Goal: Task Accomplishment & Management: Manage account settings

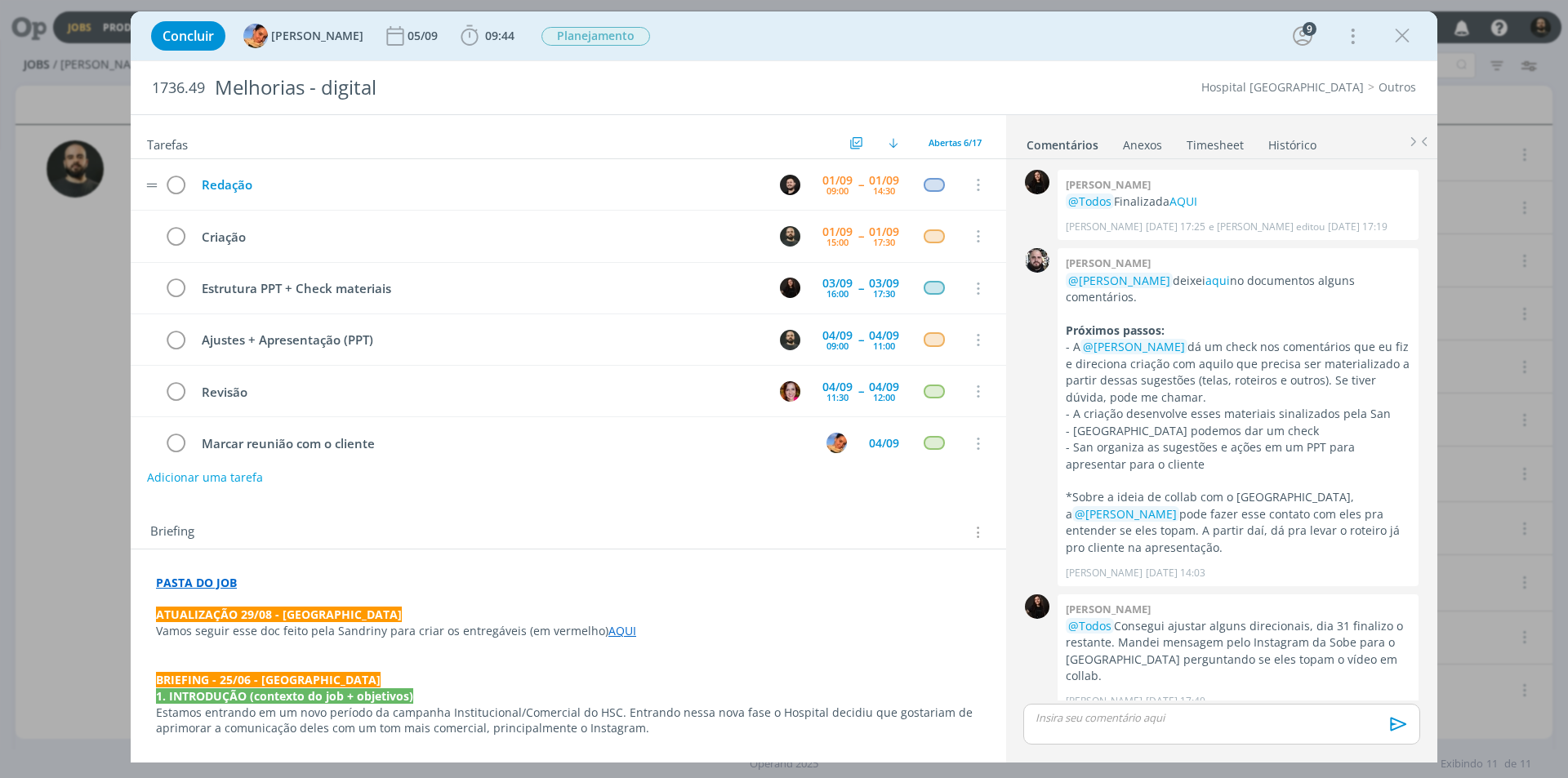
scroll to position [480, 0]
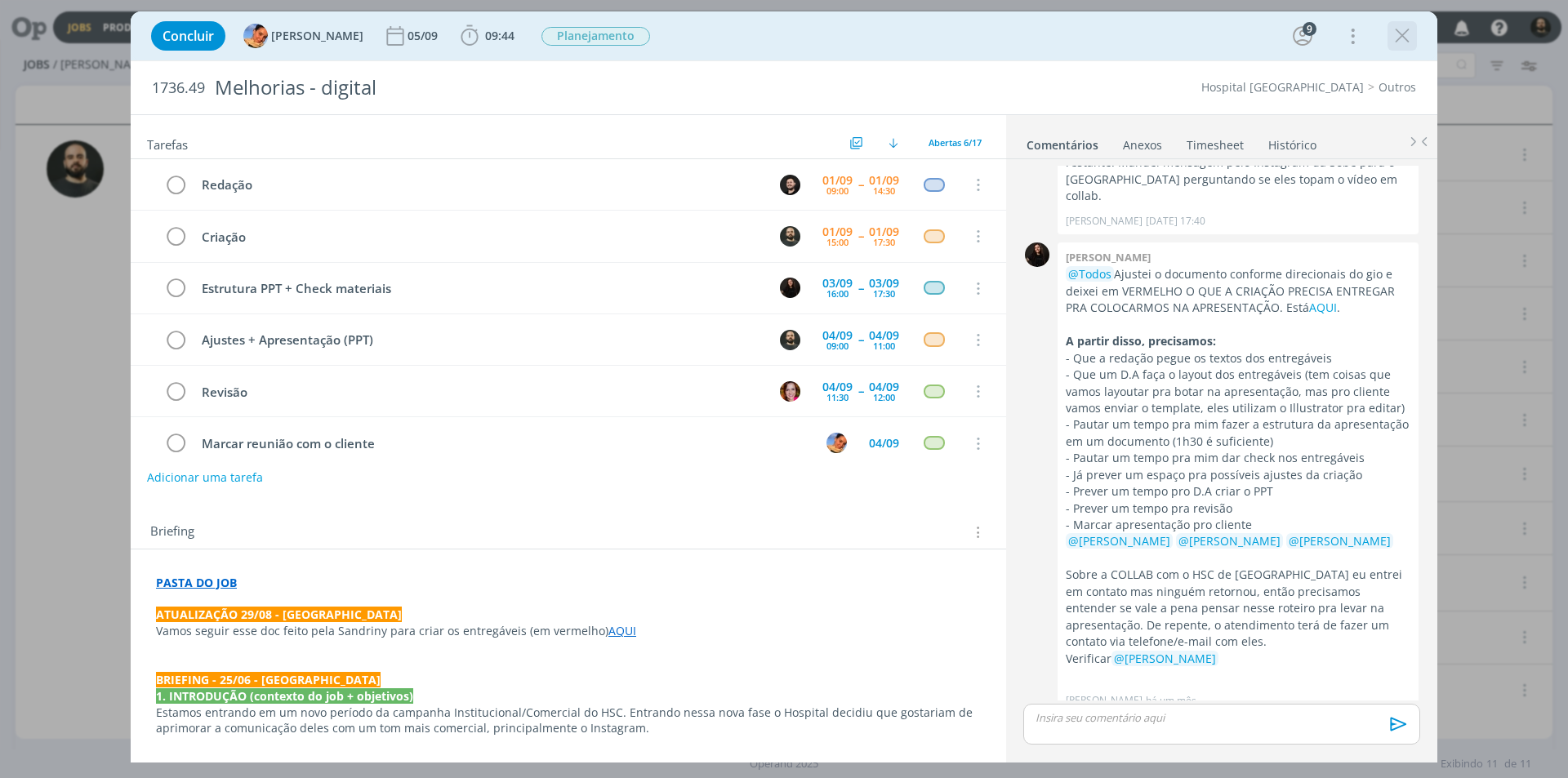
click at [1399, 32] on icon "dialog" at bounding box center [1402, 36] width 24 height 24
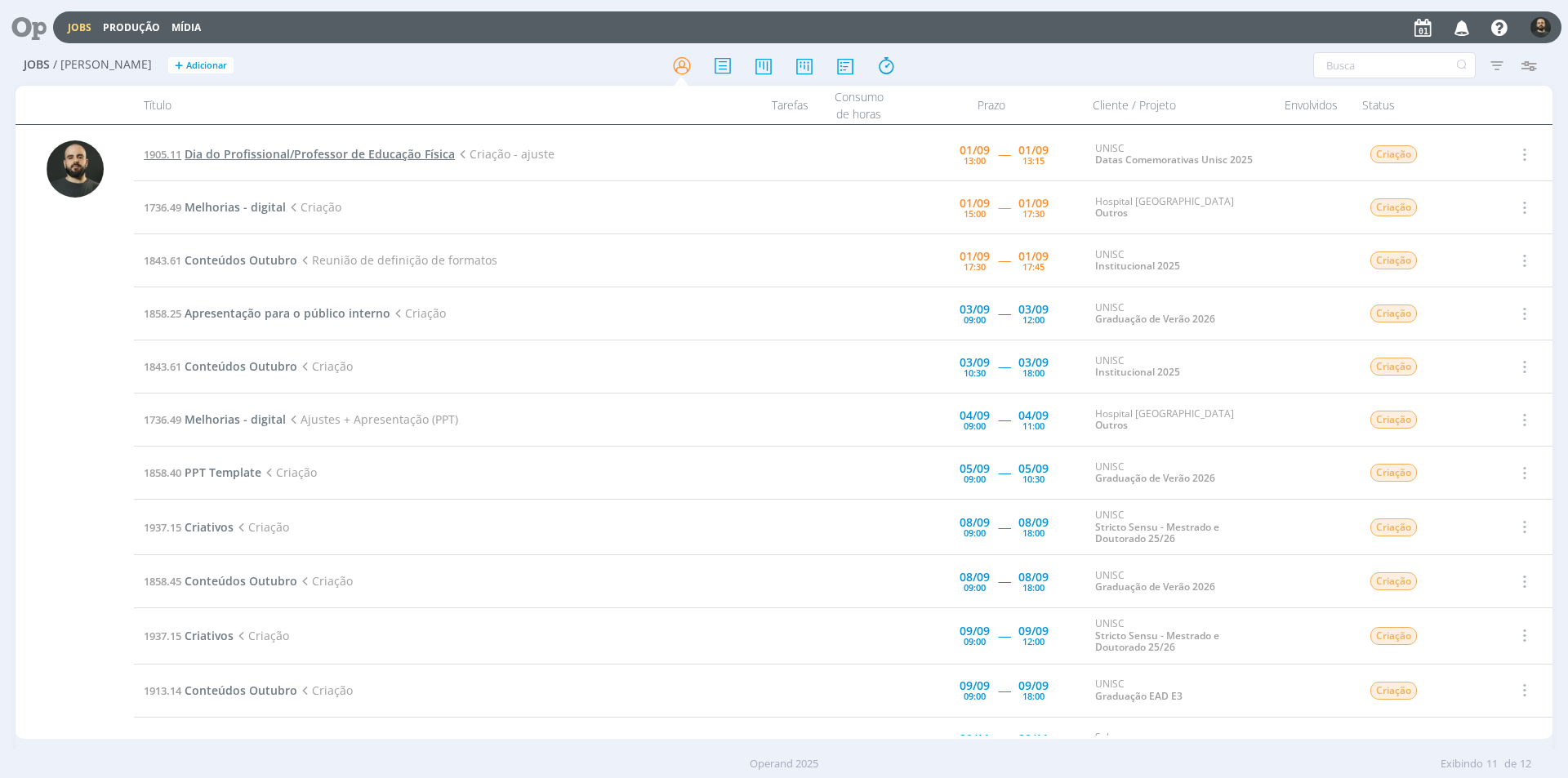
click at [393, 152] on span "Dia do Profissional/Professor de Educação Física" at bounding box center [319, 154] width 270 height 16
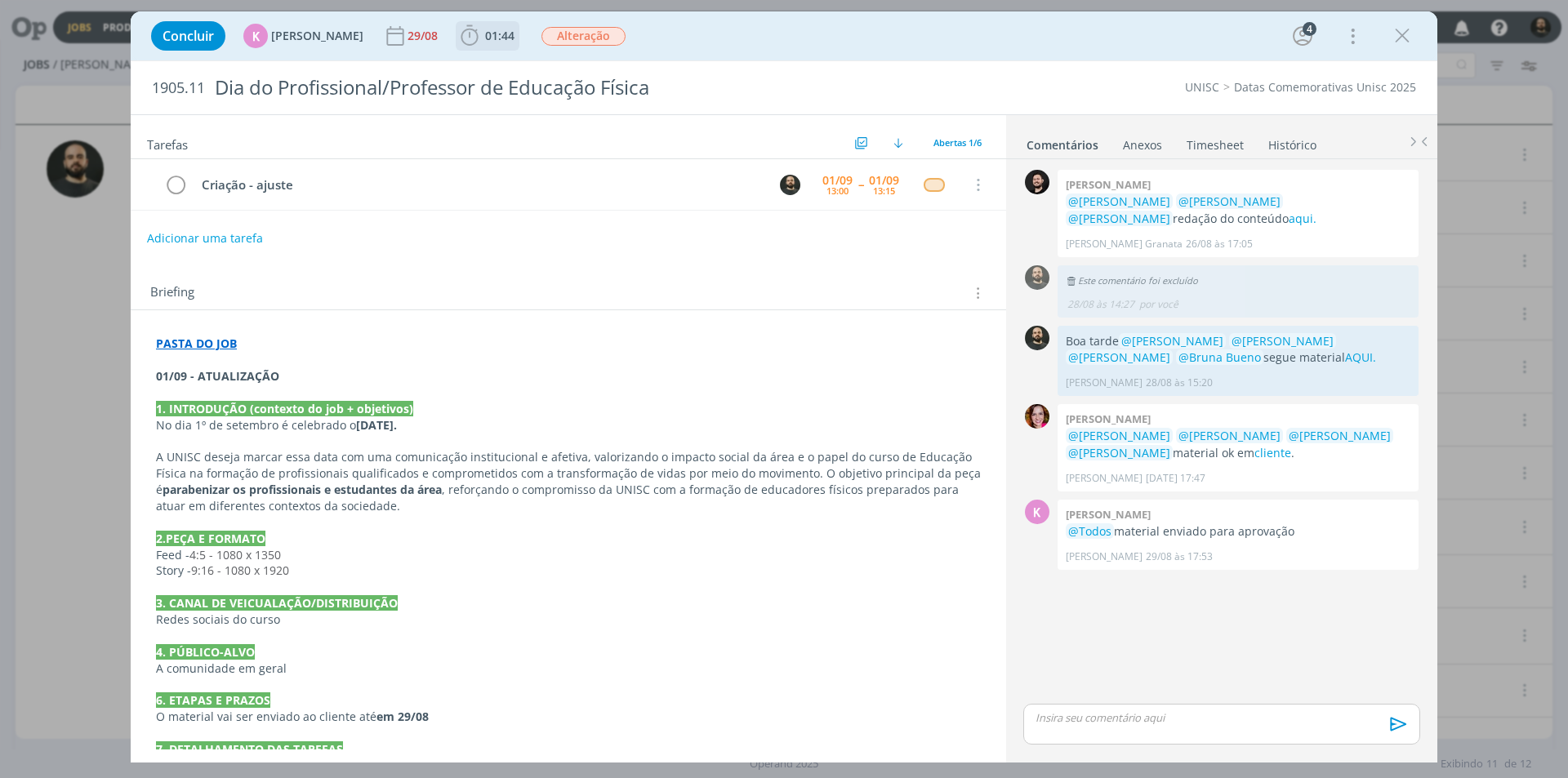
click at [462, 37] on icon "dialog" at bounding box center [469, 36] width 24 height 24
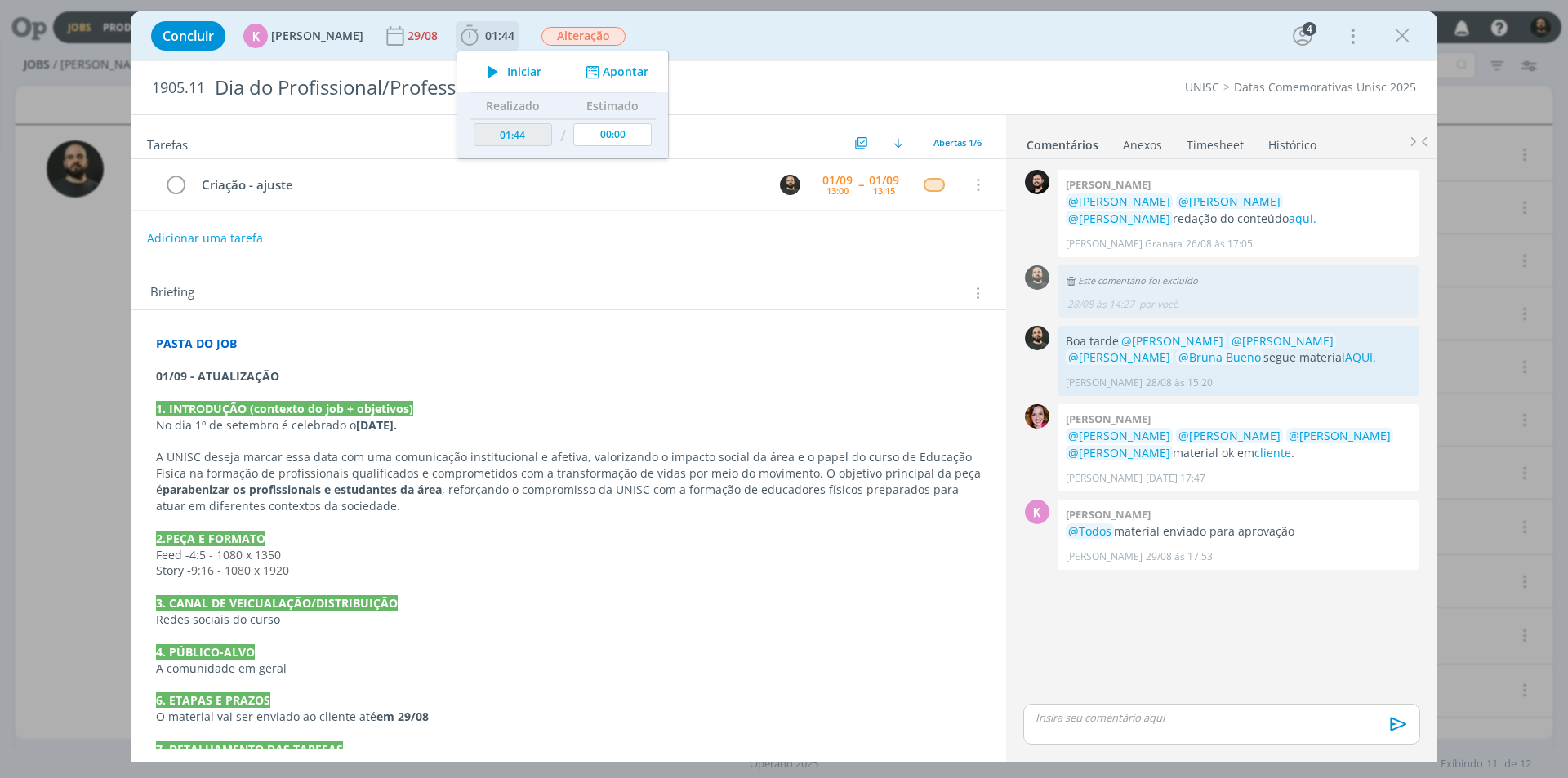
click at [482, 72] on icon "dialog" at bounding box center [493, 72] width 29 height 21
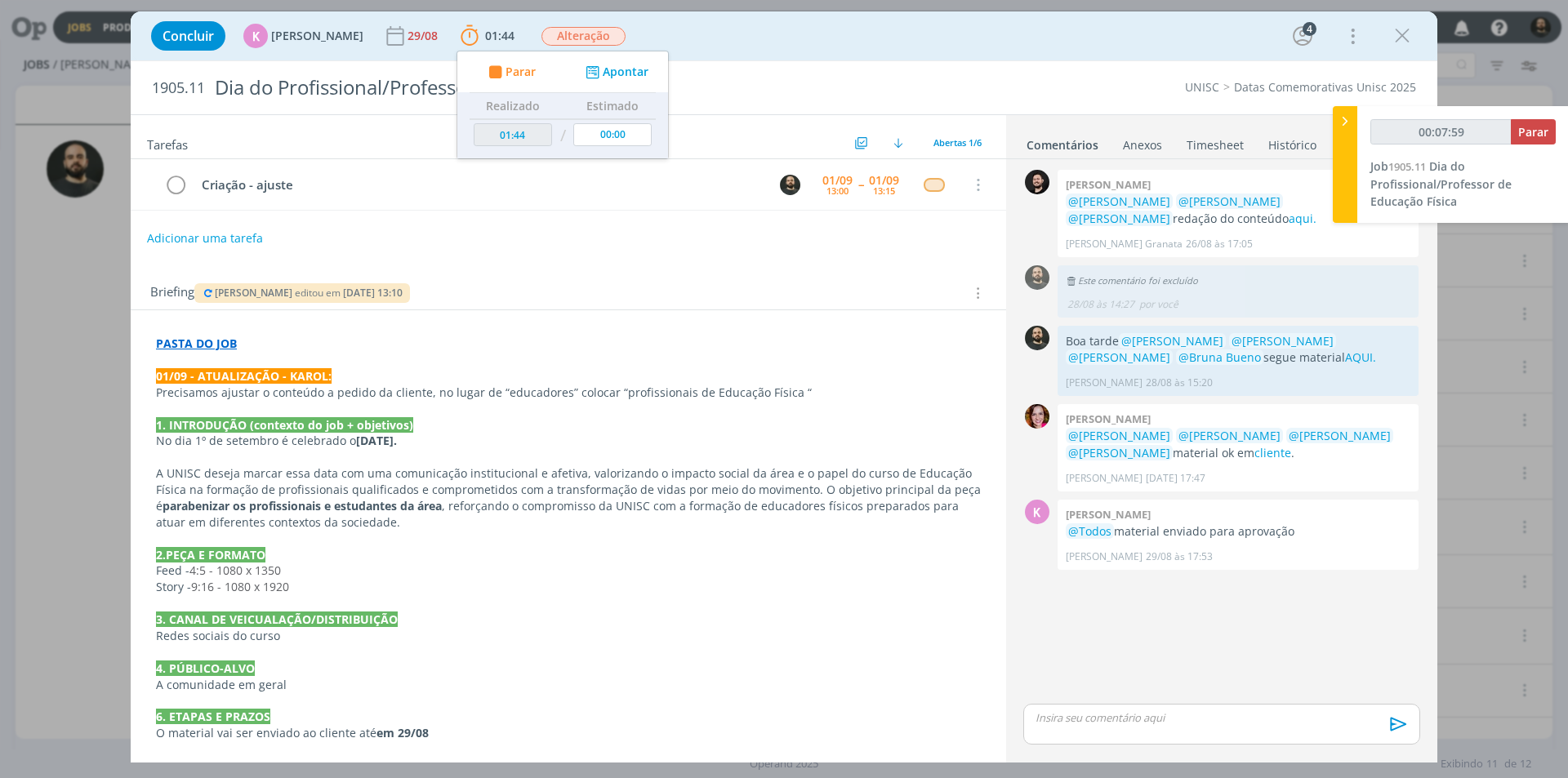
type input "00:08:00"
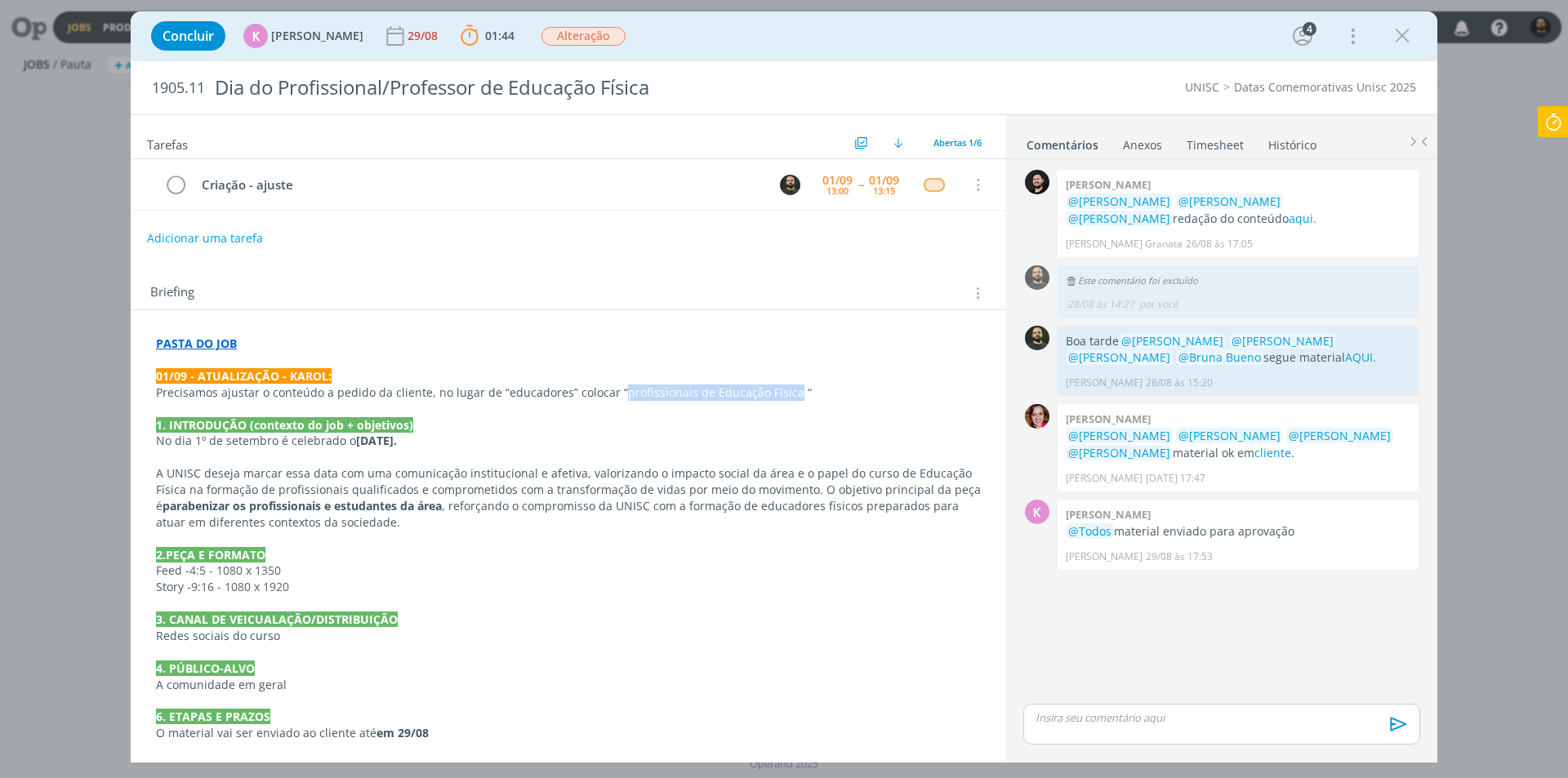
drag, startPoint x: 613, startPoint y: 393, endPoint x: 782, endPoint y: 393, distance: 169.0
click at [782, 393] on p "Precisamos ajustar o conteúdo a pedido da cliente, no lugar de “educadores” col…" at bounding box center [569, 392] width 825 height 17
copy p "profissionais de Educação Física"
click at [1079, 726] on div "dialog" at bounding box center [1221, 724] width 397 height 41
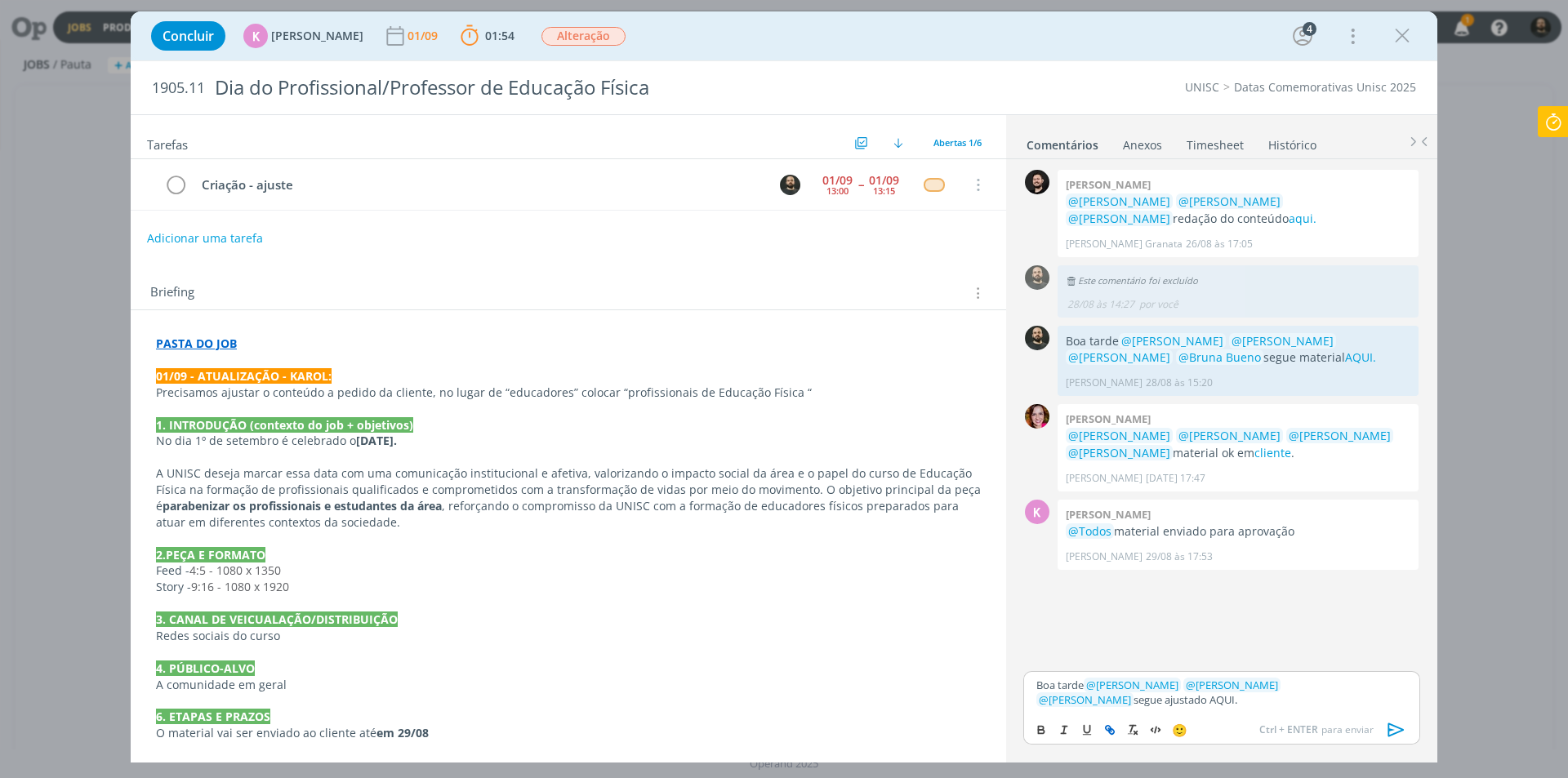
click at [1108, 729] on icon "dialog" at bounding box center [1109, 729] width 13 height 13
paste input "https://sobeae.sharepoint.com/:f:/s/SOBEAE/Ek1pw33DhNhNvjGRxb7ah4wBP3uGYYmzghNS…"
type input "https://sobeae.sharepoint.com/:f:/s/SOBEAE/Ek1pw33DhNhNvjGRxb7ah4wBP3uGYYmzghNS…"
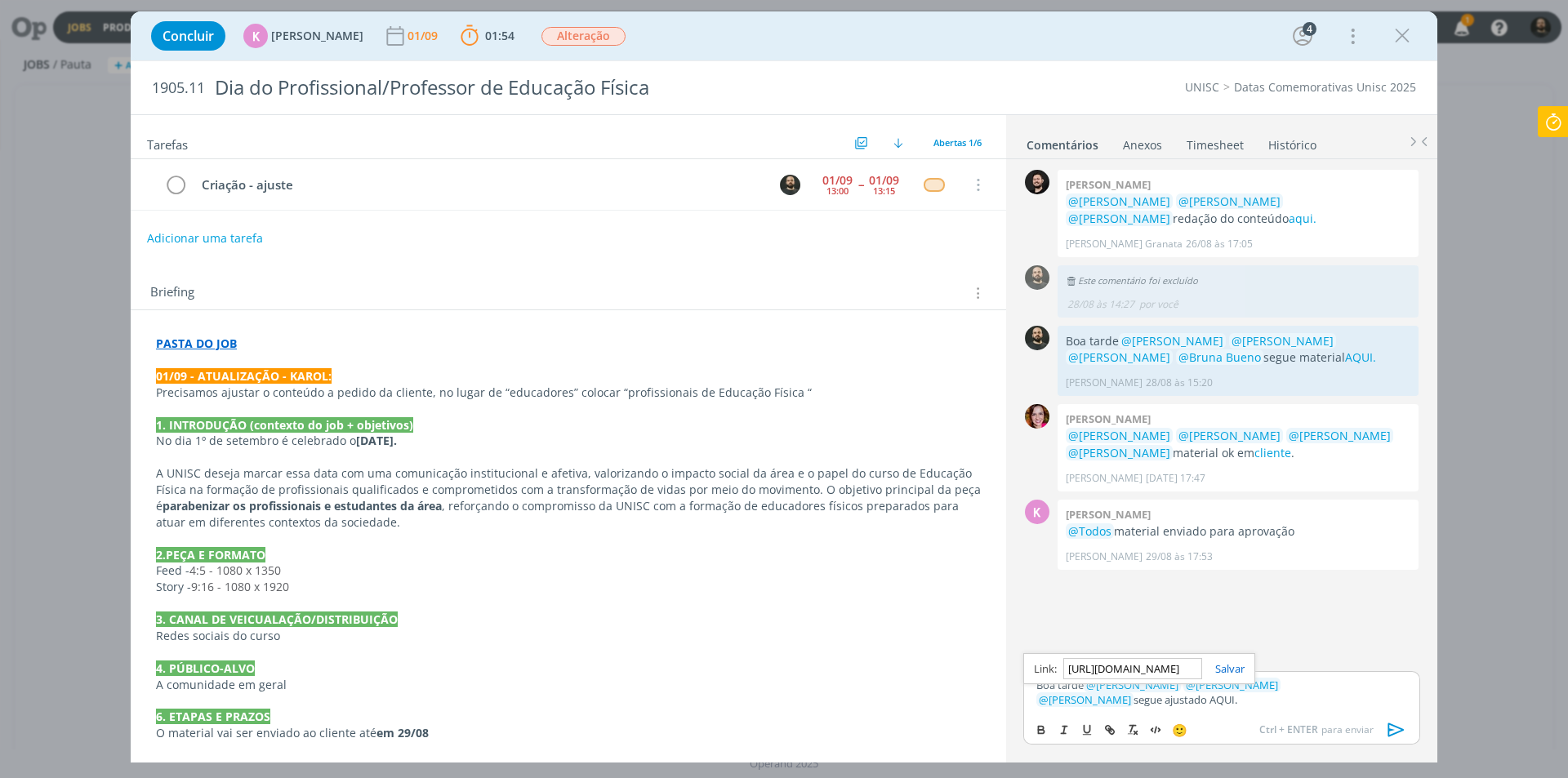
click at [1230, 671] on link "dialog" at bounding box center [1223, 668] width 43 height 15
click at [1181, 699] on p "Boa tarde ﻿ @ Beatriz Luchese ﻿ ﻿ @ Karoline Arend ﻿ ﻿ @ Luíza Santana ﻿ segue …" at bounding box center [1221, 692] width 370 height 31
click at [1402, 729] on icon "dialog" at bounding box center [1396, 729] width 17 height 14
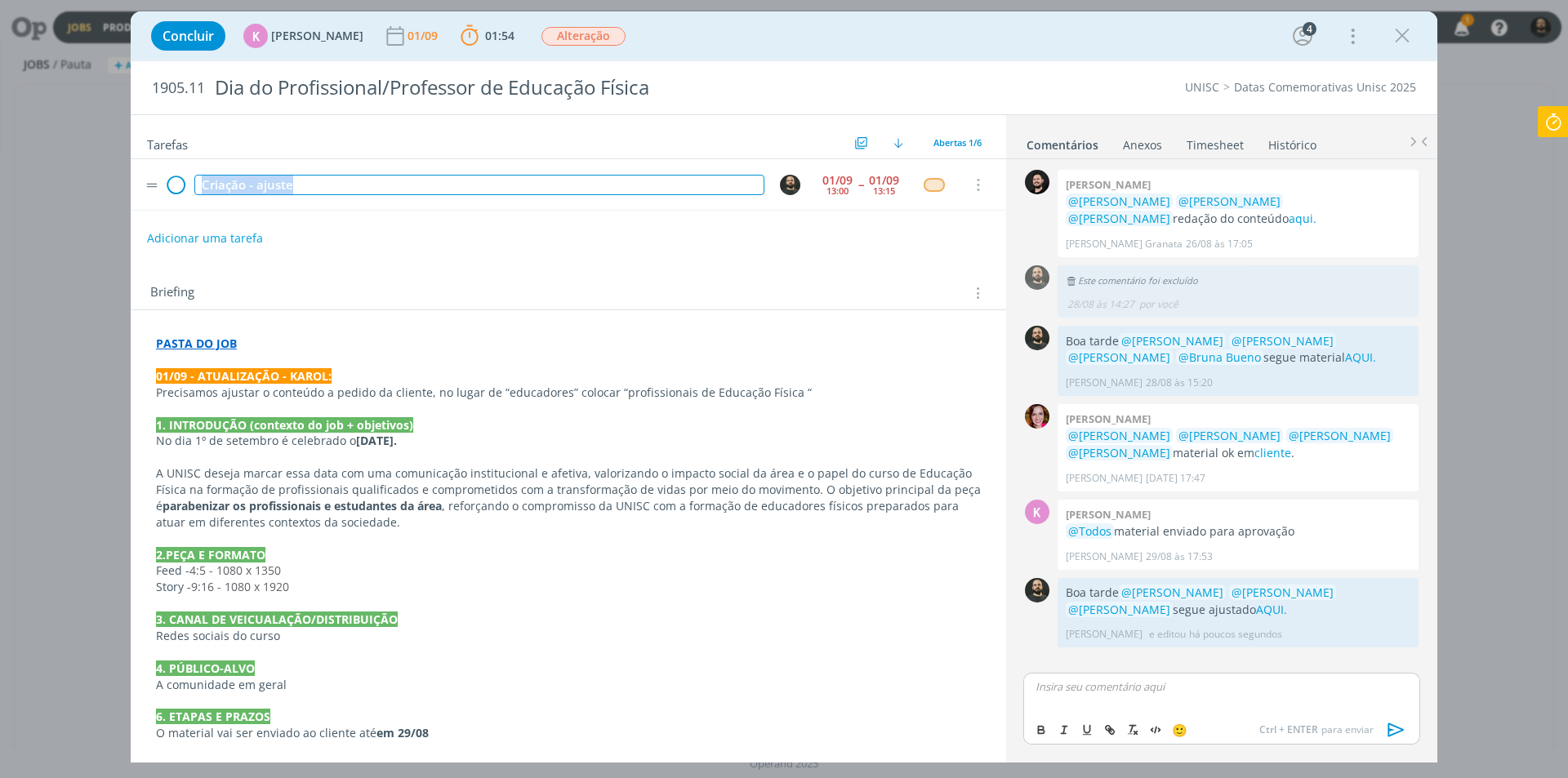
drag, startPoint x: 314, startPoint y: 186, endPoint x: 176, endPoint y: 184, distance: 138.0
click at [176, 184] on tr "Criação - ajuste 01/09 13:00 -- 01/09 13:15 Cancelar" at bounding box center [569, 184] width 875 height 52
copy div "Criação - ajuste"
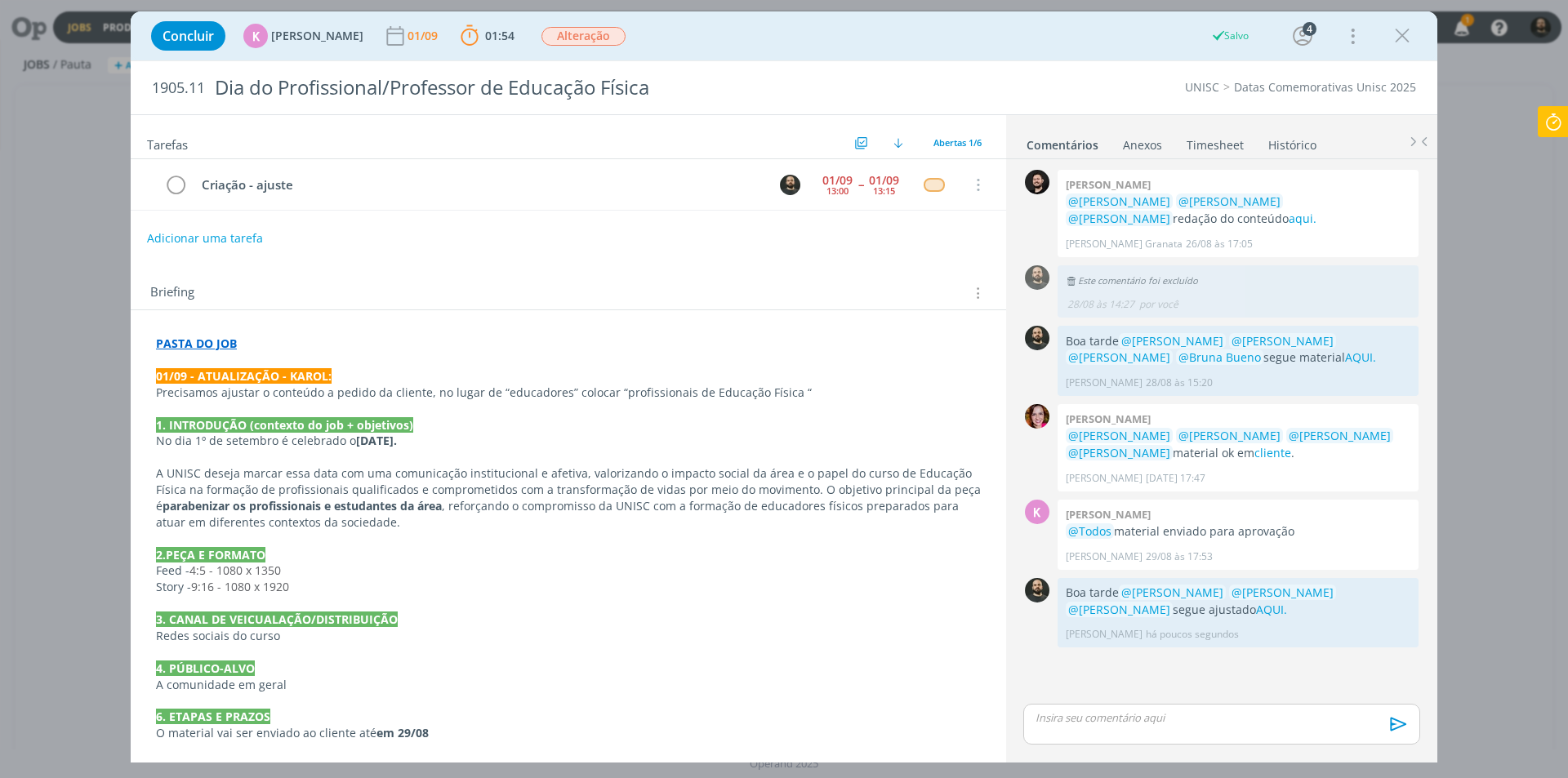
click at [1561, 116] on icon at bounding box center [1553, 122] width 30 height 31
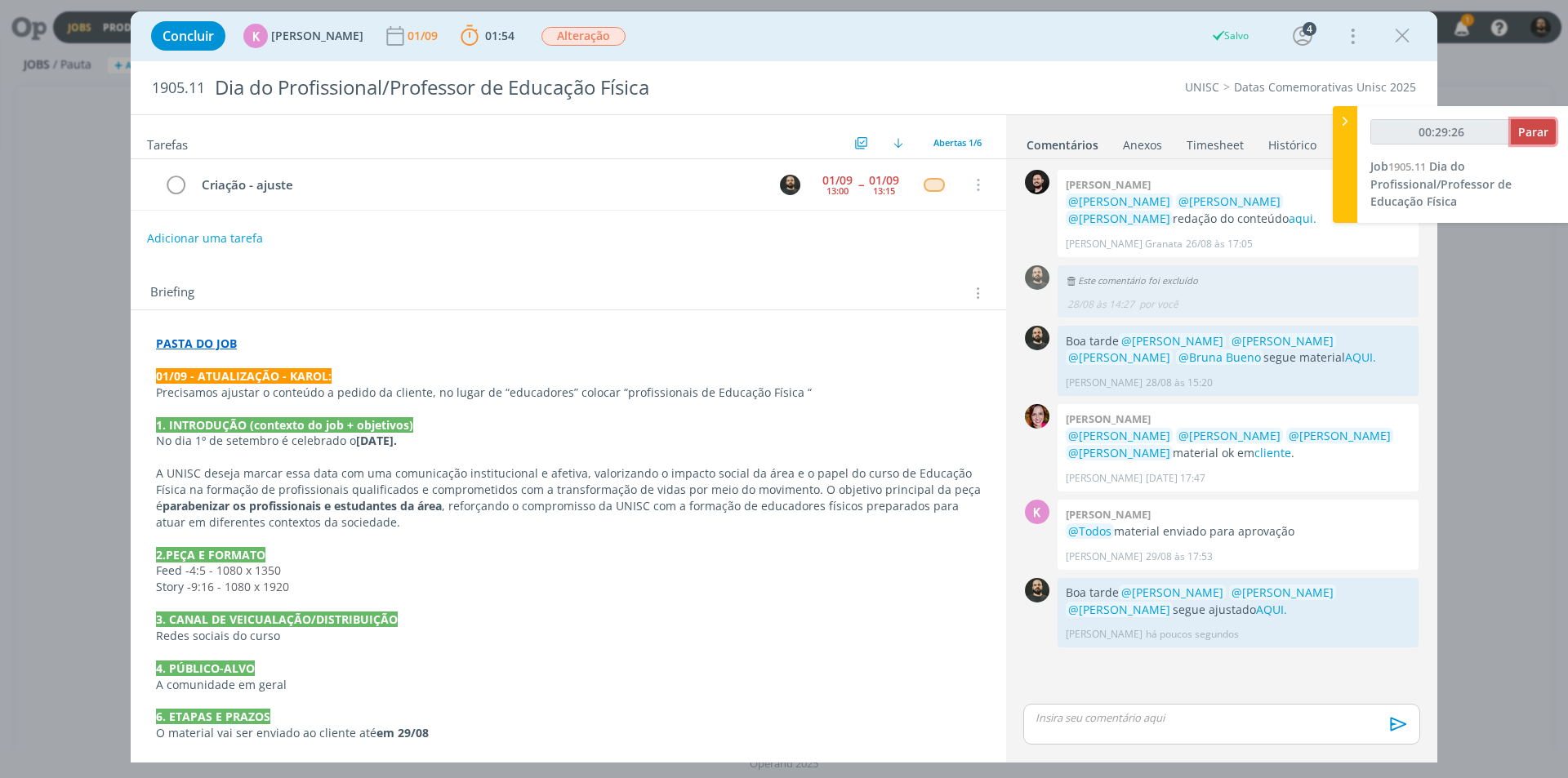
click at [1527, 127] on span "Parar" at bounding box center [1533, 132] width 31 height 16
click at [1535, 133] on span "Parar" at bounding box center [1533, 132] width 31 height 16
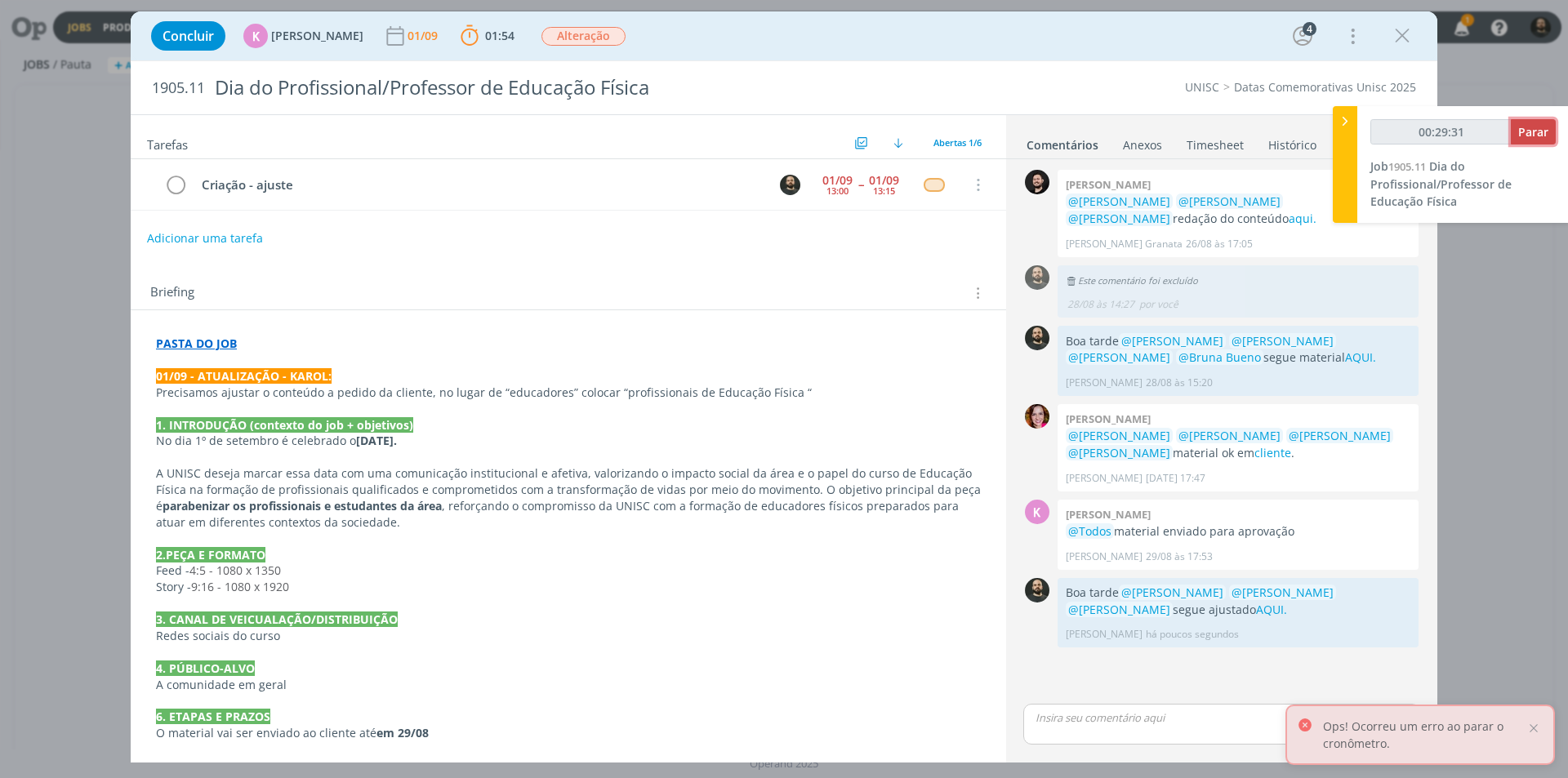
click at [1528, 140] on button "Parar" at bounding box center [1532, 131] width 45 height 25
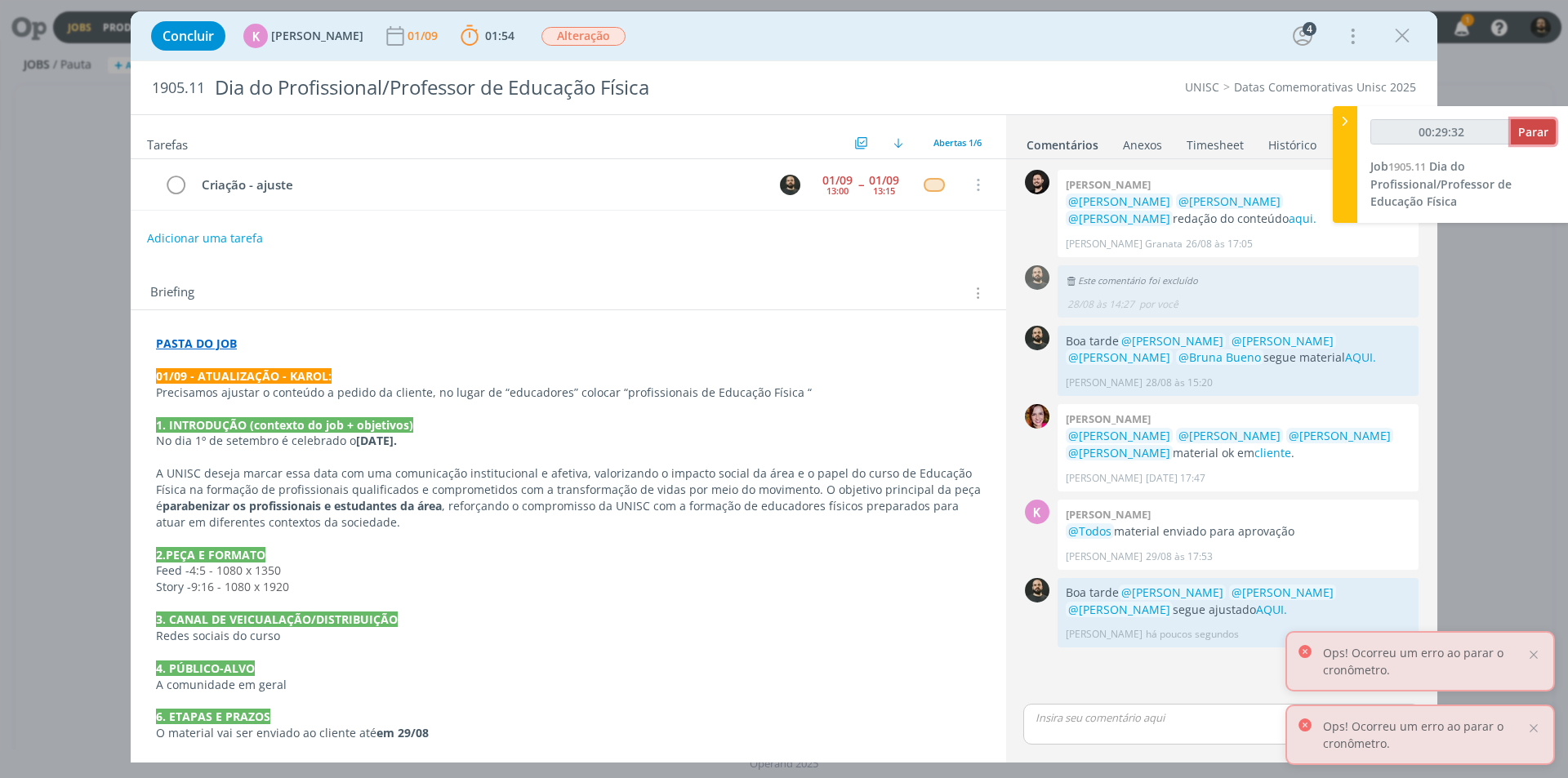
click at [1527, 140] on button "Parar" at bounding box center [1532, 131] width 45 height 25
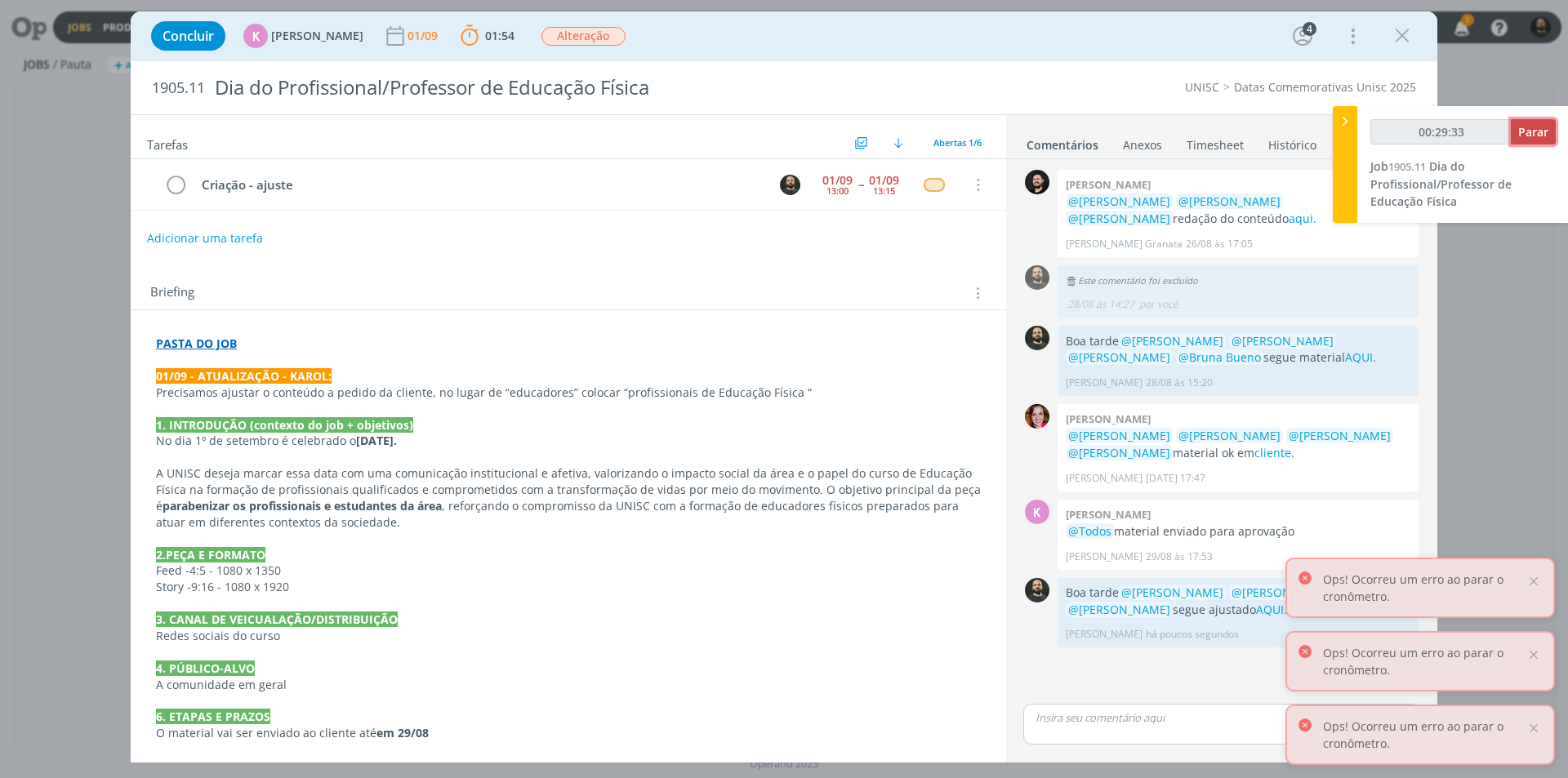
click at [1525, 138] on span "Parar" at bounding box center [1533, 132] width 31 height 16
type input "00:30:00"
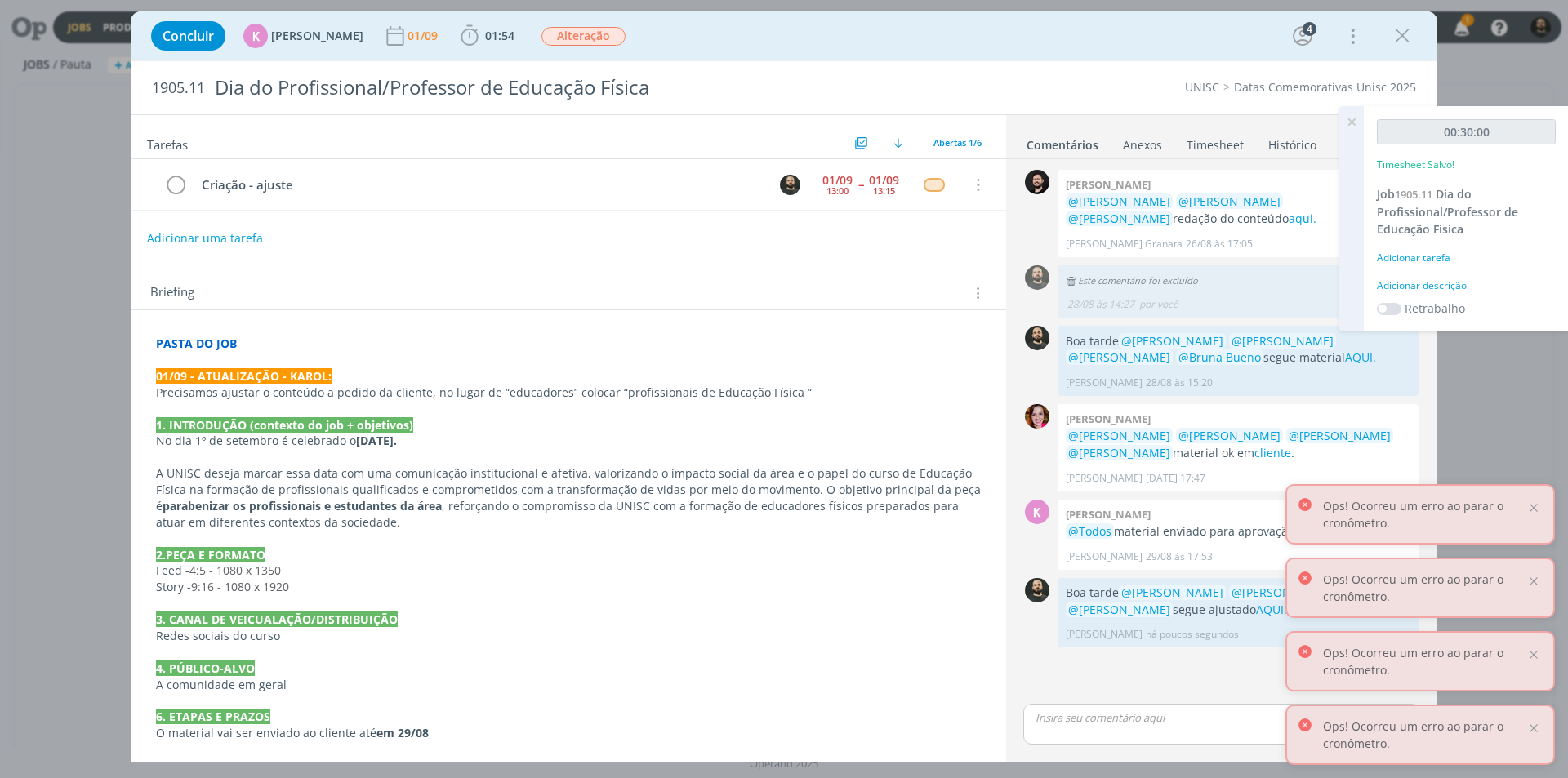
click at [1447, 280] on div "Adicionar descrição" at bounding box center [1466, 286] width 179 height 15
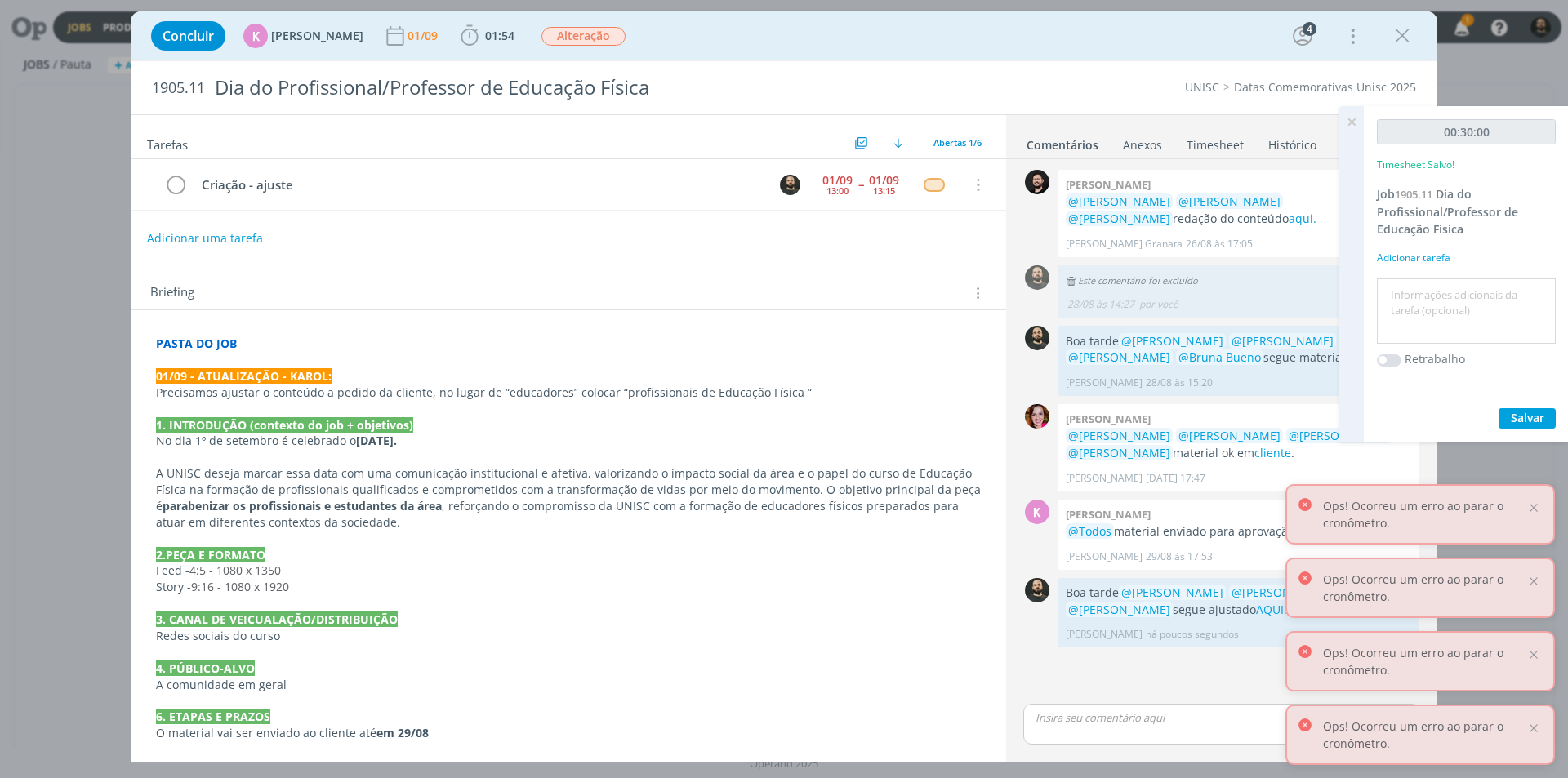
click at [1452, 293] on textarea at bounding box center [1466, 311] width 170 height 58
paste textarea "Criação - ajuste"
type textarea "Criação - ajuste"
click at [1530, 419] on span "Salvar" at bounding box center [1527, 417] width 33 height 16
click at [1357, 120] on icon at bounding box center [1351, 122] width 30 height 31
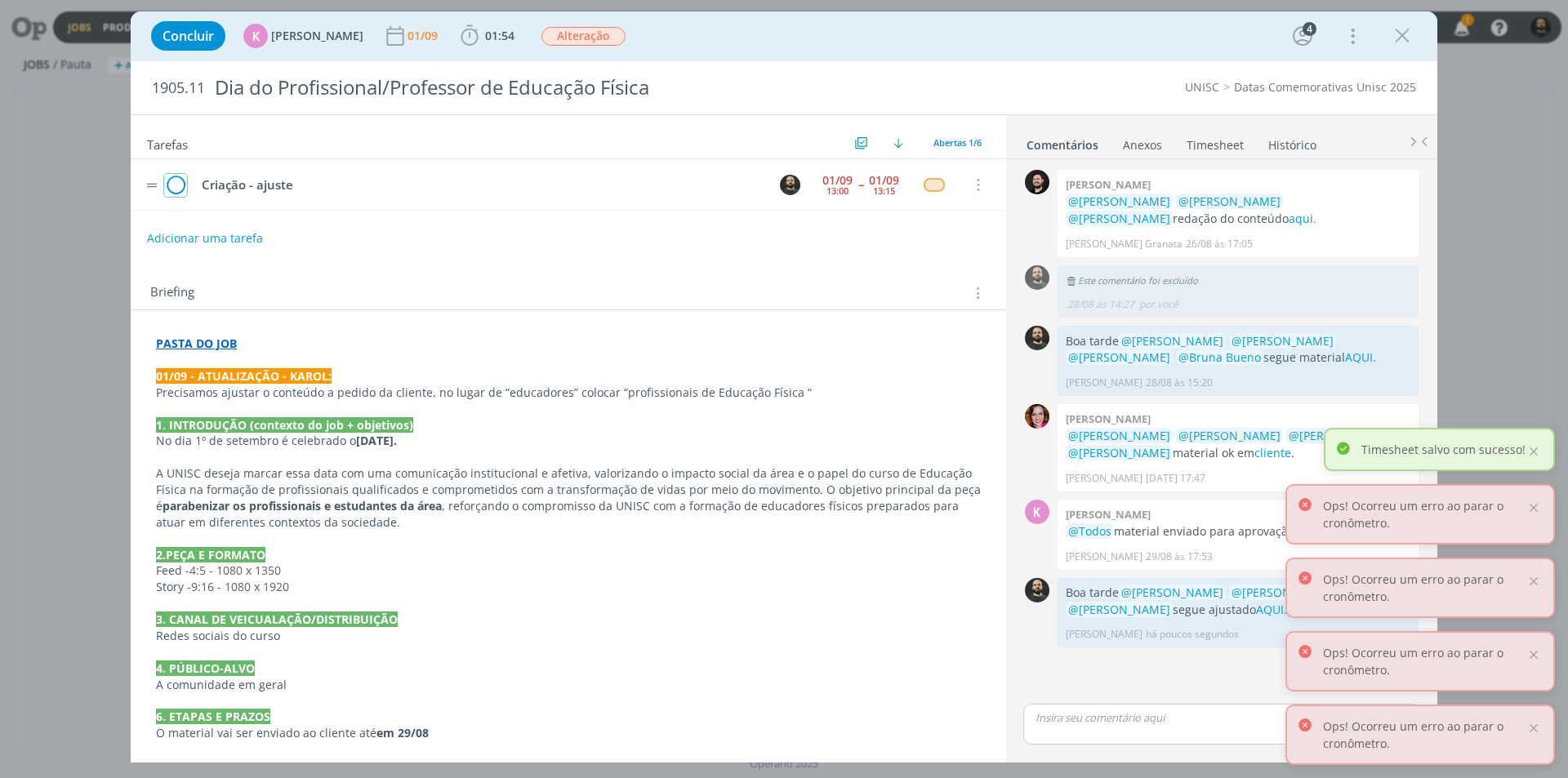
click at [178, 182] on icon "dialog" at bounding box center [176, 185] width 23 height 24
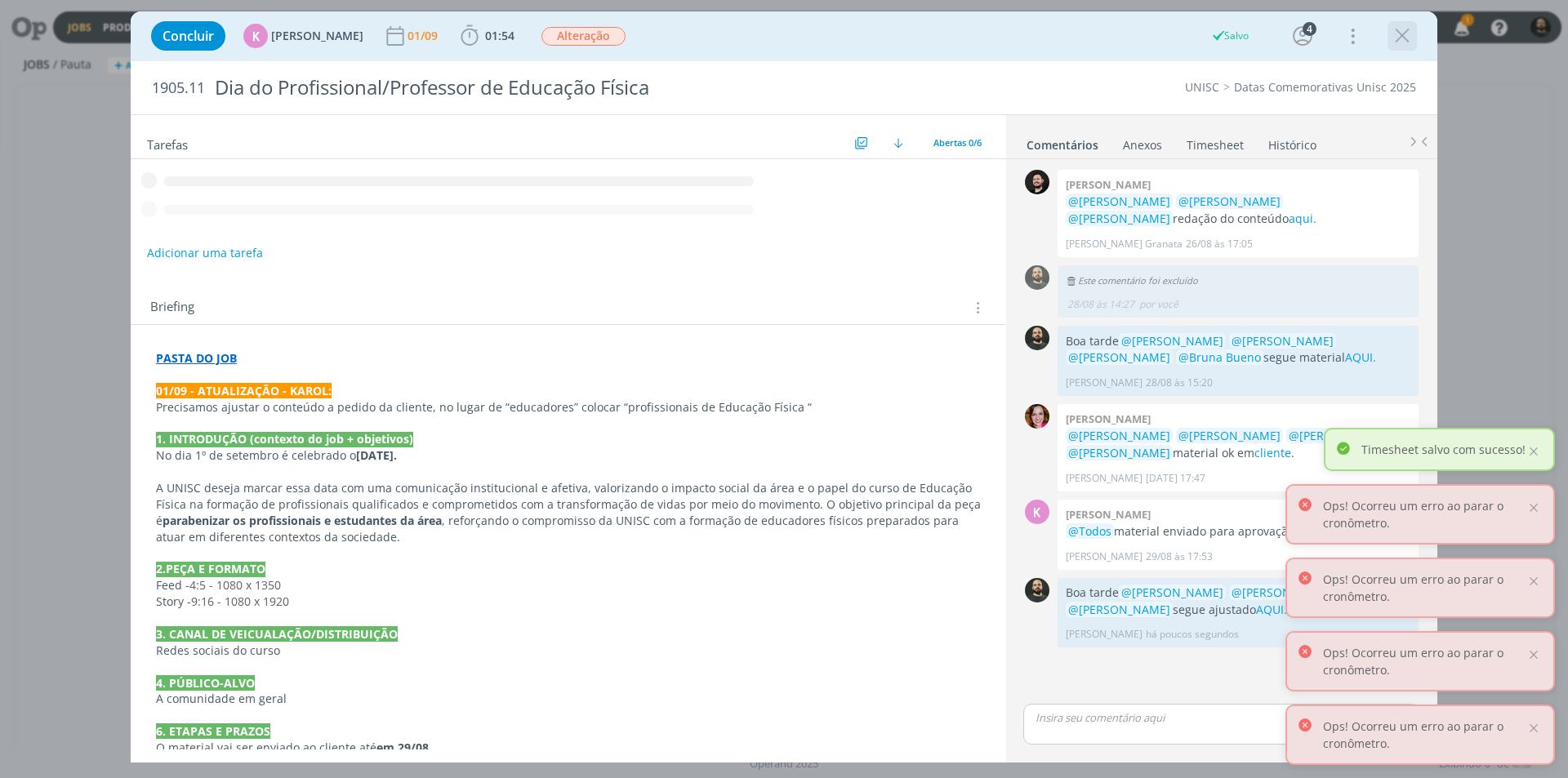
click at [1397, 34] on icon "dialog" at bounding box center [1402, 36] width 24 height 24
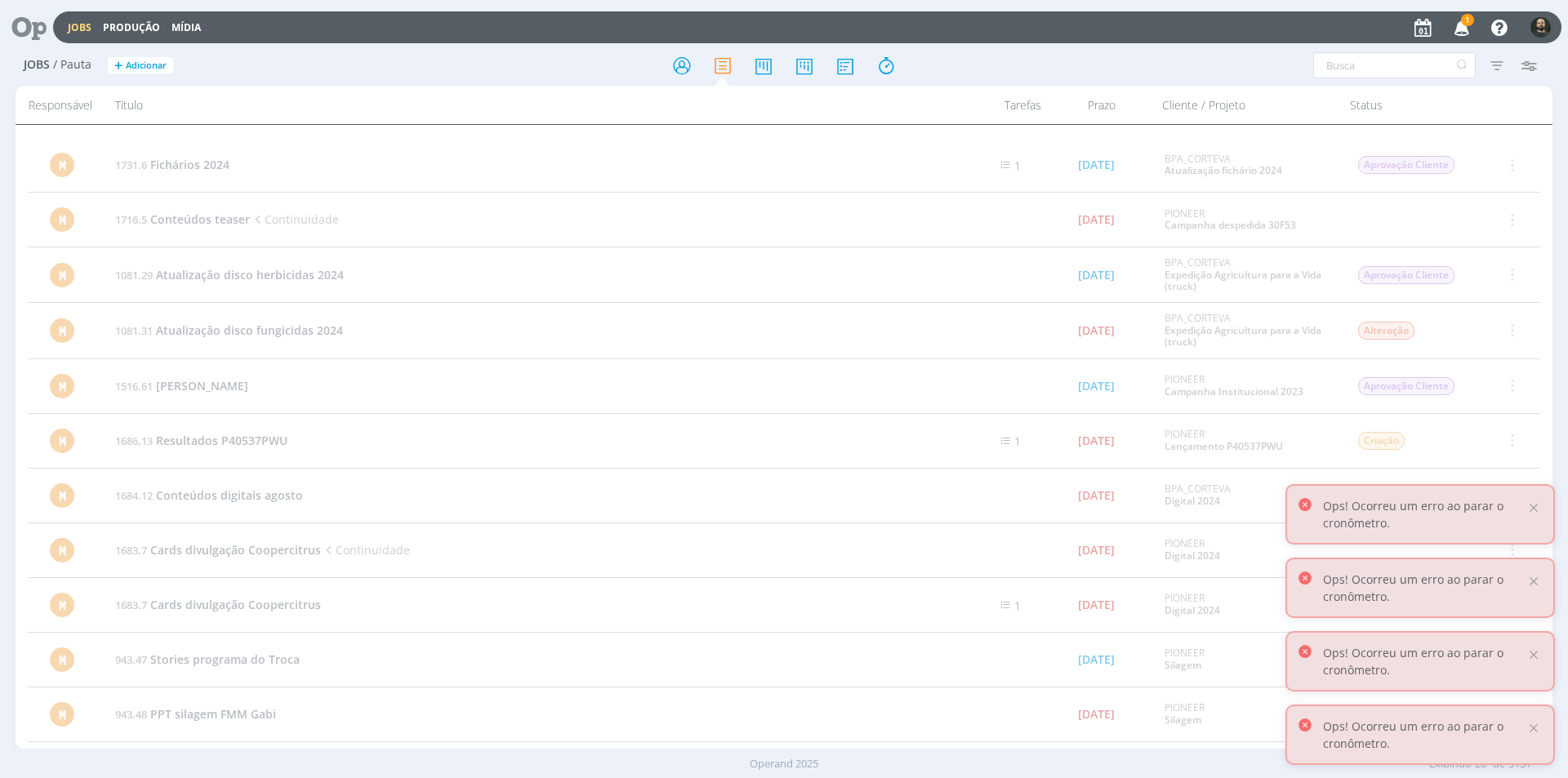
click at [40, 33] on icon at bounding box center [23, 27] width 33 height 31
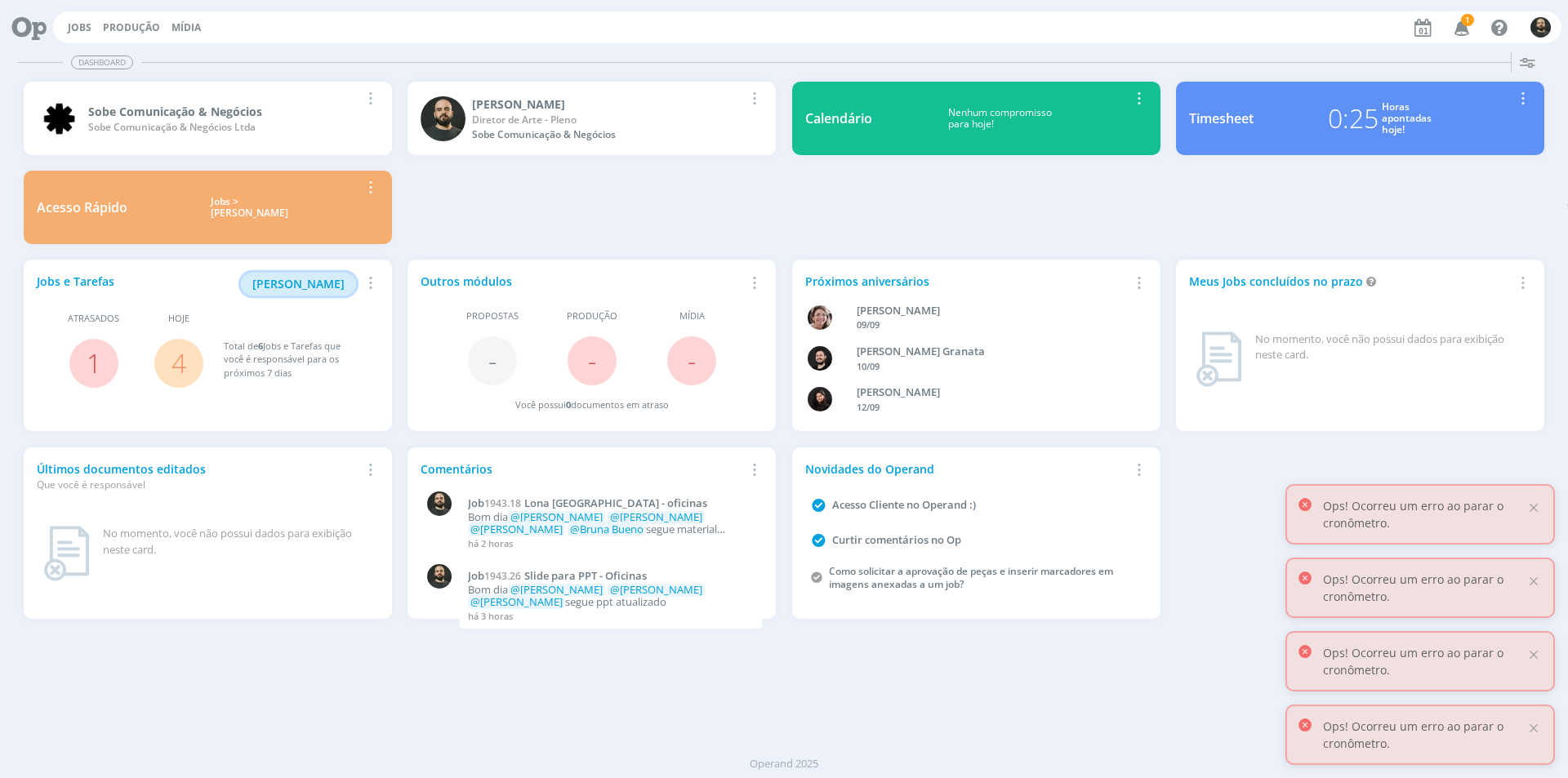
click at [316, 282] on span "[PERSON_NAME]" at bounding box center [299, 284] width 93 height 16
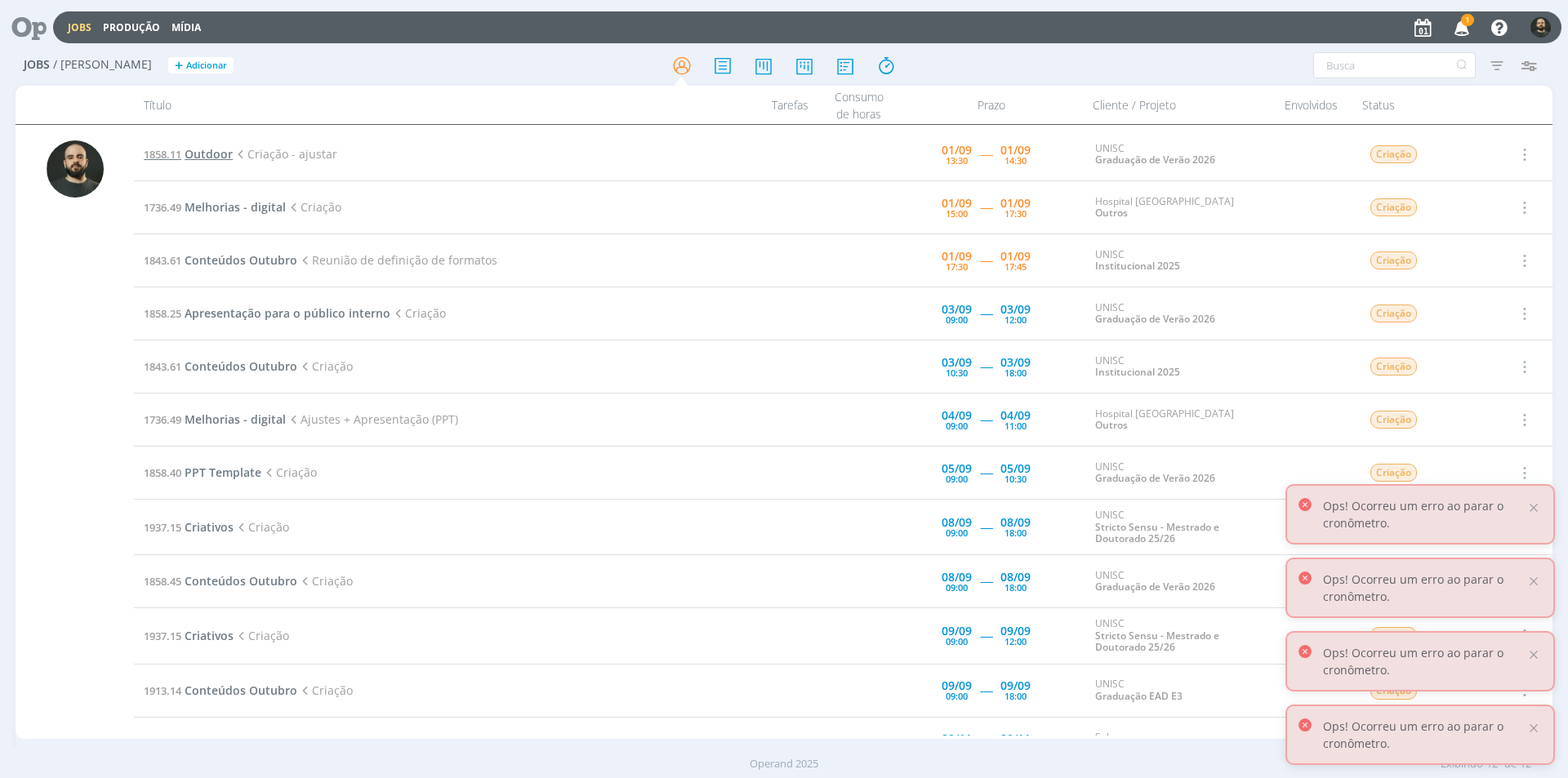
click at [211, 153] on span "Outdoor" at bounding box center [208, 154] width 48 height 16
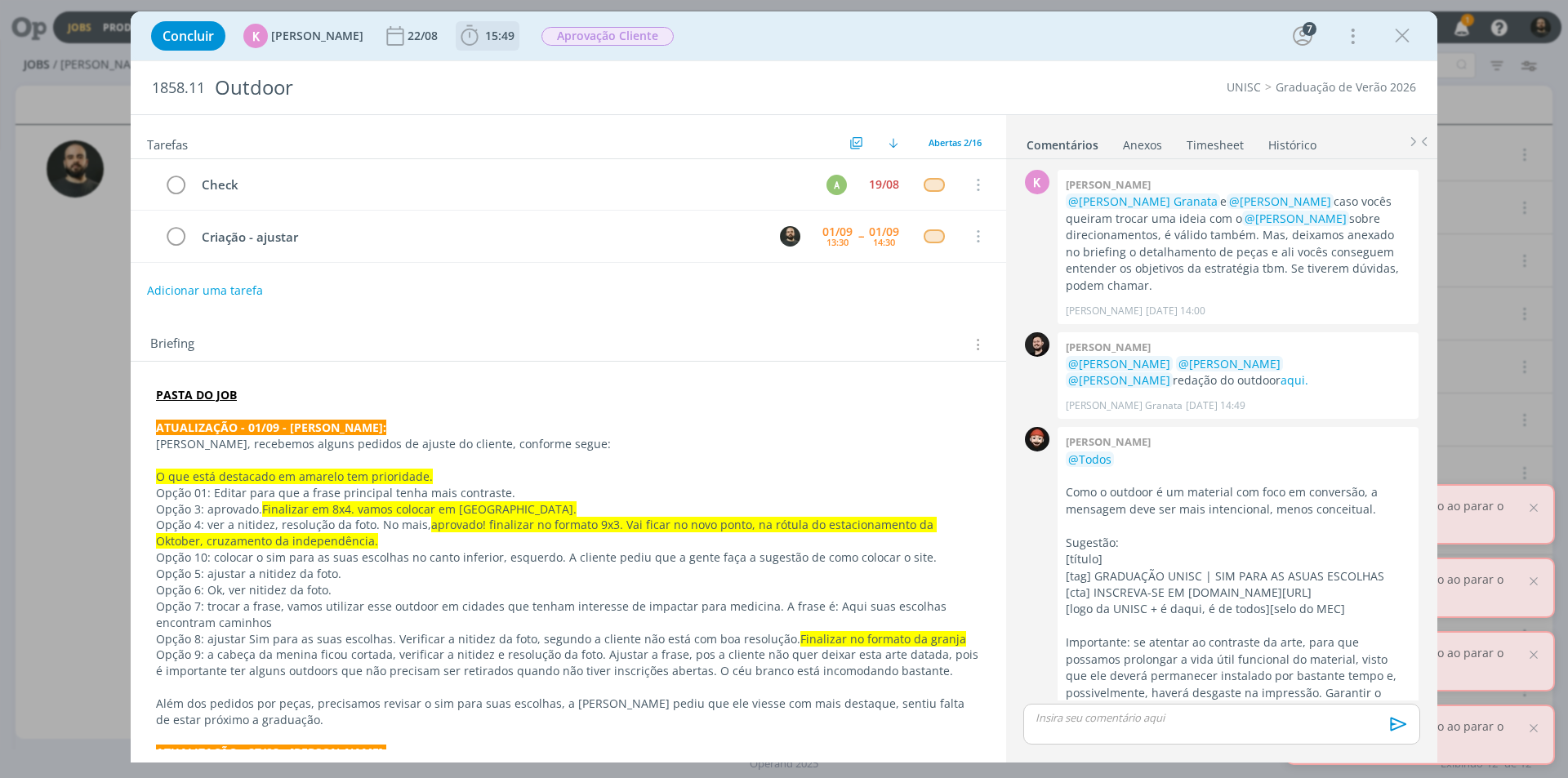
scroll to position [1143, 0]
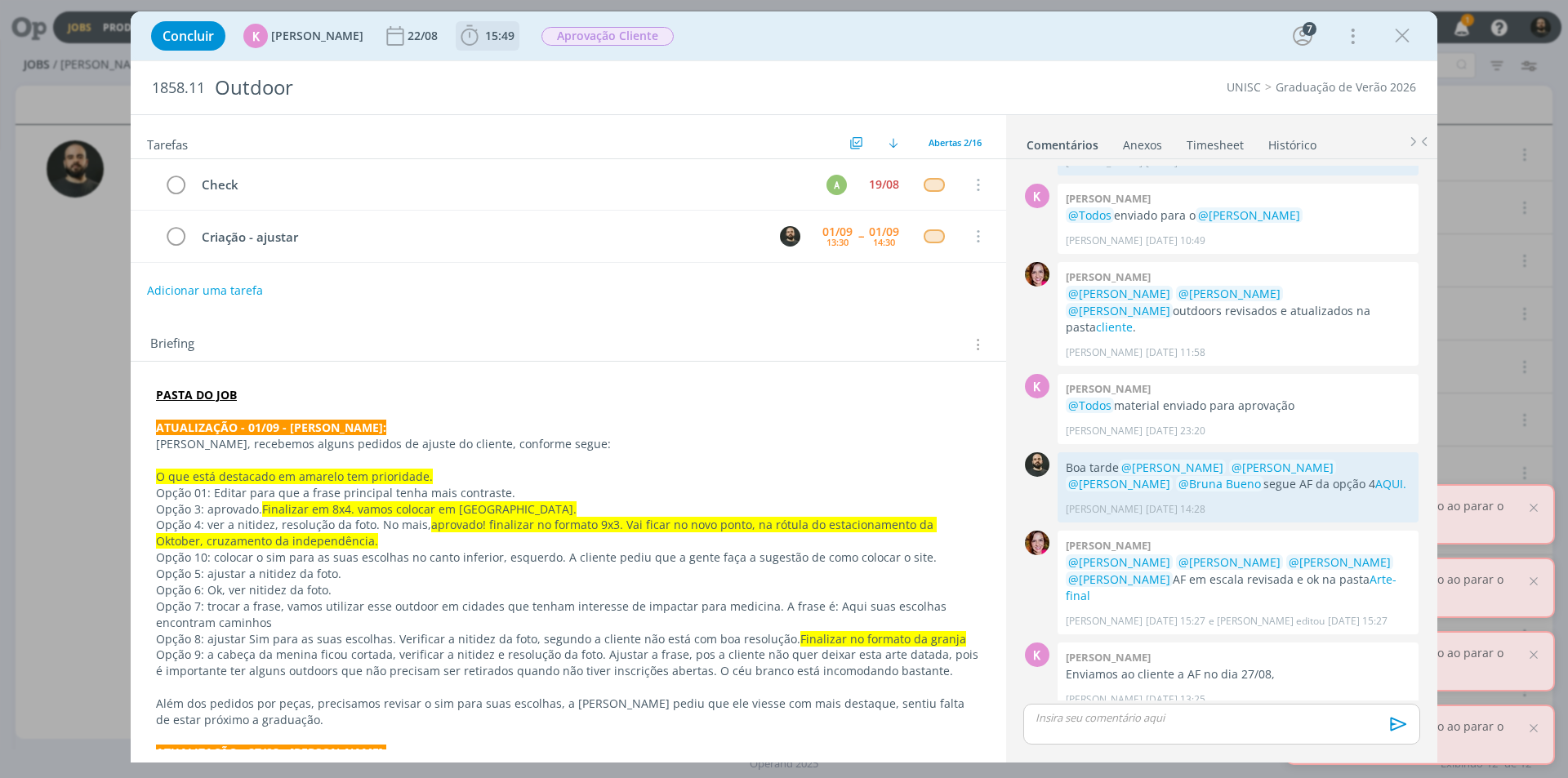
click at [466, 32] on icon "dialog" at bounding box center [469, 36] width 24 height 24
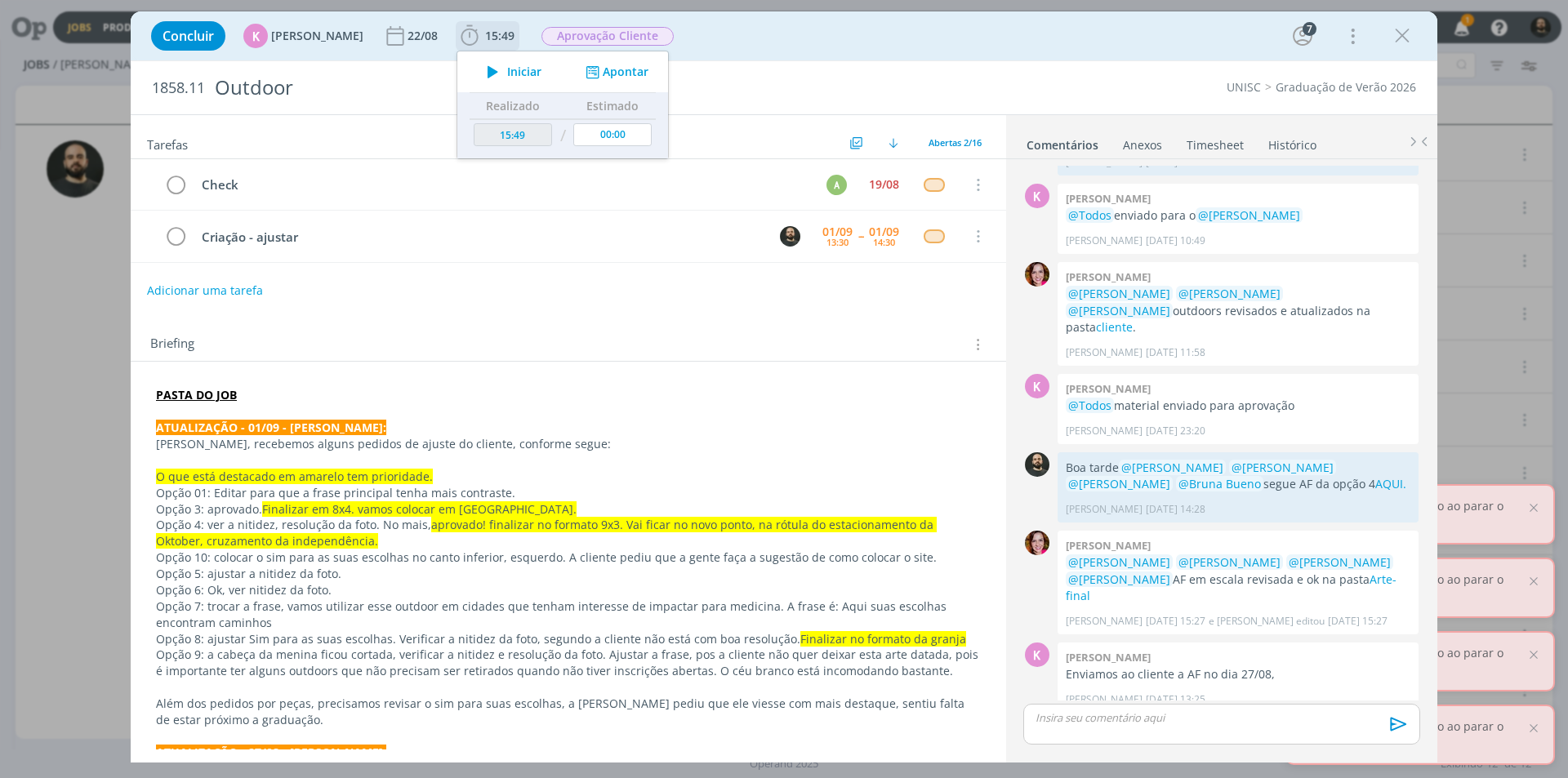
click at [483, 71] on icon "dialog" at bounding box center [493, 72] width 29 height 21
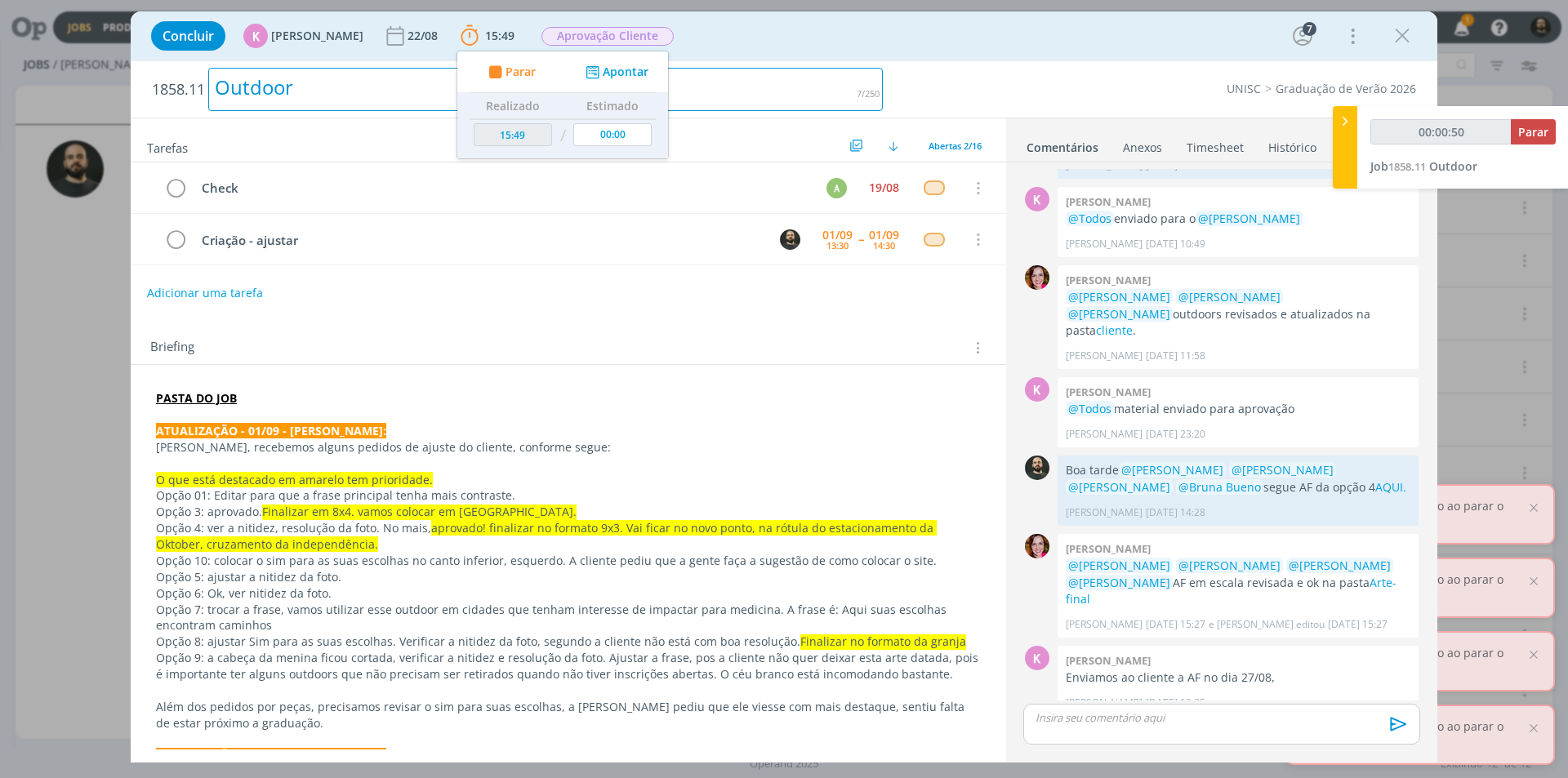
click at [720, 86] on div "Outdoor" at bounding box center [545, 90] width 674 height 44
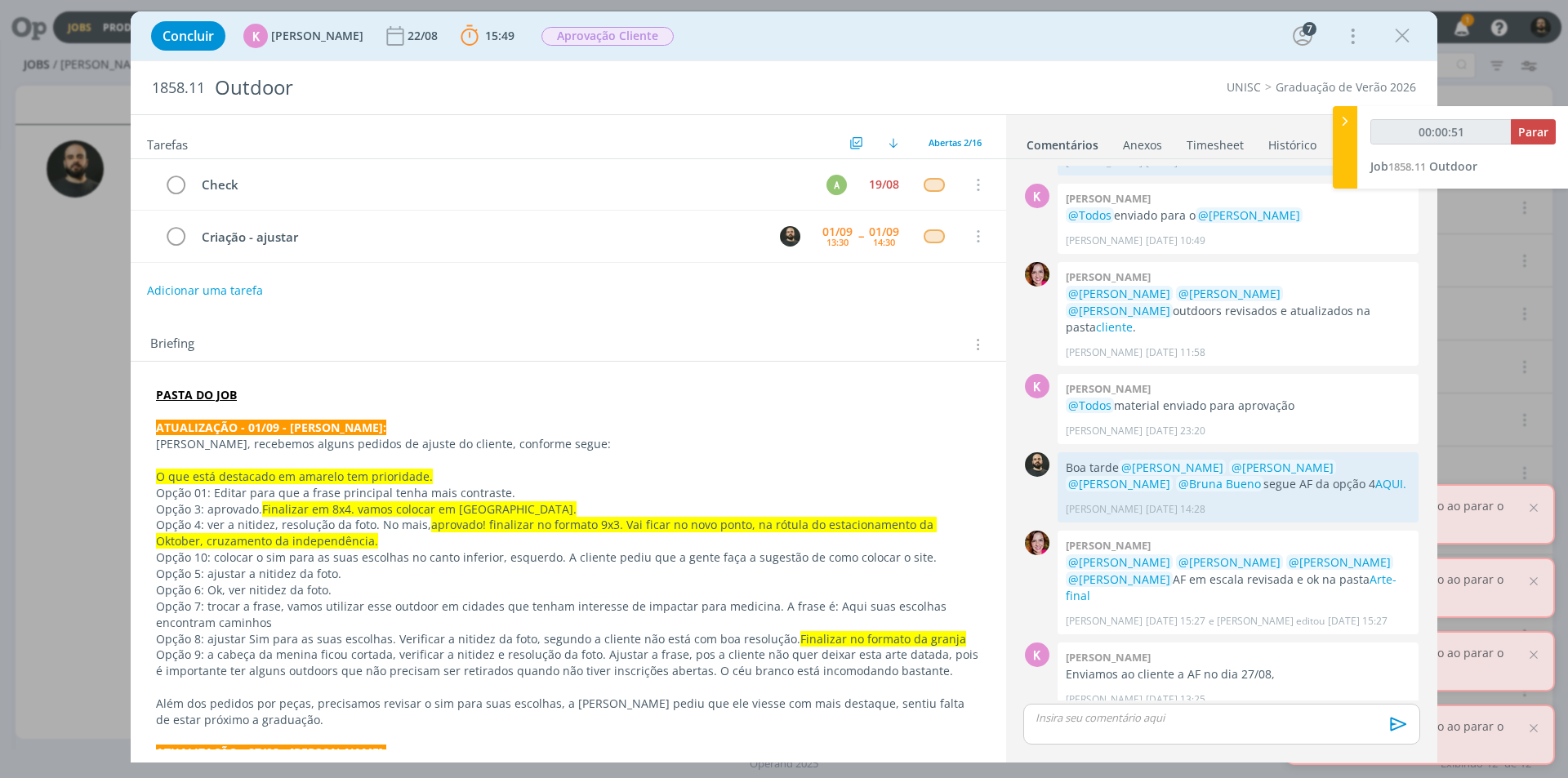
click at [787, 37] on div "Concluir K Karoline Arend 22/08 15:49 Parar Apontar Data * 01/09/2025 Horas * 0…" at bounding box center [784, 36] width 1282 height 39
type input "00:00:52"
click at [1339, 117] on icon at bounding box center [1344, 121] width 17 height 17
click at [238, 527] on p "Opção 4: ver a nitidez, resolução da foto. No mais, aprovado! finalizar no form…" at bounding box center [569, 533] width 825 height 32
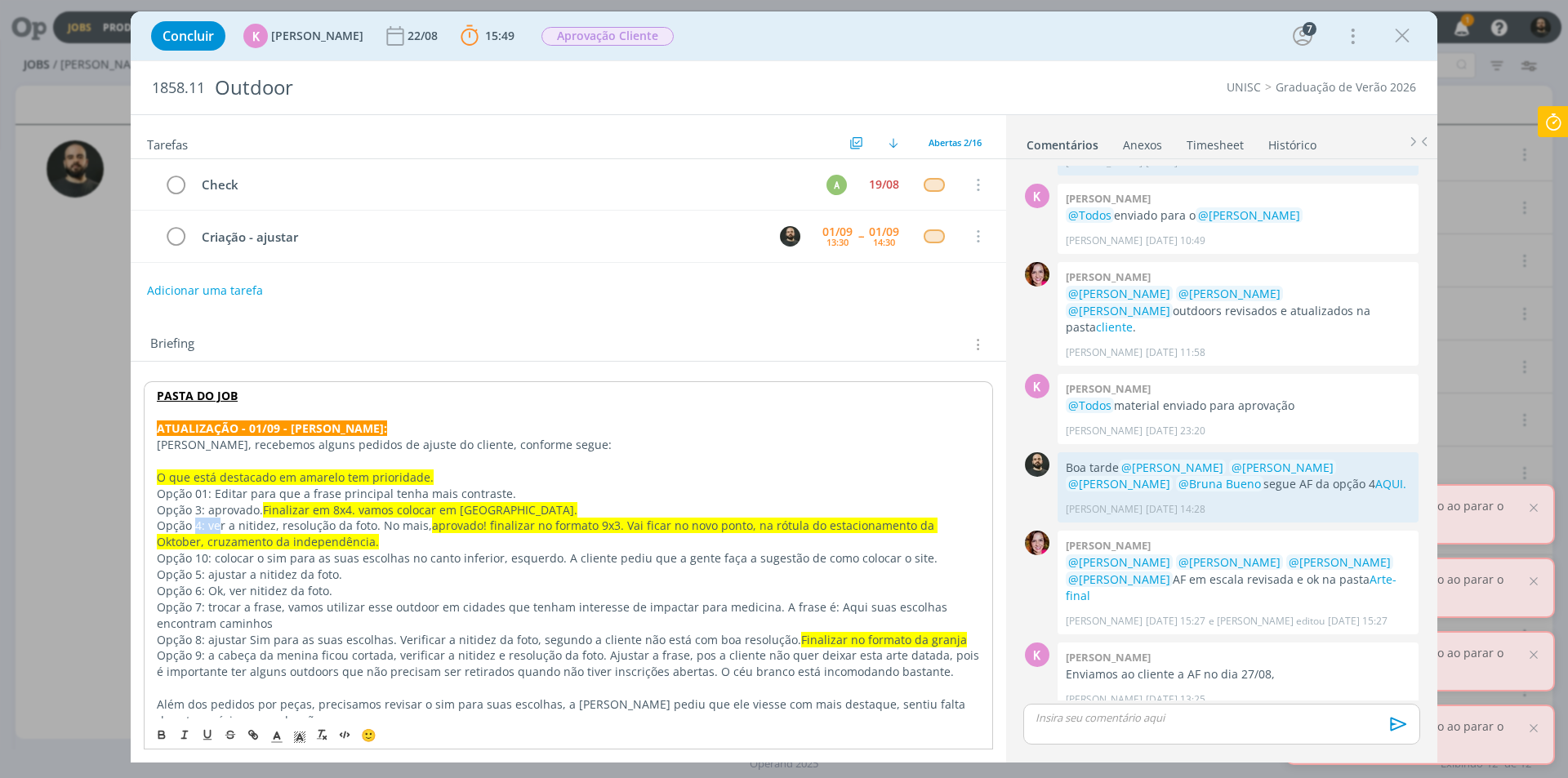
drag, startPoint x: 194, startPoint y: 527, endPoint x: 218, endPoint y: 525, distance: 24.1
click at [218, 525] on p "Opção 4: ver a nitidez, resolução da foto. No mais, aprovado! finalizar no form…" at bounding box center [568, 534] width 823 height 32
click at [275, 530] on p "Opção 4: ver a nitidez, resolução da foto. No mais, aprovado! finalizar no form…" at bounding box center [568, 534] width 823 height 32
click at [311, 568] on p "Opção 5: ajustar a nitidez da foto." at bounding box center [569, 574] width 825 height 17
click at [342, 569] on p "Opção 5: ajustar a nitidez da foto." at bounding box center [569, 574] width 825 height 17
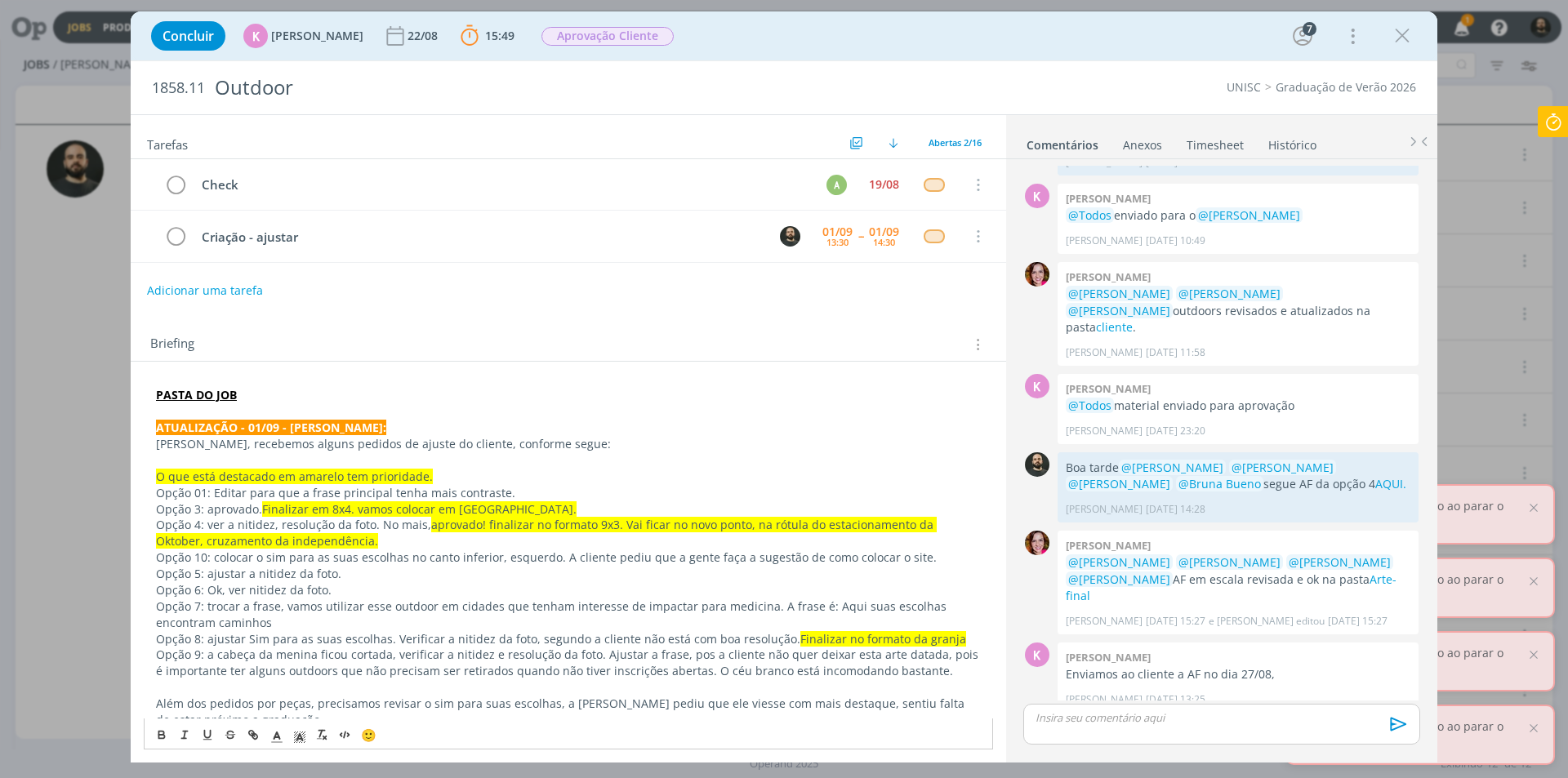
click at [333, 588] on p "Opção 6: Ok, ver nitidez da foto." at bounding box center [569, 589] width 825 height 17
click at [337, 576] on p "Opção 5: ajustar a nitidez da foto." at bounding box center [569, 574] width 825 height 17
click at [332, 585] on p "Opção 6: Ok, ver nitidez da foto." at bounding box center [569, 589] width 825 height 17
drag, startPoint x: 342, startPoint y: 573, endPoint x: 340, endPoint y: 584, distance: 11.2
click at [342, 573] on p "Opção 5: ajustar a nitidez da foto." at bounding box center [569, 574] width 825 height 17
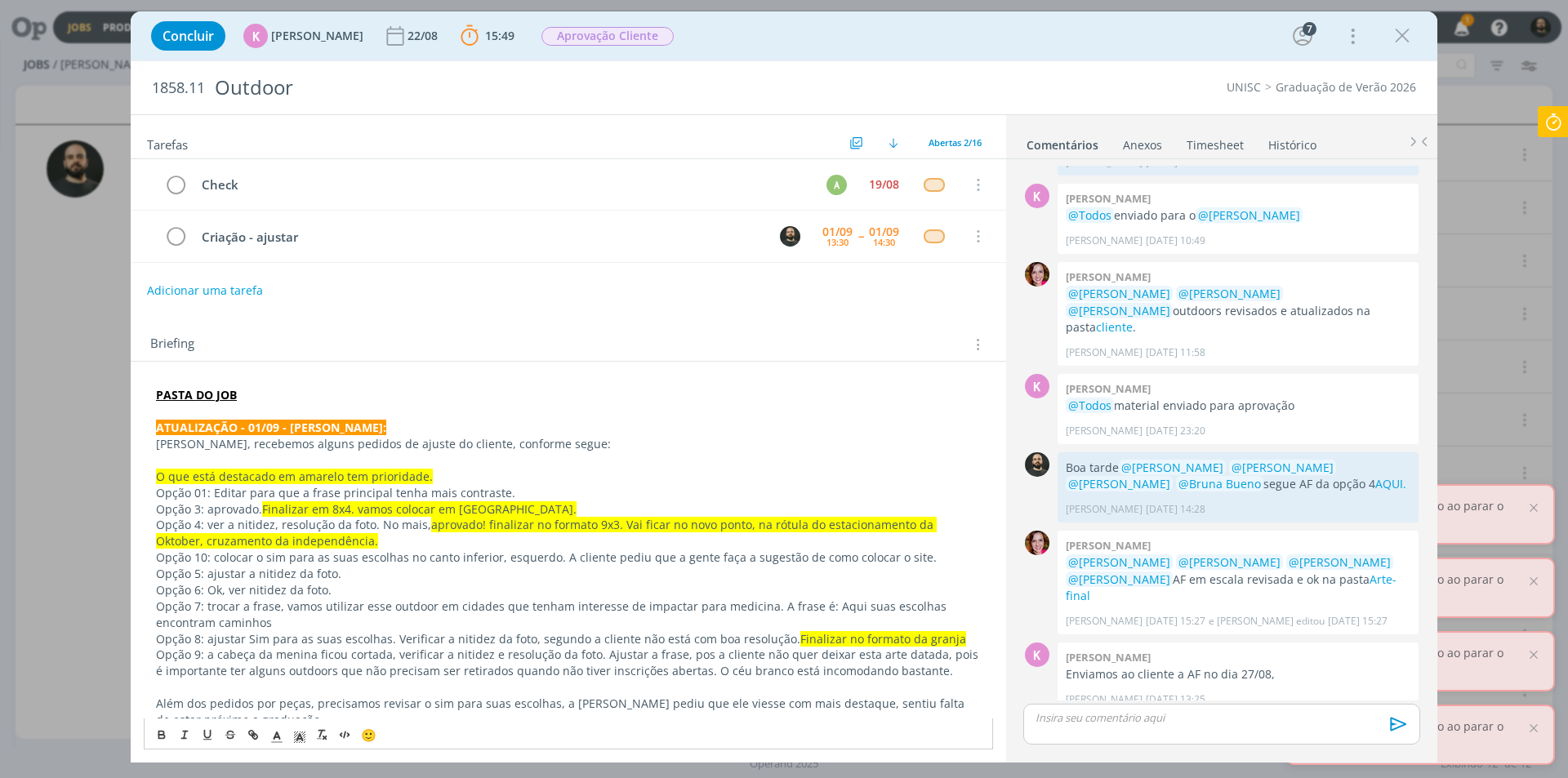
click at [338, 587] on p "Opção 6: Ok, ver nitidez da foto." at bounding box center [569, 589] width 825 height 17
click at [246, 614] on p "Opção 7: trocar a frase, vamos utilizar esse outdoor em cidades que tenham inte…" at bounding box center [569, 614] width 825 height 32
click at [251, 623] on p "Opção 7: trocar a frase, vamos utilizar esse outdoor em cidades que tenham inte…" at bounding box center [569, 614] width 825 height 32
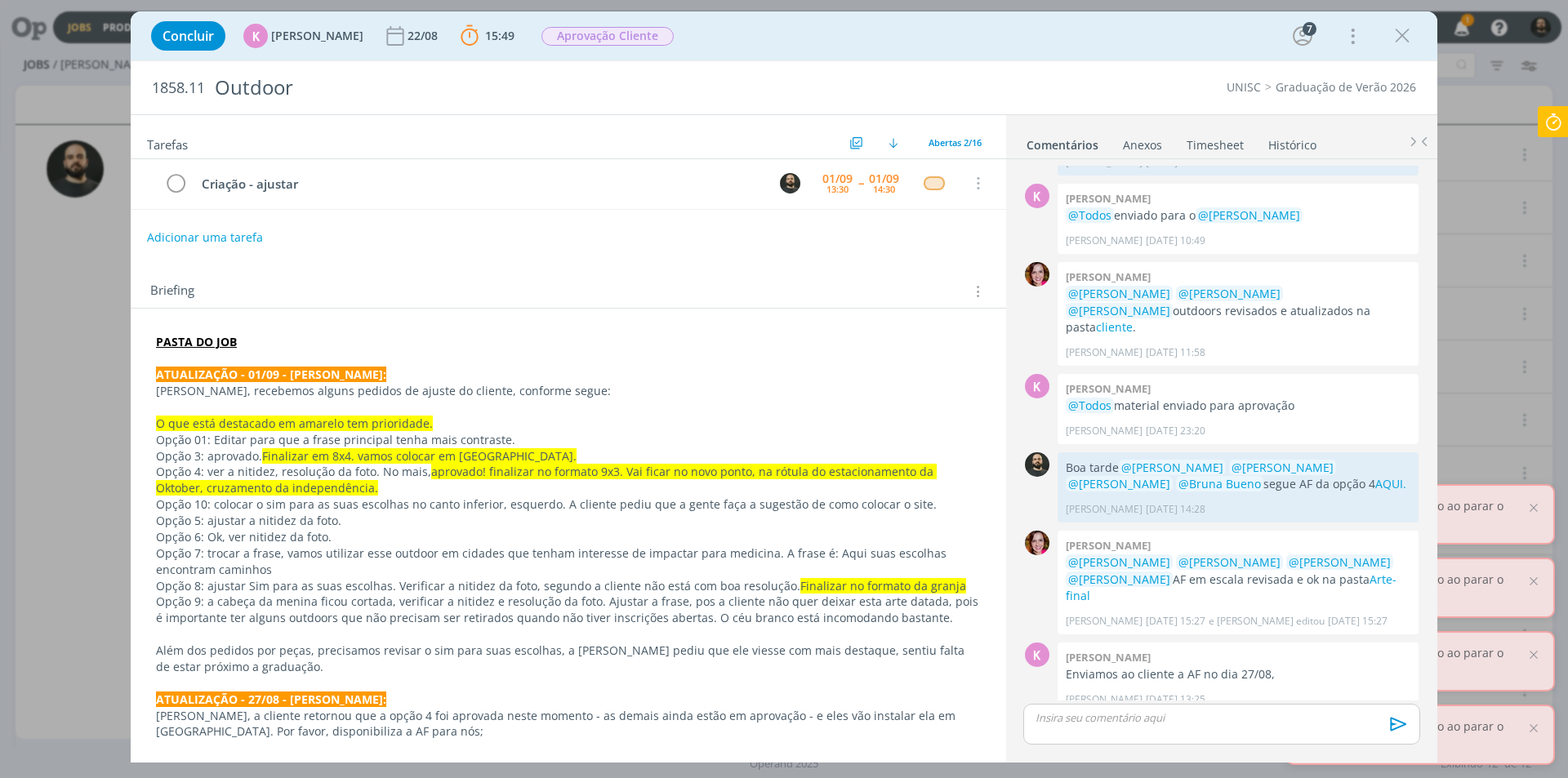
scroll to position [81, 0]
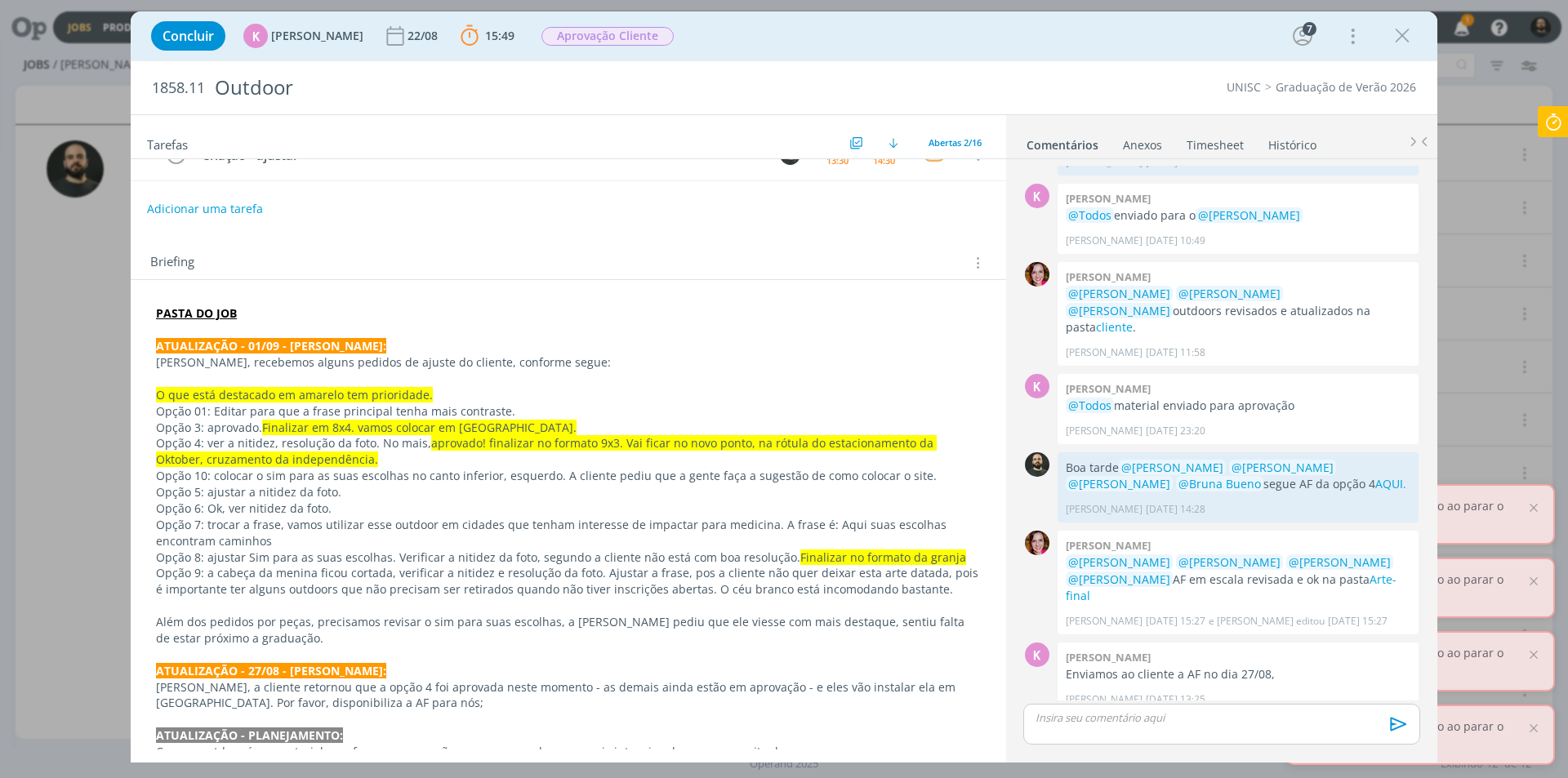
click at [353, 636] on p "Além dos pedidos por peças, precisamos revisar o sim para suas escolhas, a Lulu…" at bounding box center [569, 630] width 825 height 32
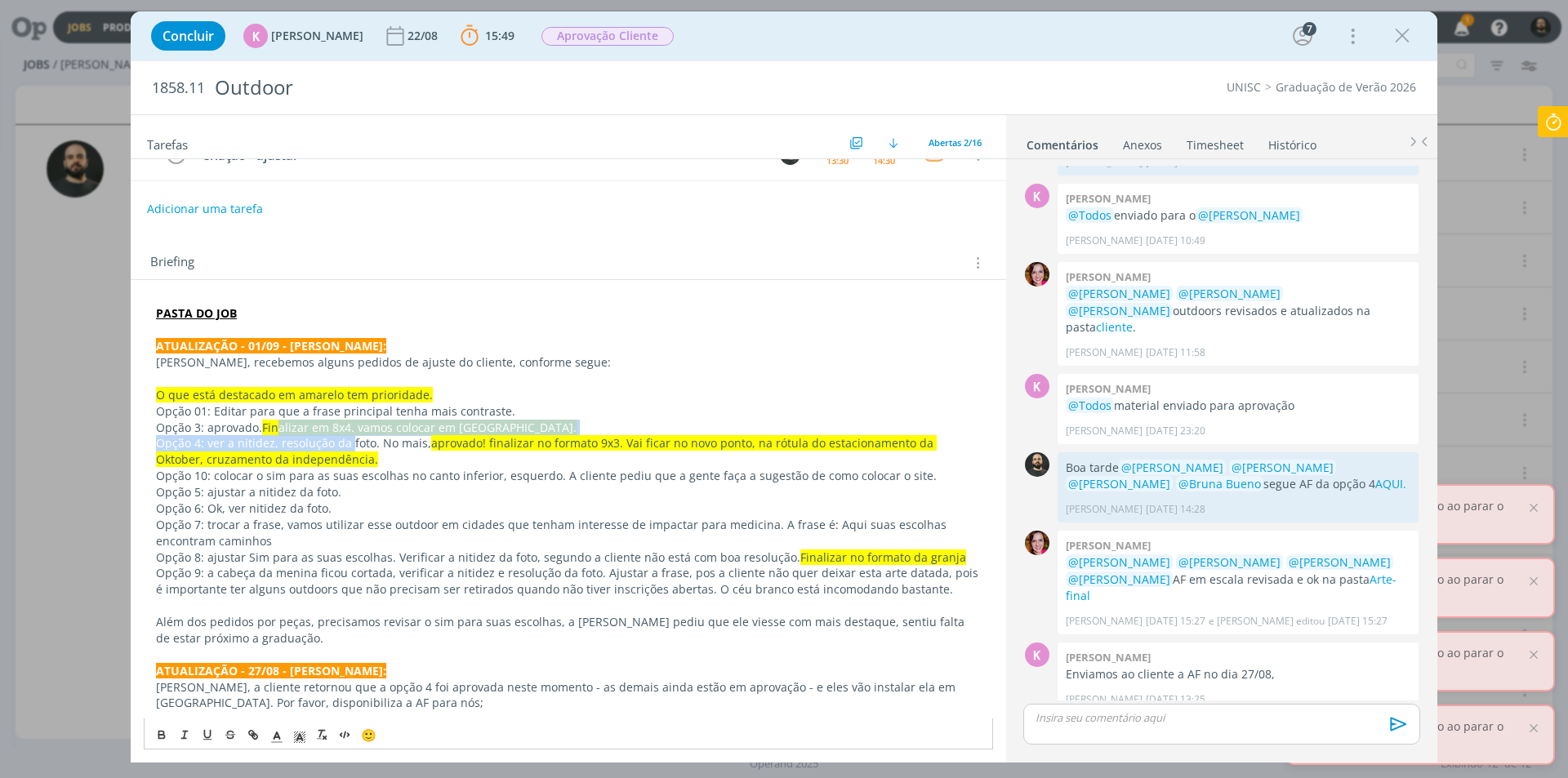
drag, startPoint x: 275, startPoint y: 429, endPoint x: 359, endPoint y: 435, distance: 84.2
click at [396, 424] on span "Finalizar em 8x4. vamos colocar em Montenegro." at bounding box center [419, 427] width 314 height 16
click at [493, 431] on span "Finalizar em 8x4. vamos colocar em Montenegro." at bounding box center [419, 427] width 314 height 16
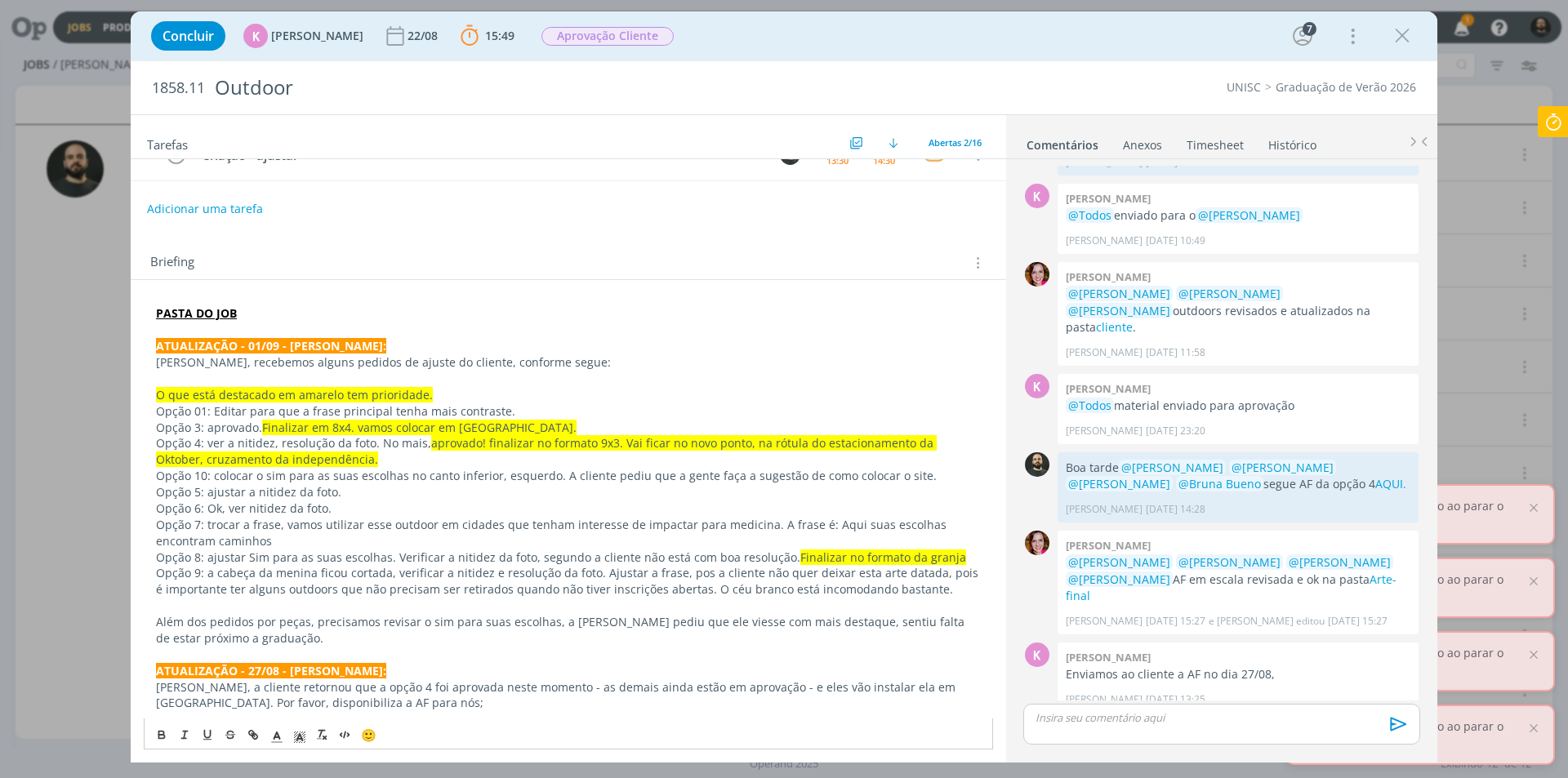
drag, startPoint x: 493, startPoint y: 431, endPoint x: 480, endPoint y: 431, distance: 13.0
click at [490, 431] on span "Finalizar em 8x4. vamos colocar em Montenegro." at bounding box center [419, 427] width 314 height 16
click at [693, 481] on p "Opção 10: colocar o sim para as suas escolhas no canto inferior, esquerdo. A cl…" at bounding box center [569, 476] width 825 height 17
click at [680, 563] on p "Opção 8: ajustar Sim para as suas escolhas. Verificar a nitidez da foto, segund…" at bounding box center [569, 557] width 825 height 17
click at [356, 432] on span "Finalizar em 8x4. vamos colocar em Montenegro." at bounding box center [419, 427] width 314 height 16
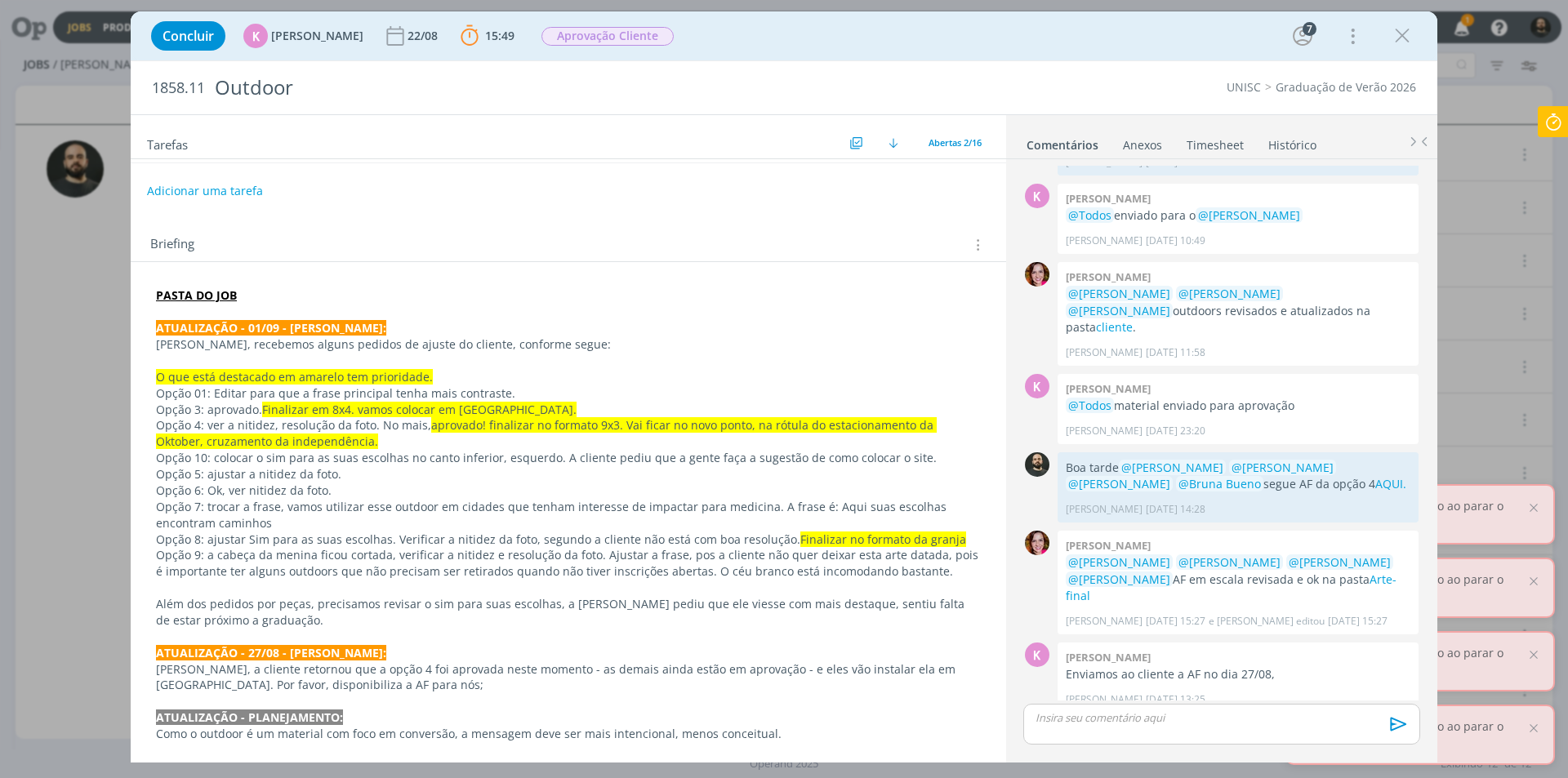
scroll to position [244, 0]
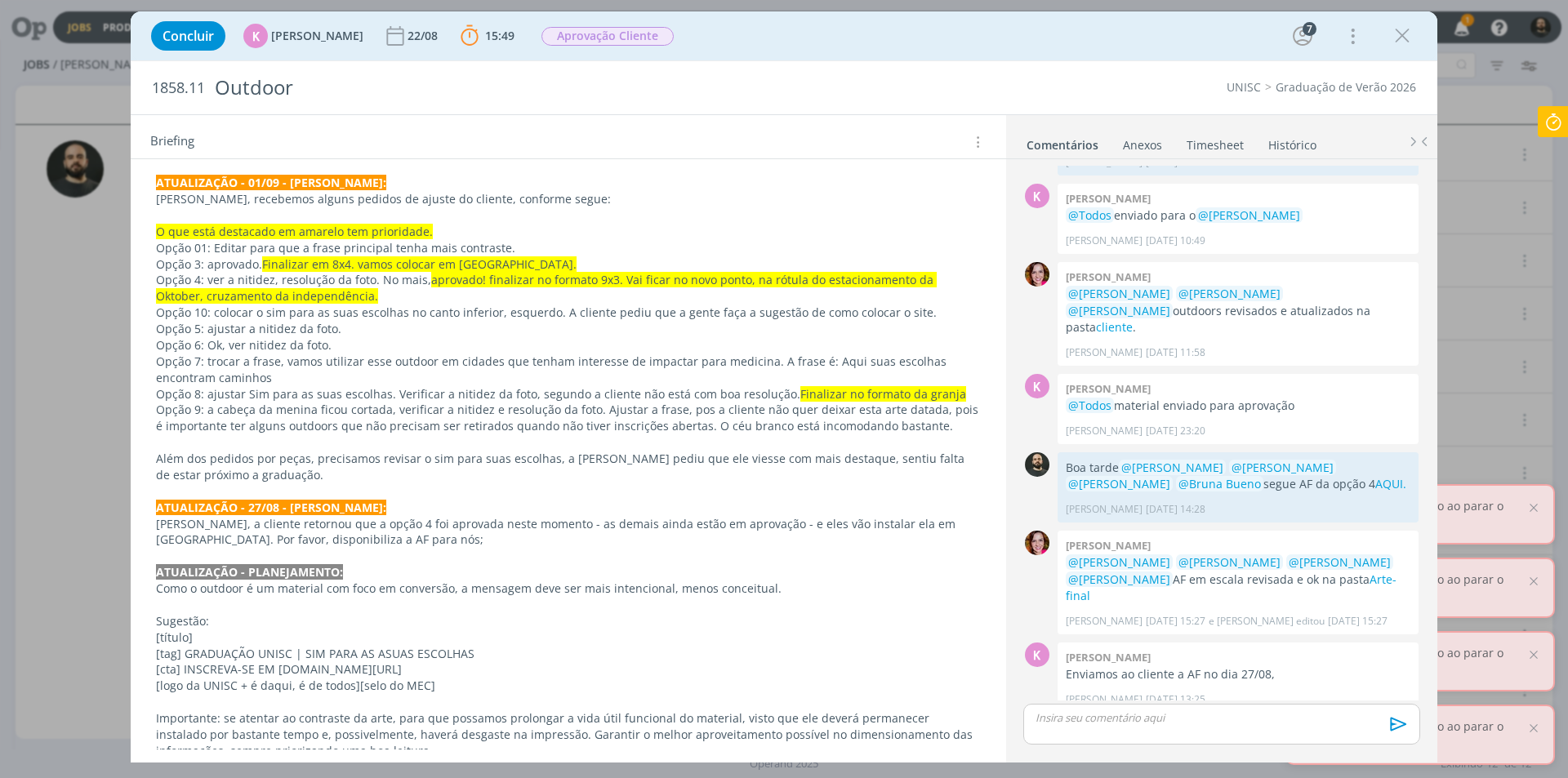
click at [225, 244] on p "Opção 01: Editar para que a frase principal tenha mais contraste." at bounding box center [569, 248] width 825 height 17
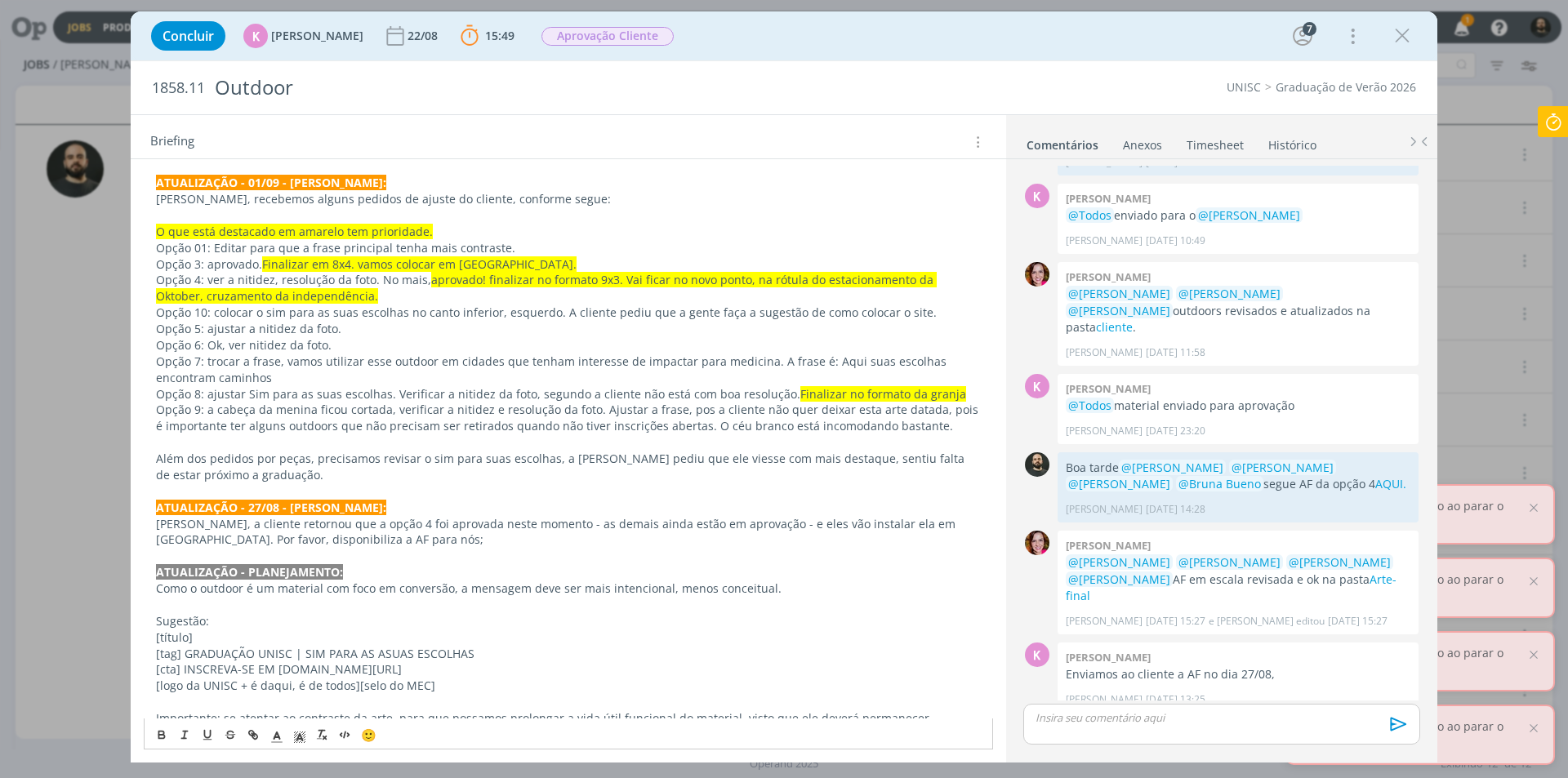
drag, startPoint x: 342, startPoint y: 247, endPoint x: 356, endPoint y: 246, distance: 14.0
click at [348, 247] on p "Opção 01: Editar para que a frase principal tenha mais contraste." at bounding box center [569, 248] width 825 height 17
click at [1544, 114] on icon at bounding box center [1553, 122] width 30 height 31
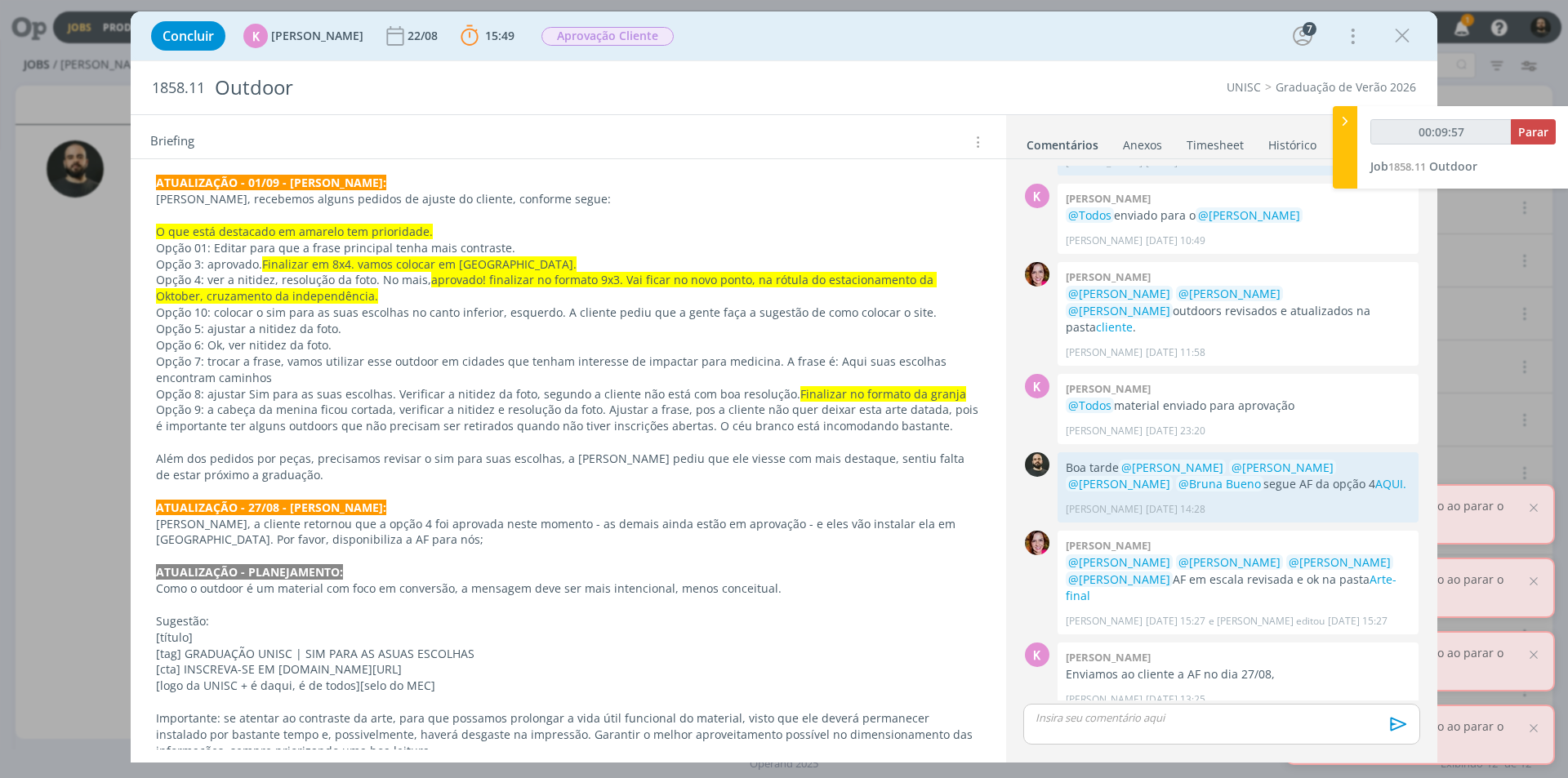
type input "00:09:58"
click at [1531, 133] on span "Parar" at bounding box center [1533, 132] width 31 height 16
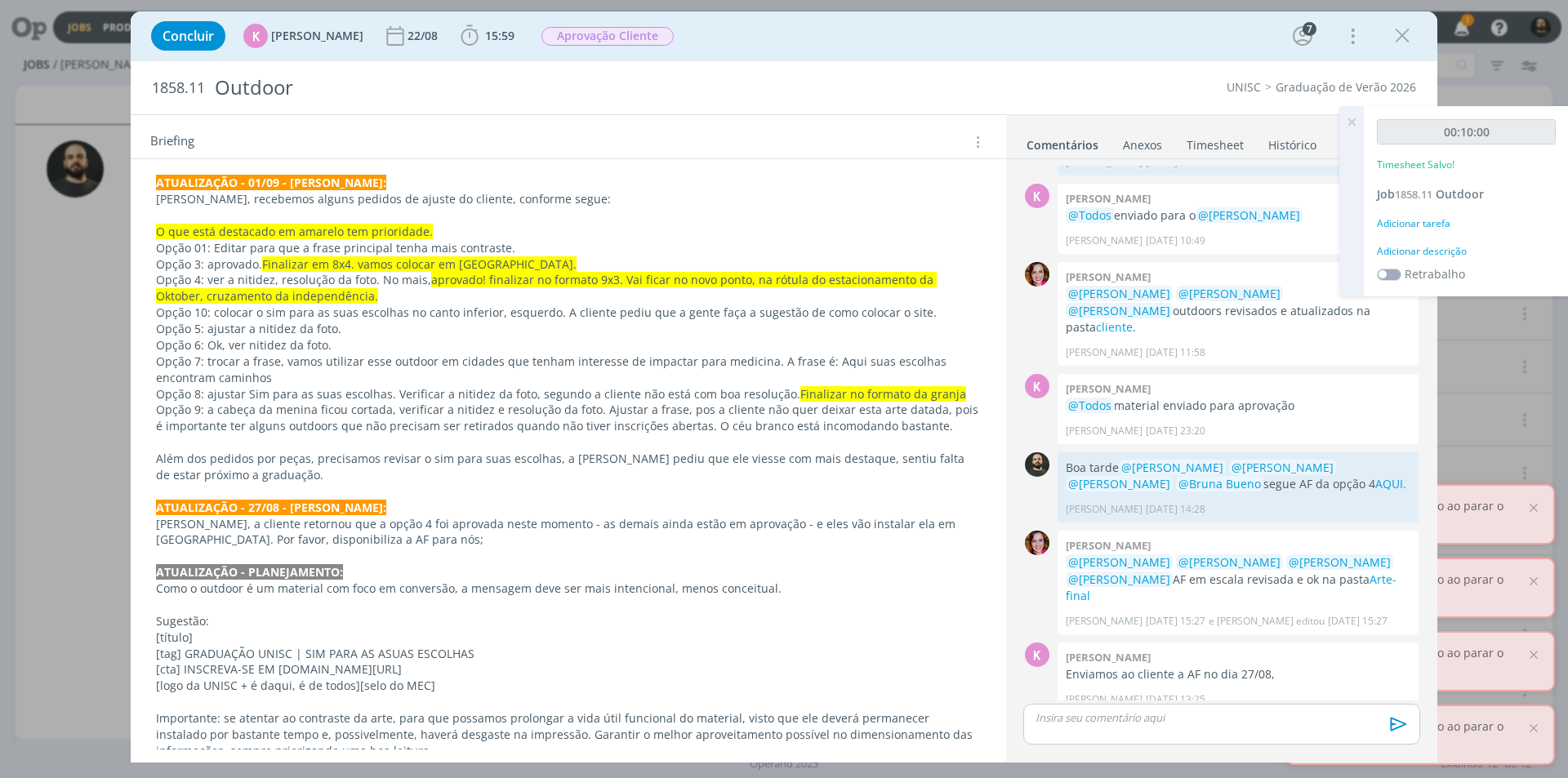
click at [1421, 246] on div "Adicionar descrição" at bounding box center [1466, 251] width 179 height 15
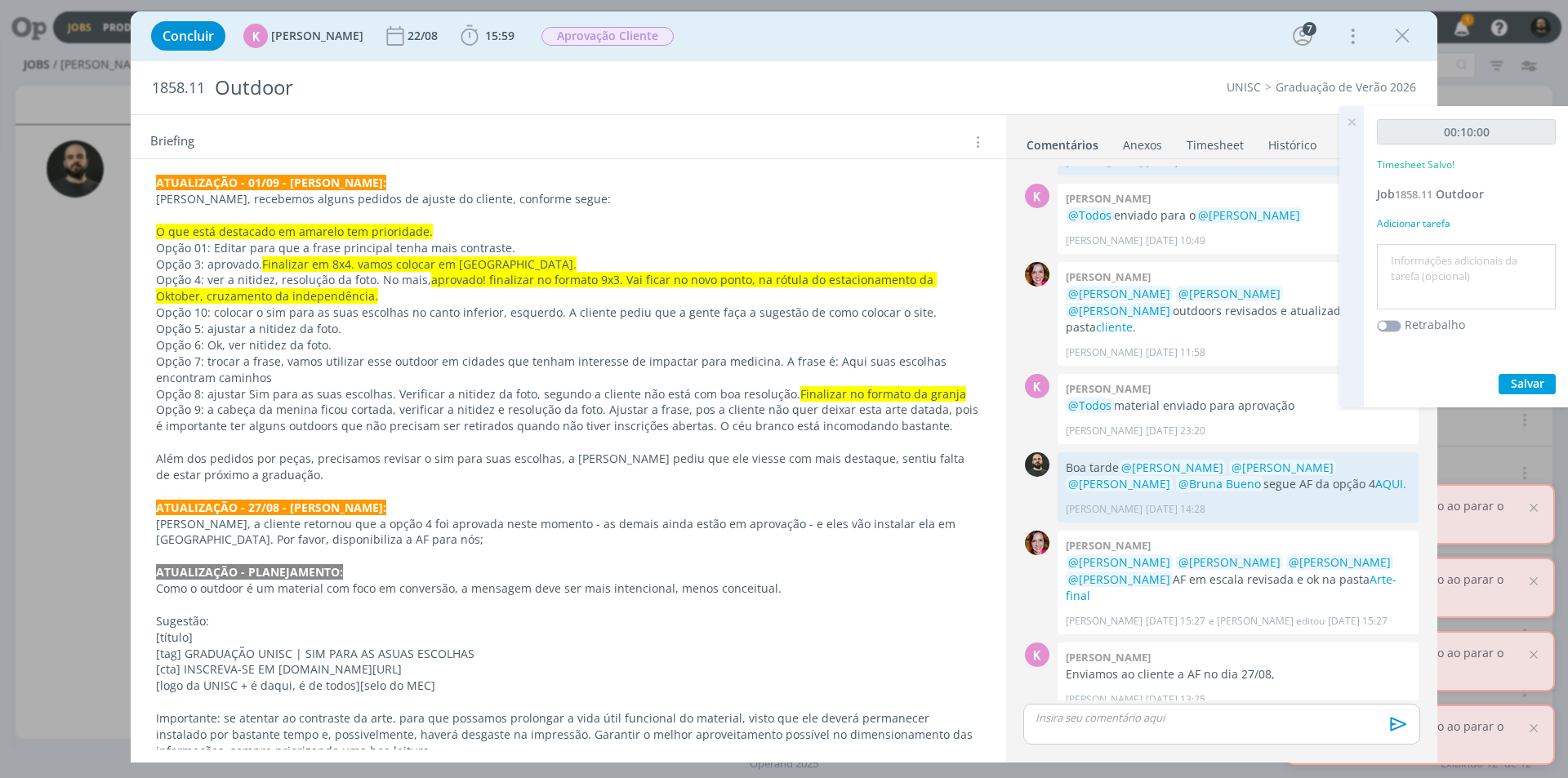
click at [1432, 270] on textarea at bounding box center [1466, 277] width 170 height 58
type textarea "v"
type textarea "Validação de ajustes com o Cristiano"
click at [1524, 372] on div "00:10:00 Timesheet Salvo! Job 1858.11 Outdoor Adicionar tarefa Validação de aju…" at bounding box center [1466, 257] width 205 height 301
click at [1524, 376] on span "Salvar" at bounding box center [1527, 383] width 33 height 16
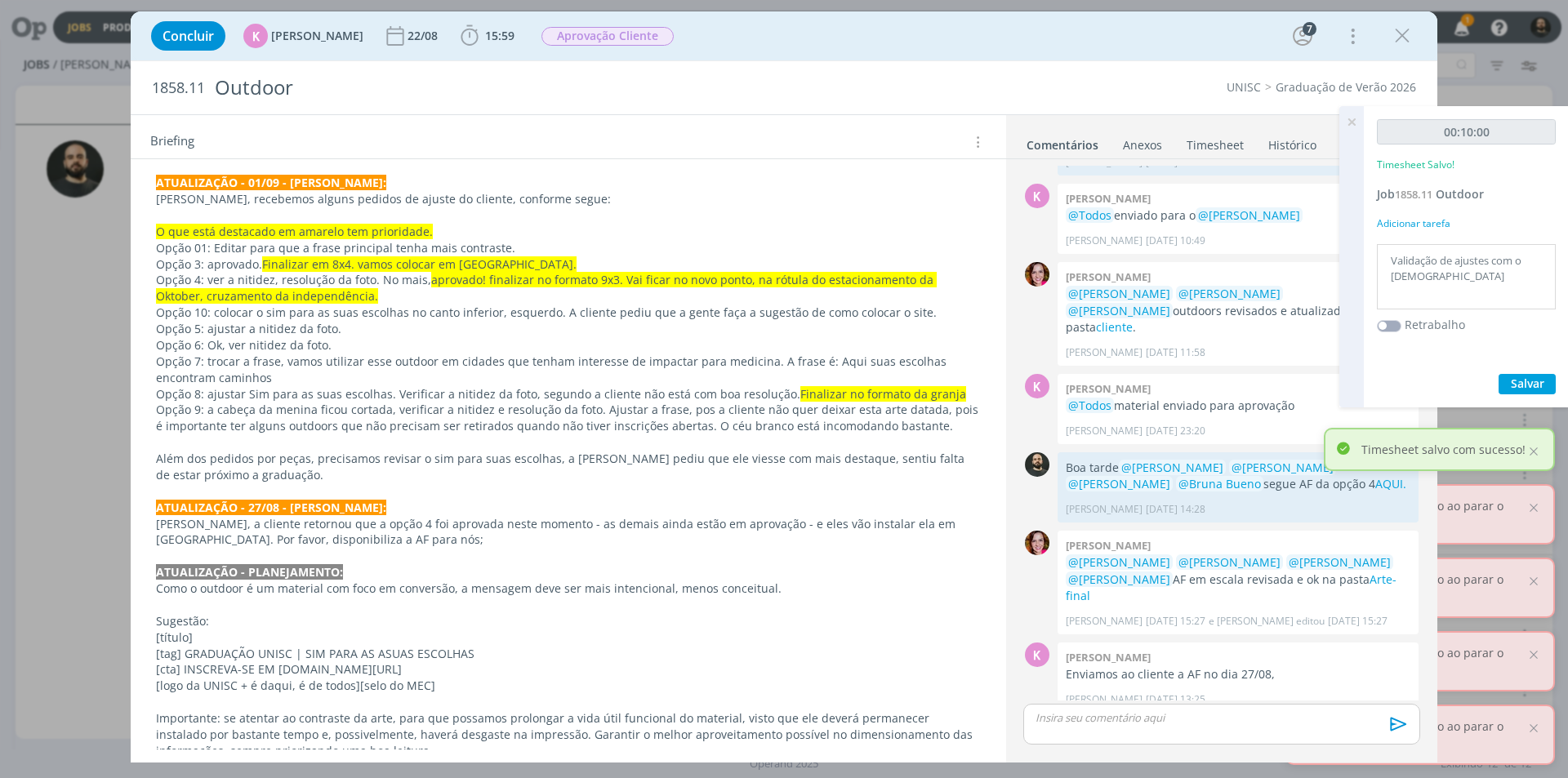
click at [1354, 118] on icon at bounding box center [1351, 122] width 30 height 31
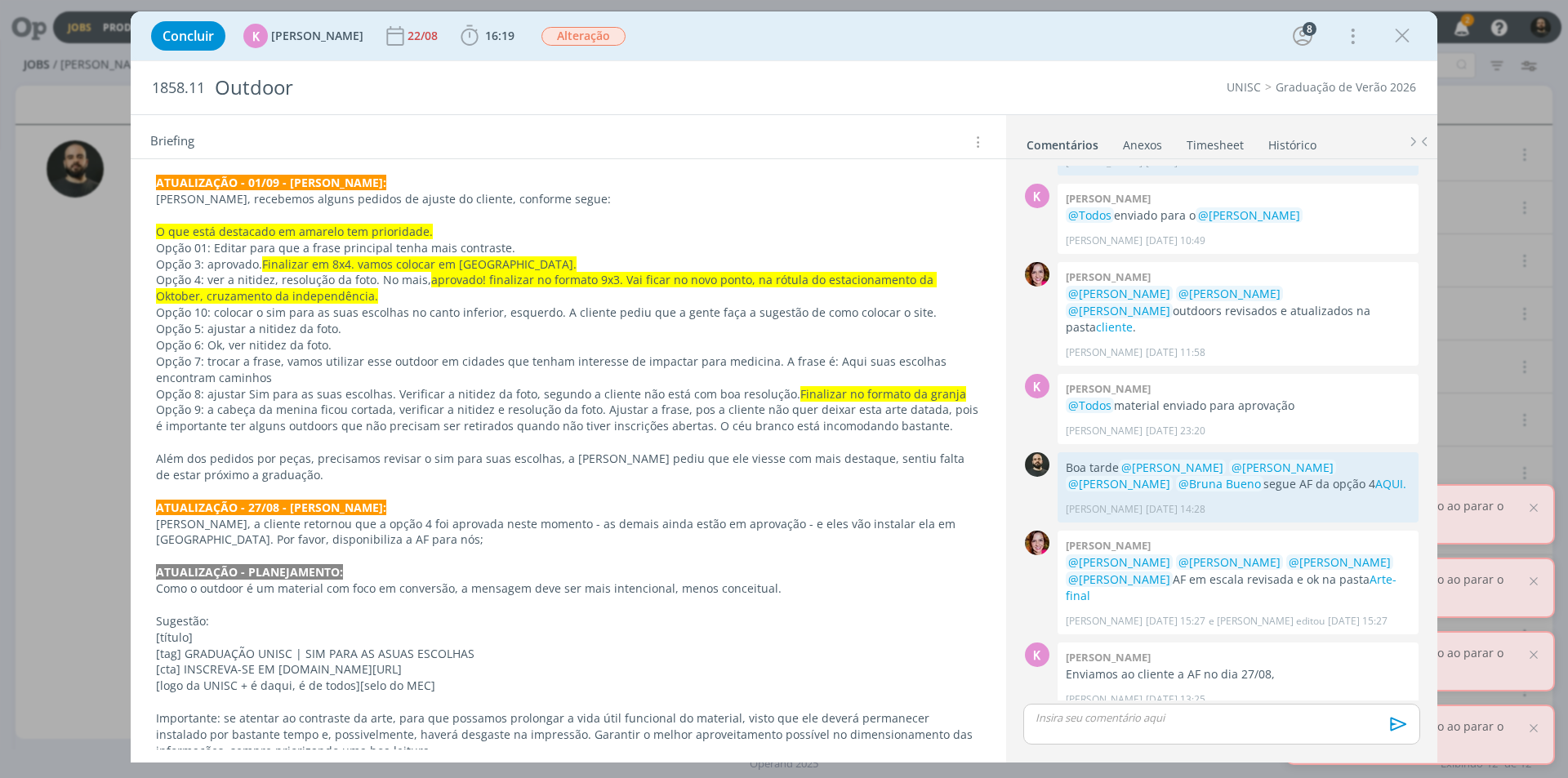
drag, startPoint x: 1396, startPoint y: 31, endPoint x: 1135, endPoint y: 199, distance: 310.4
click at [1396, 31] on icon "dialog" at bounding box center [1402, 36] width 24 height 24
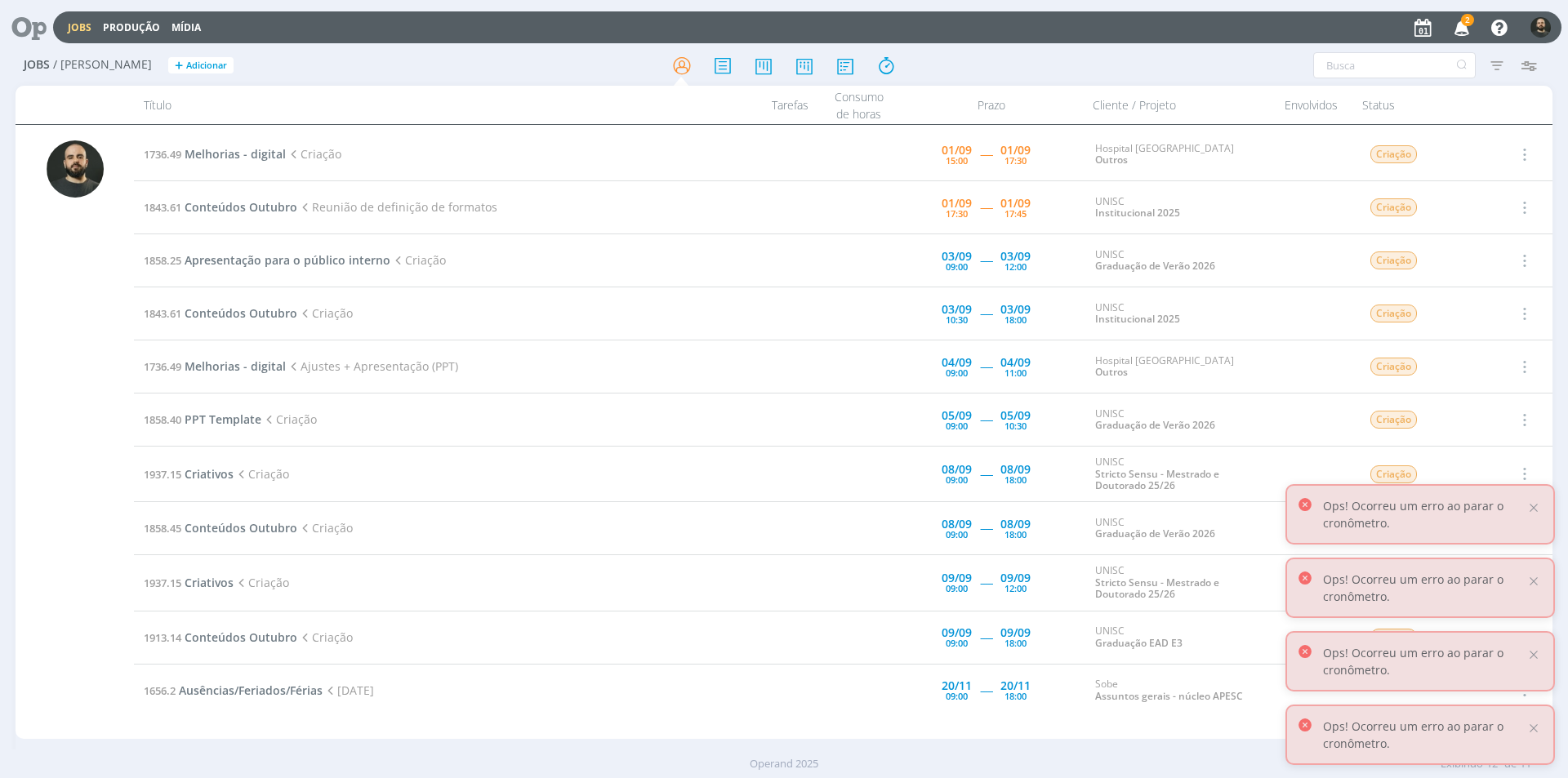
click at [1461, 30] on icon "button" at bounding box center [1461, 27] width 29 height 28
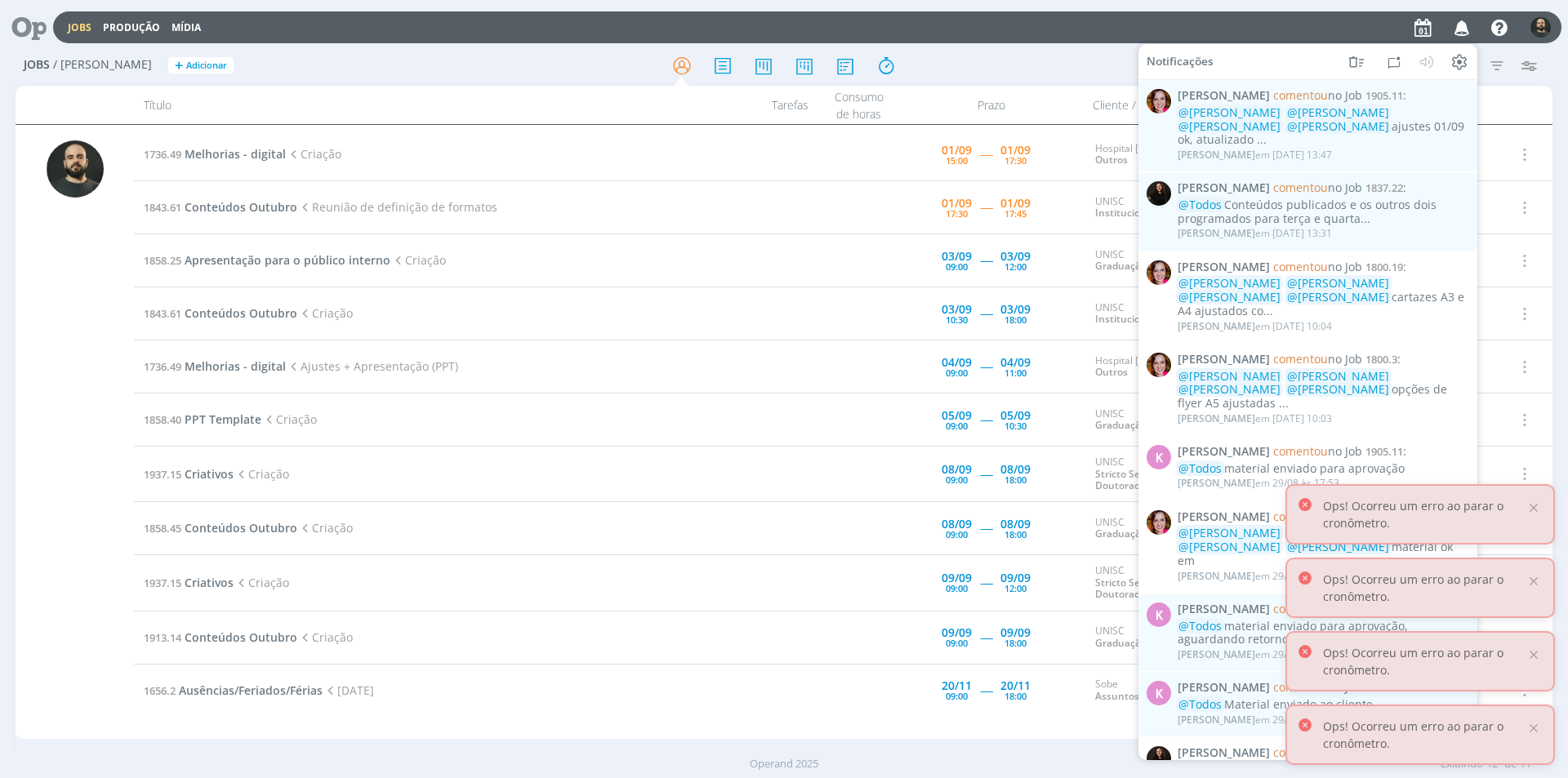
click at [1040, 52] on div "Filtros Filtrar Limpar Tipo Jobs e Tarefas Data Personalizado a Situação dos jo…" at bounding box center [1296, 65] width 512 height 26
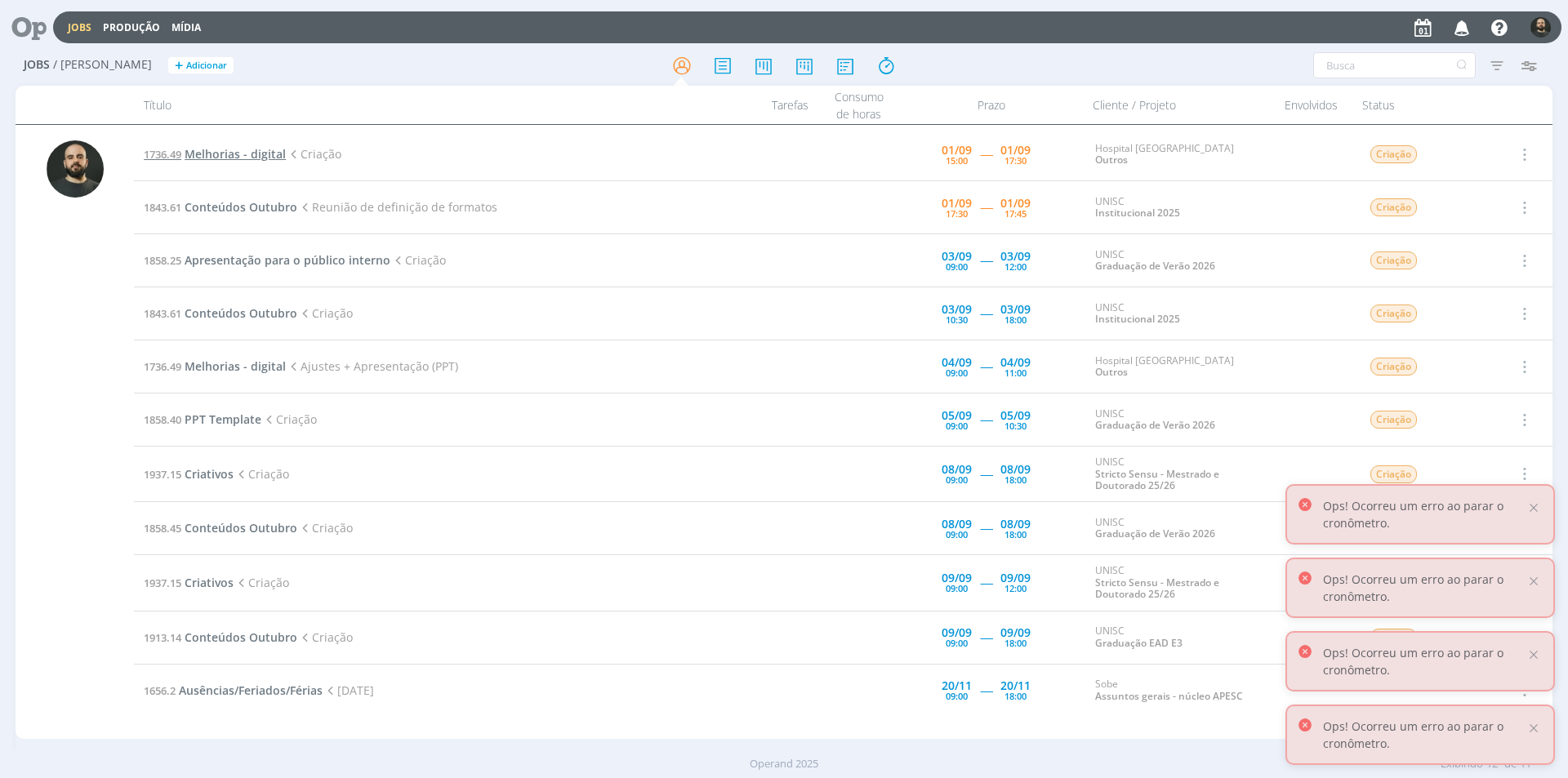
click at [204, 150] on span "Melhorias - digital" at bounding box center [235, 154] width 101 height 16
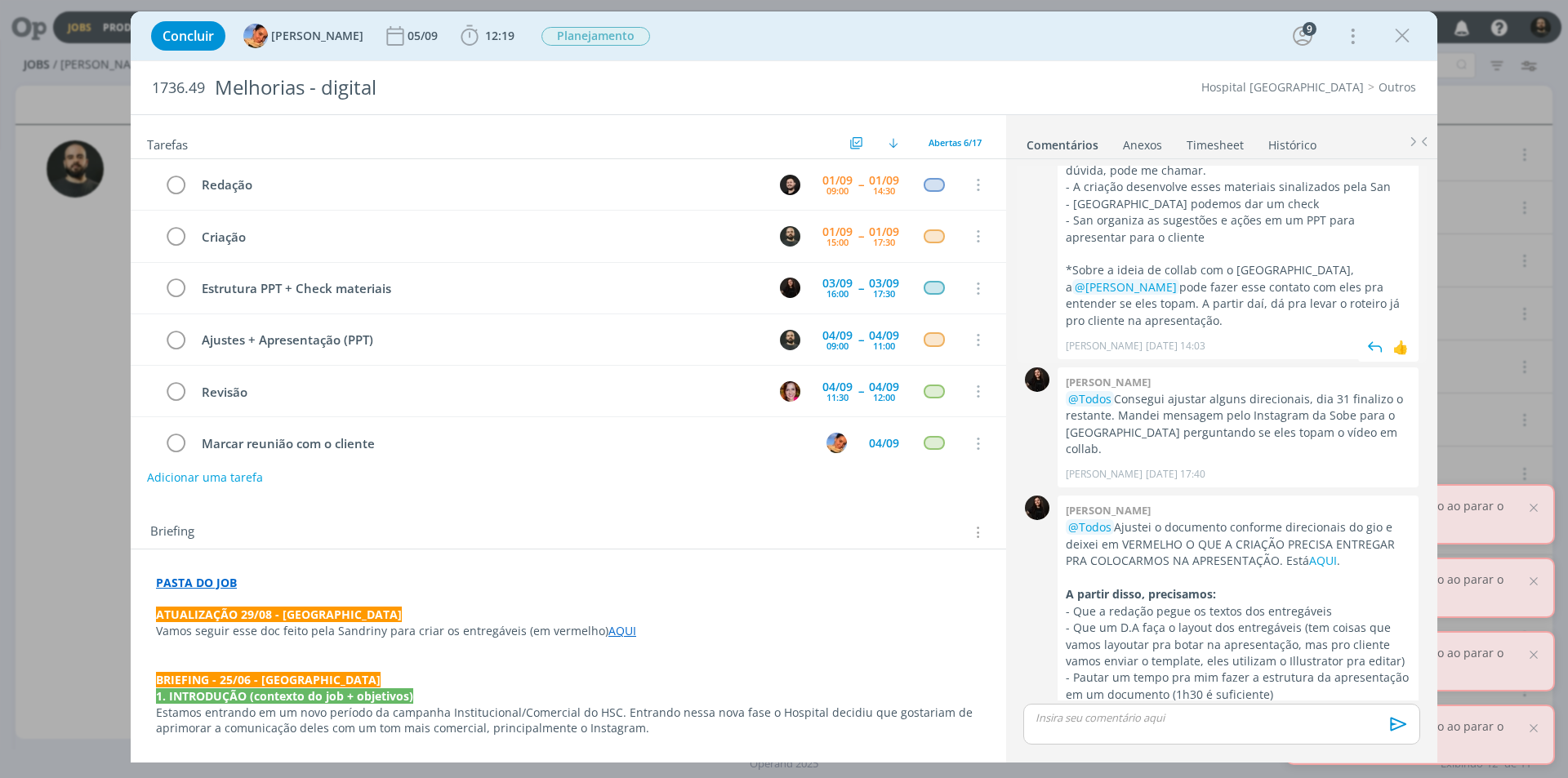
scroll to position [480, 0]
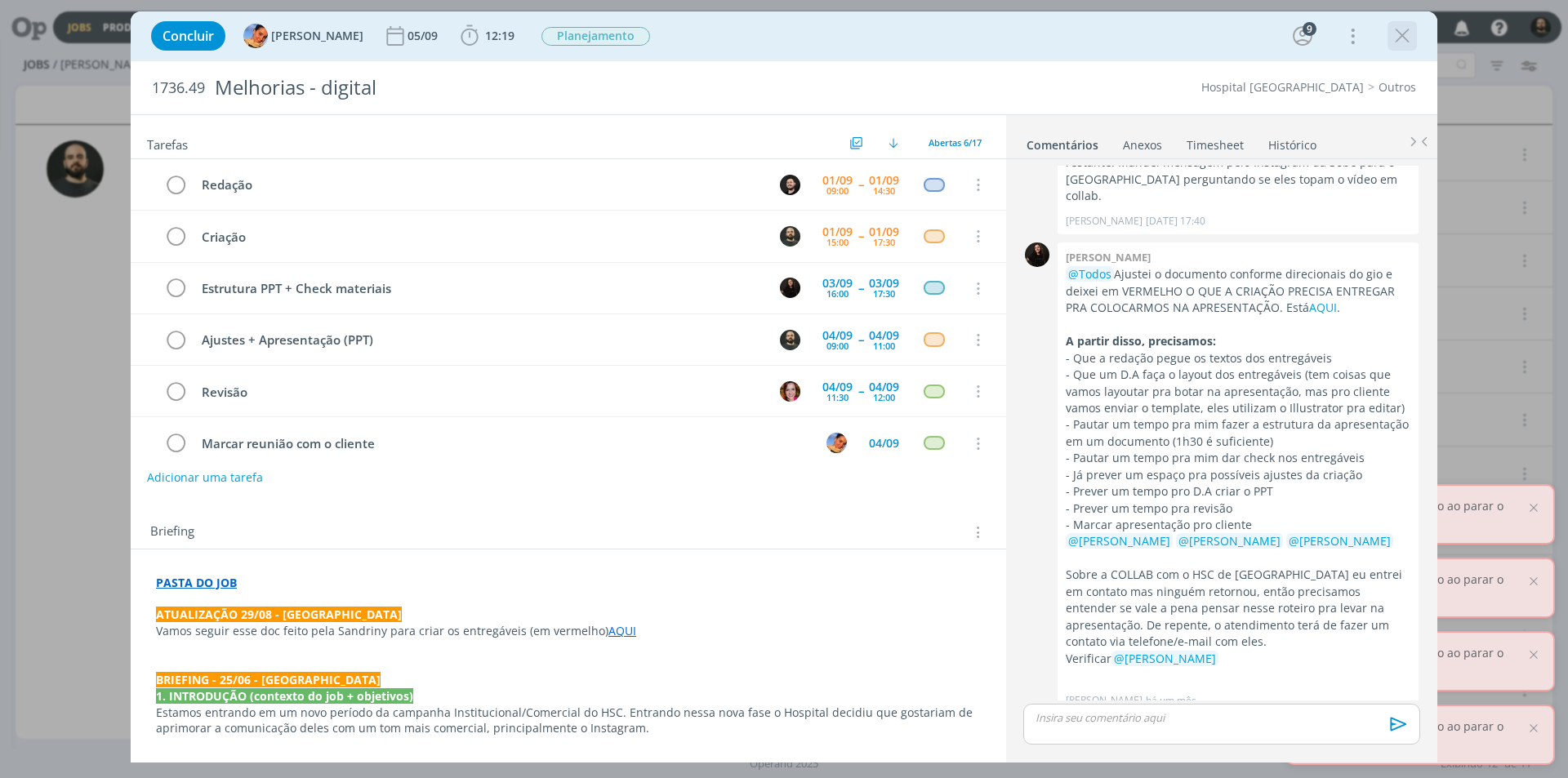
click at [1414, 22] on div "dialog" at bounding box center [1402, 36] width 30 height 30
click at [1404, 31] on icon "dialog" at bounding box center [1402, 36] width 24 height 24
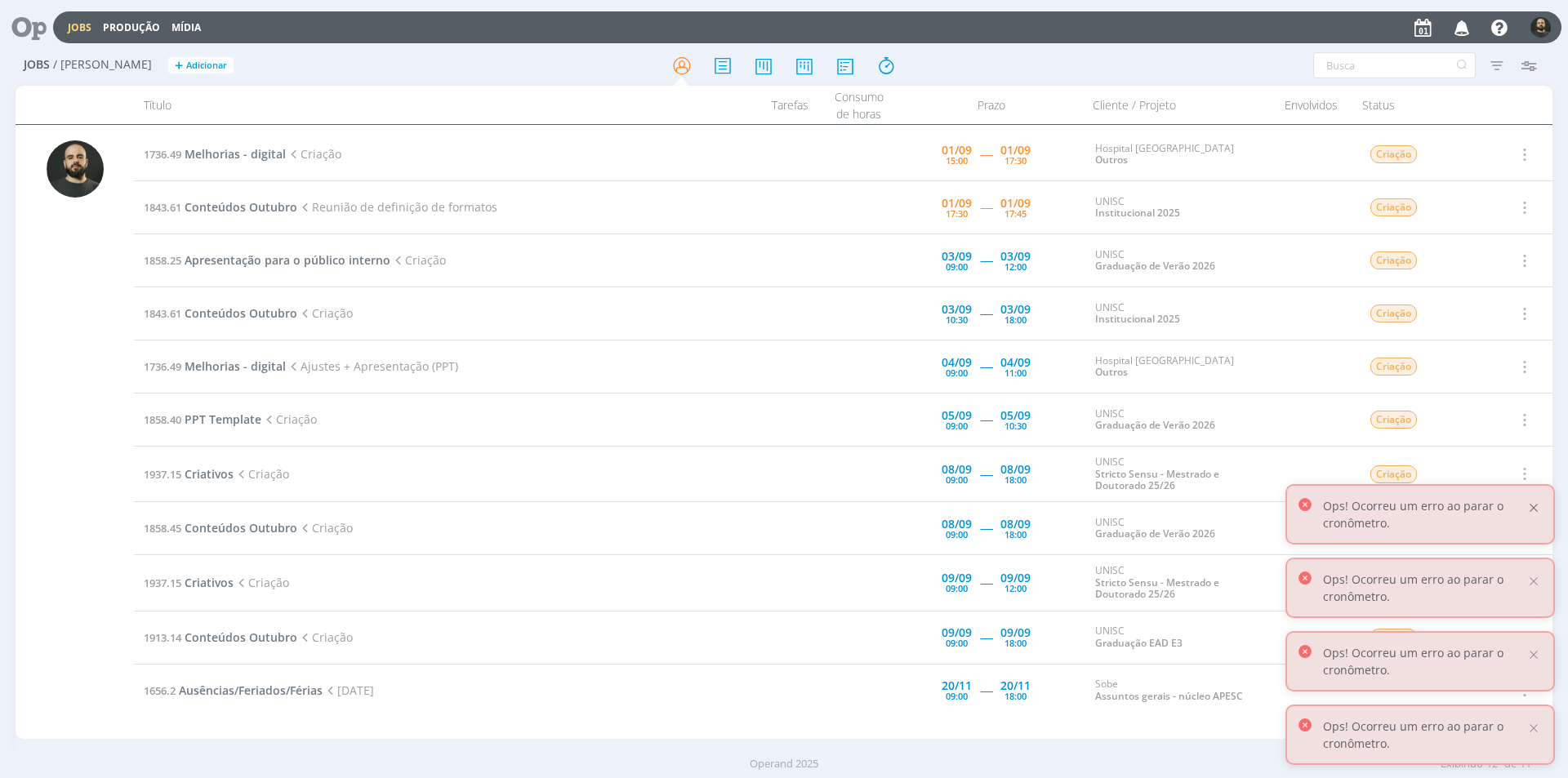
click at [1530, 503] on div at bounding box center [1533, 507] width 15 height 15
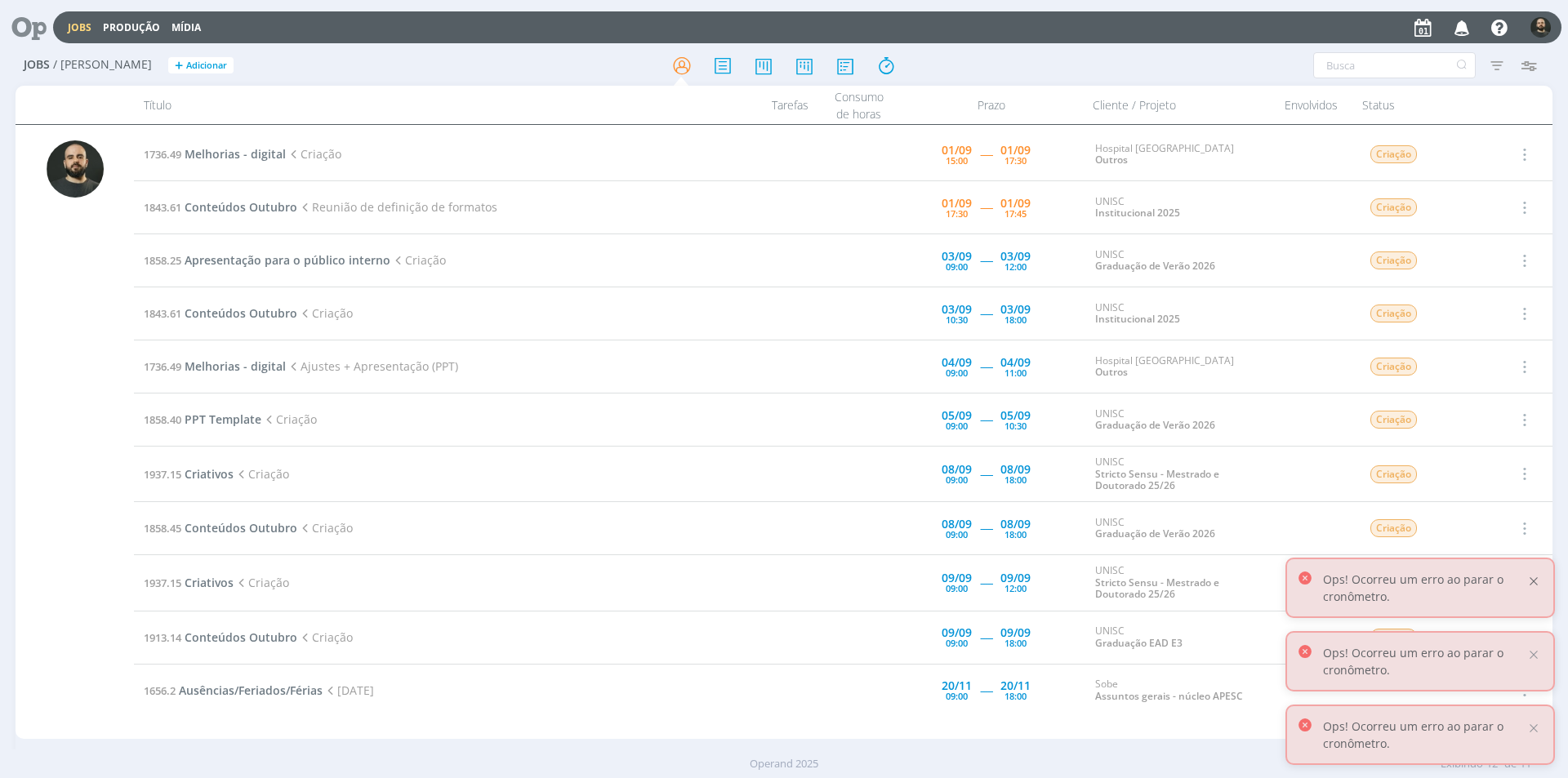
click at [1533, 582] on div at bounding box center [1533, 581] width 15 height 15
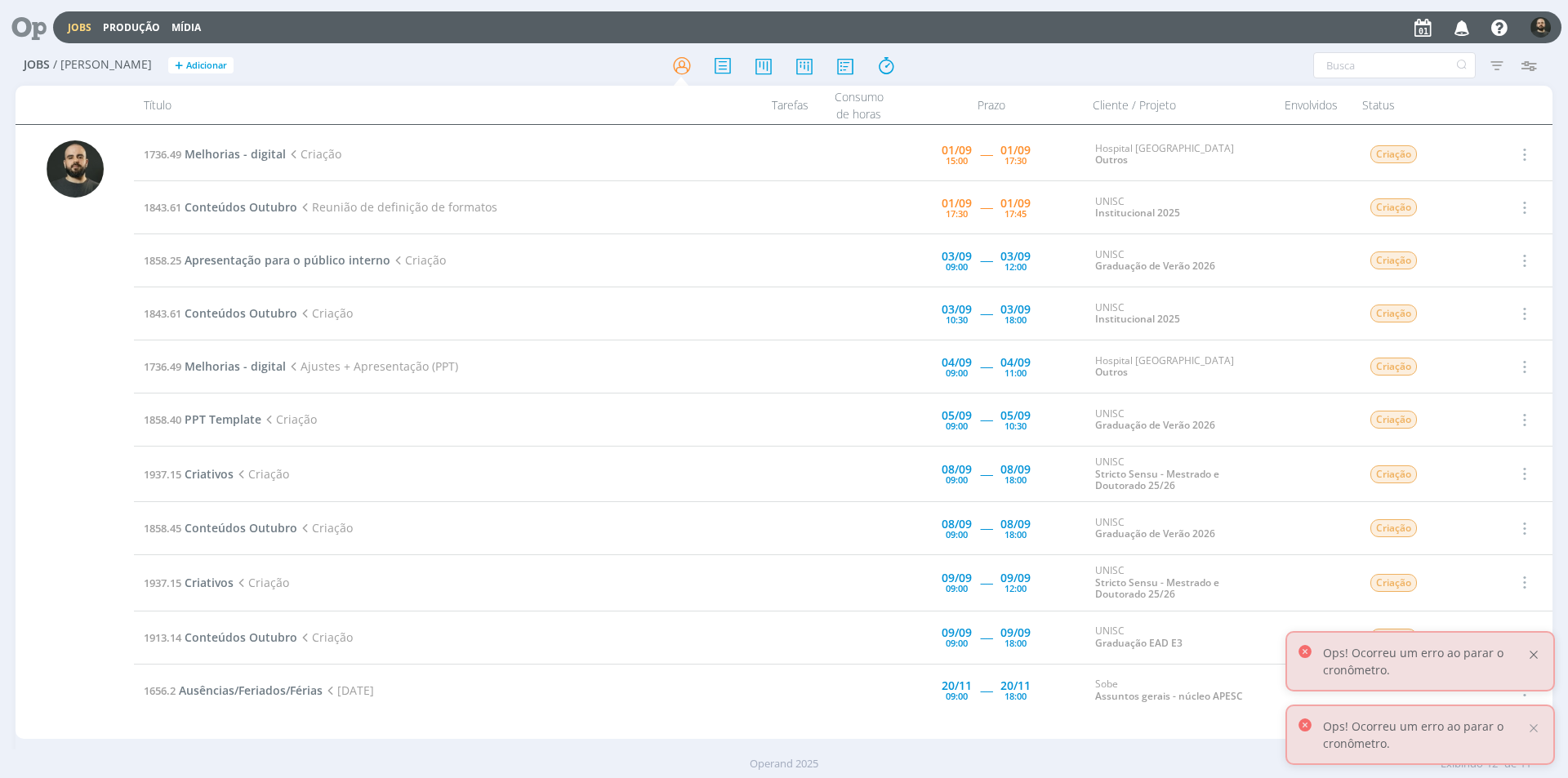
click at [1534, 650] on div at bounding box center [1533, 654] width 15 height 15
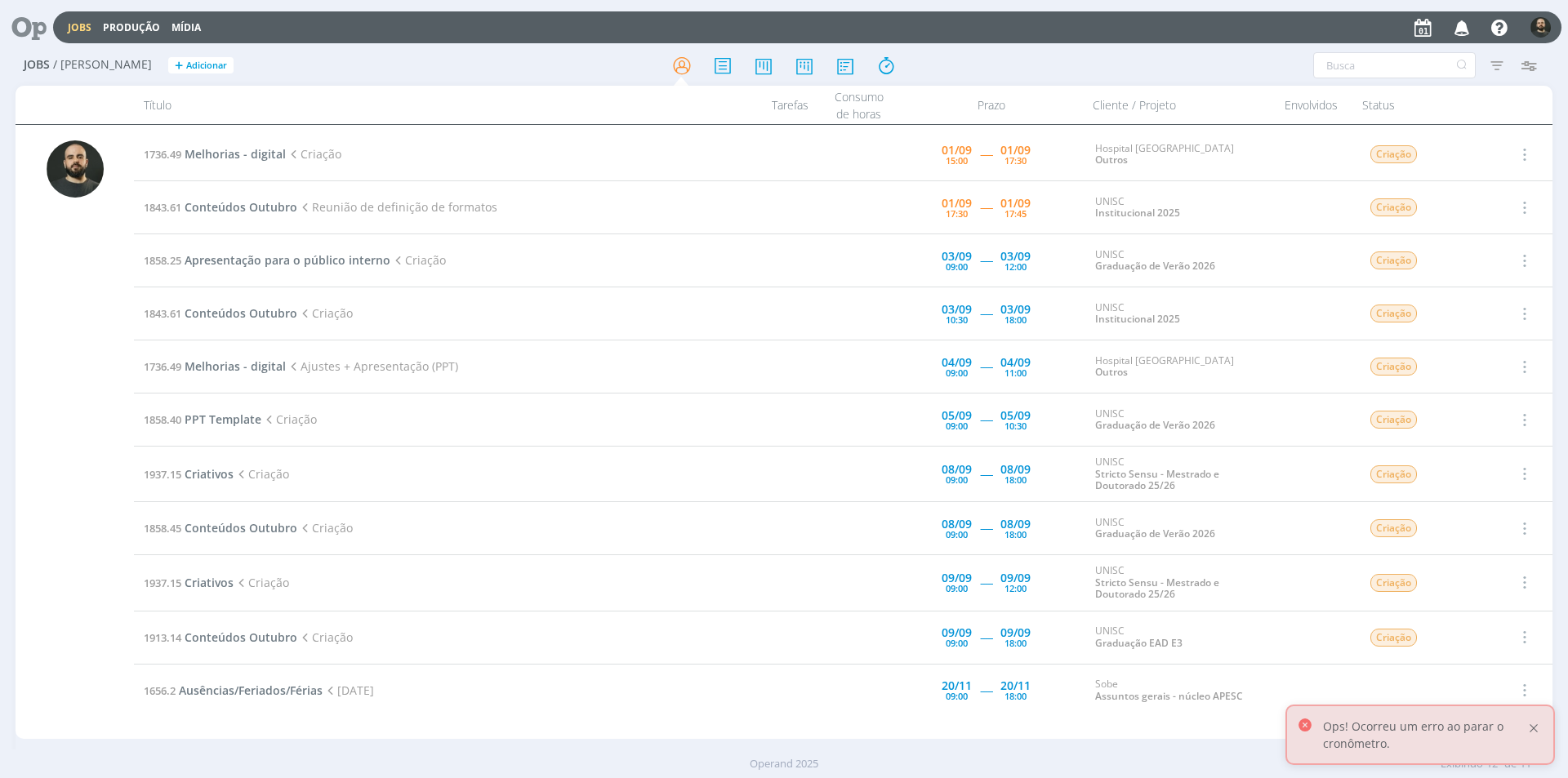
click at [1535, 729] on div at bounding box center [1533, 727] width 15 height 15
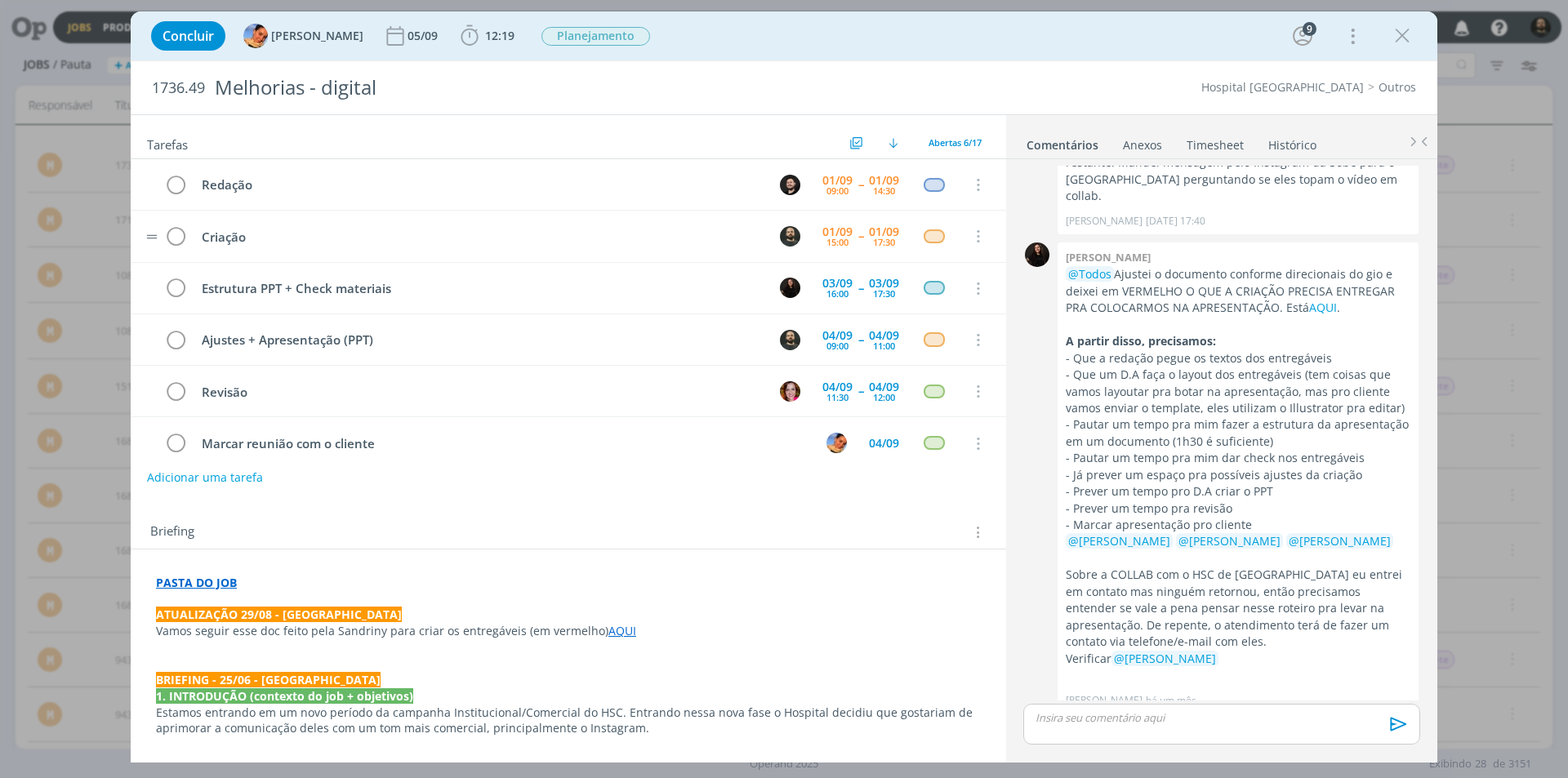
scroll to position [19, 0]
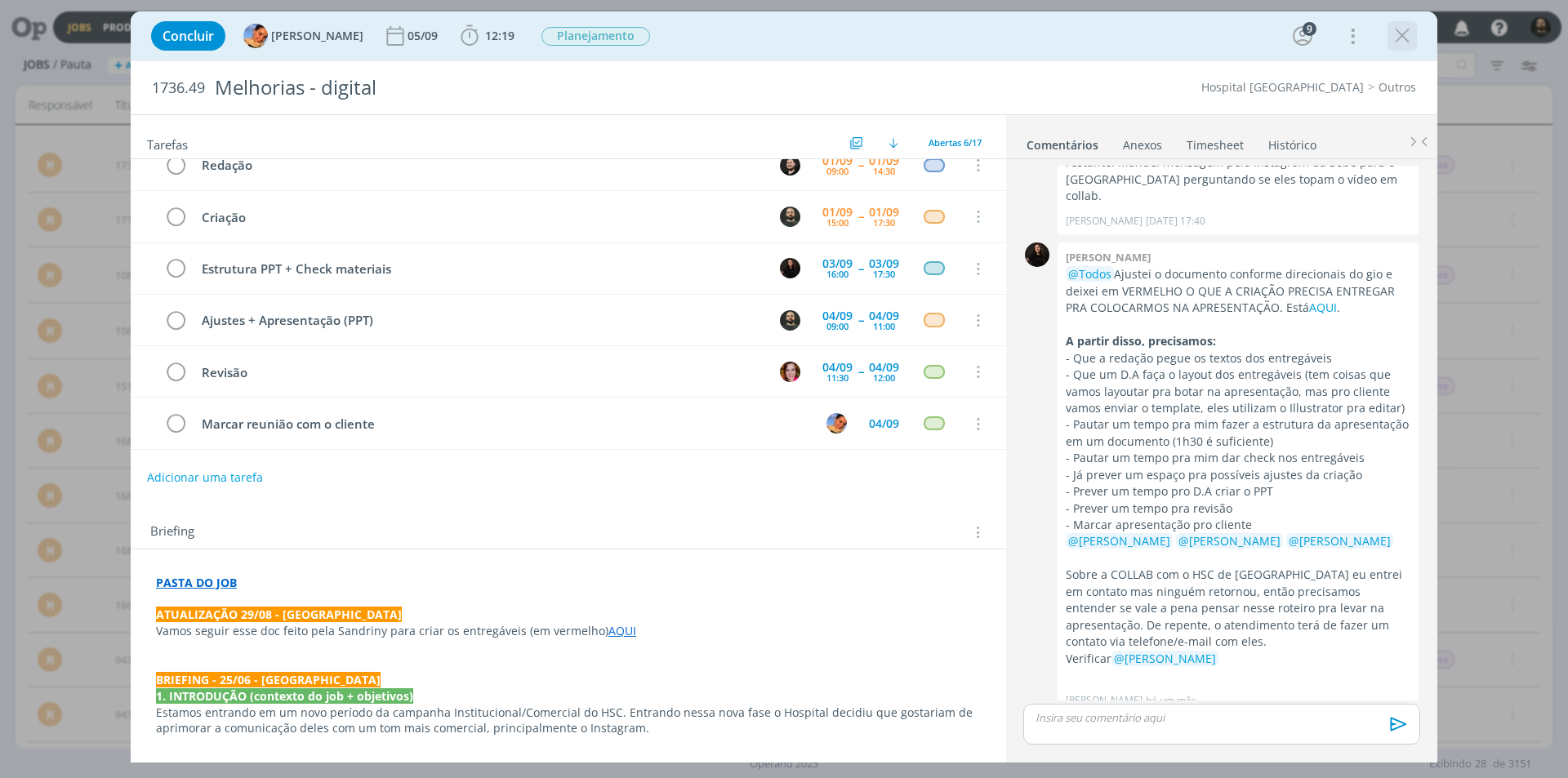
drag, startPoint x: 1420, startPoint y: 52, endPoint x: 1406, endPoint y: 49, distance: 14.3
click at [1419, 52] on div "Concluir Luíza Santana 05/09 12:19 Iniciar Apontar Data * 01/09/2025 Horas * 00…" at bounding box center [784, 36] width 1282 height 39
click at [1403, 42] on icon "dialog" at bounding box center [1402, 36] width 24 height 24
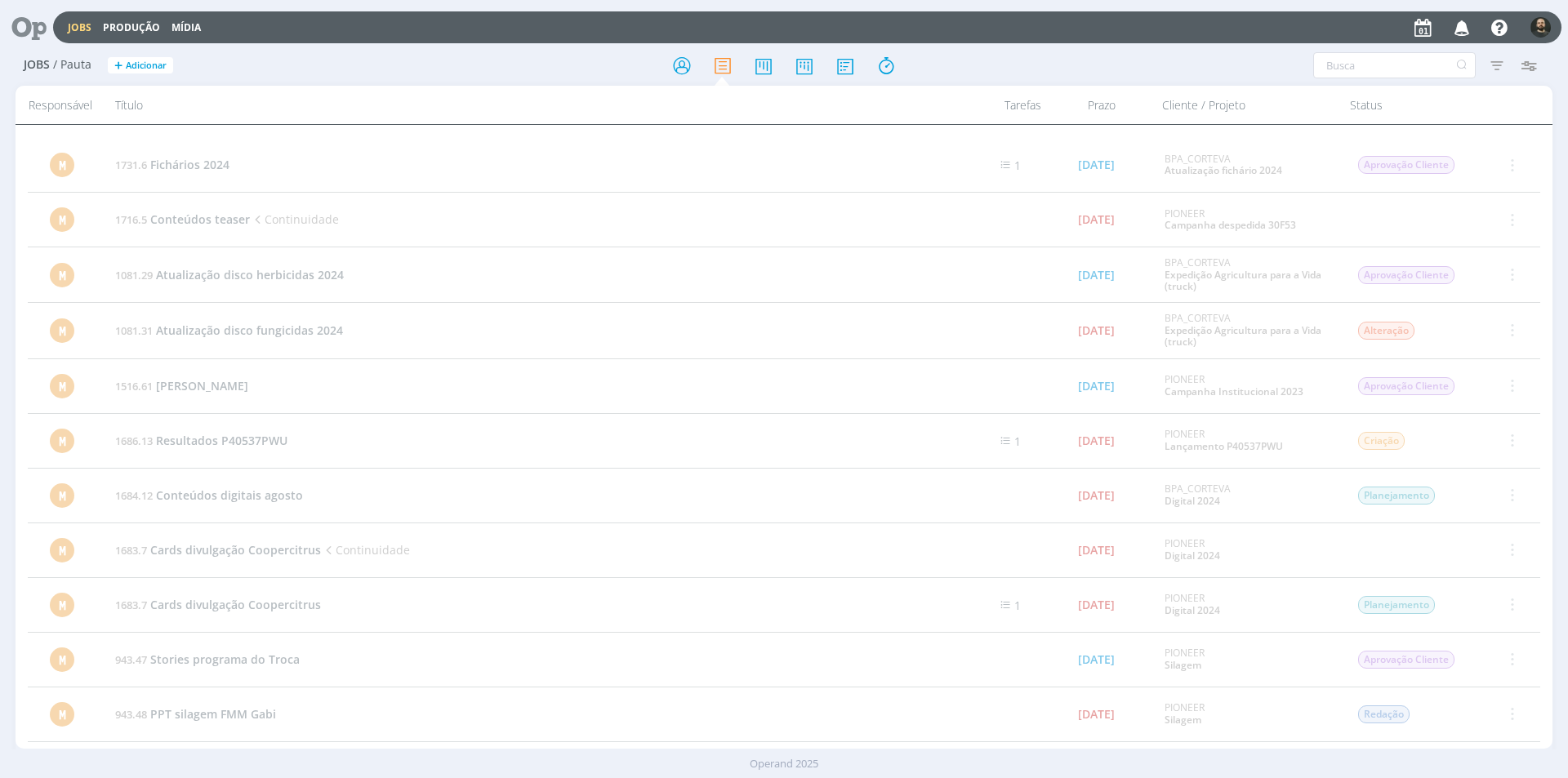
click at [40, 25] on icon at bounding box center [23, 27] width 33 height 31
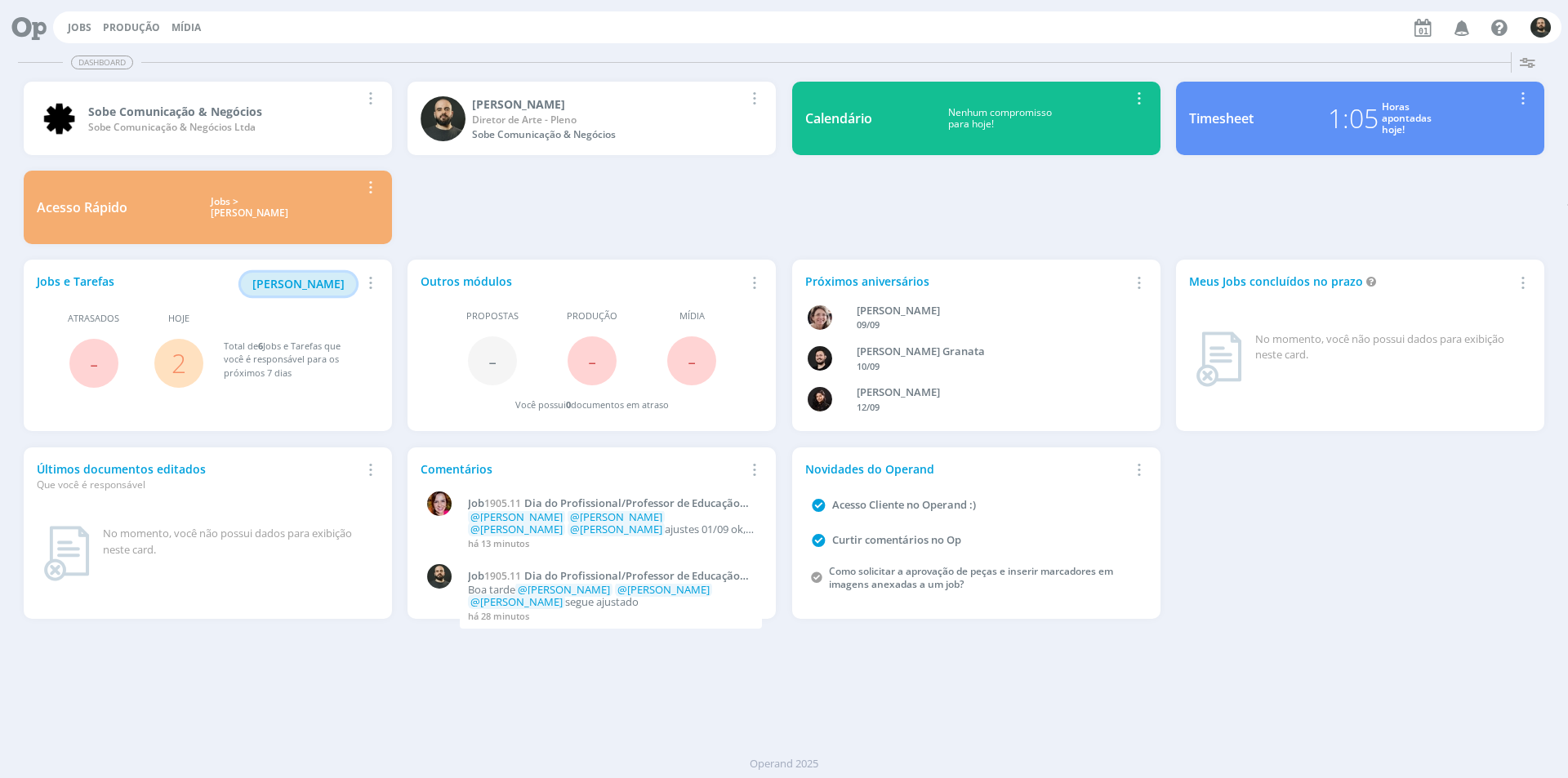
click at [312, 283] on span "[PERSON_NAME]" at bounding box center [299, 284] width 93 height 16
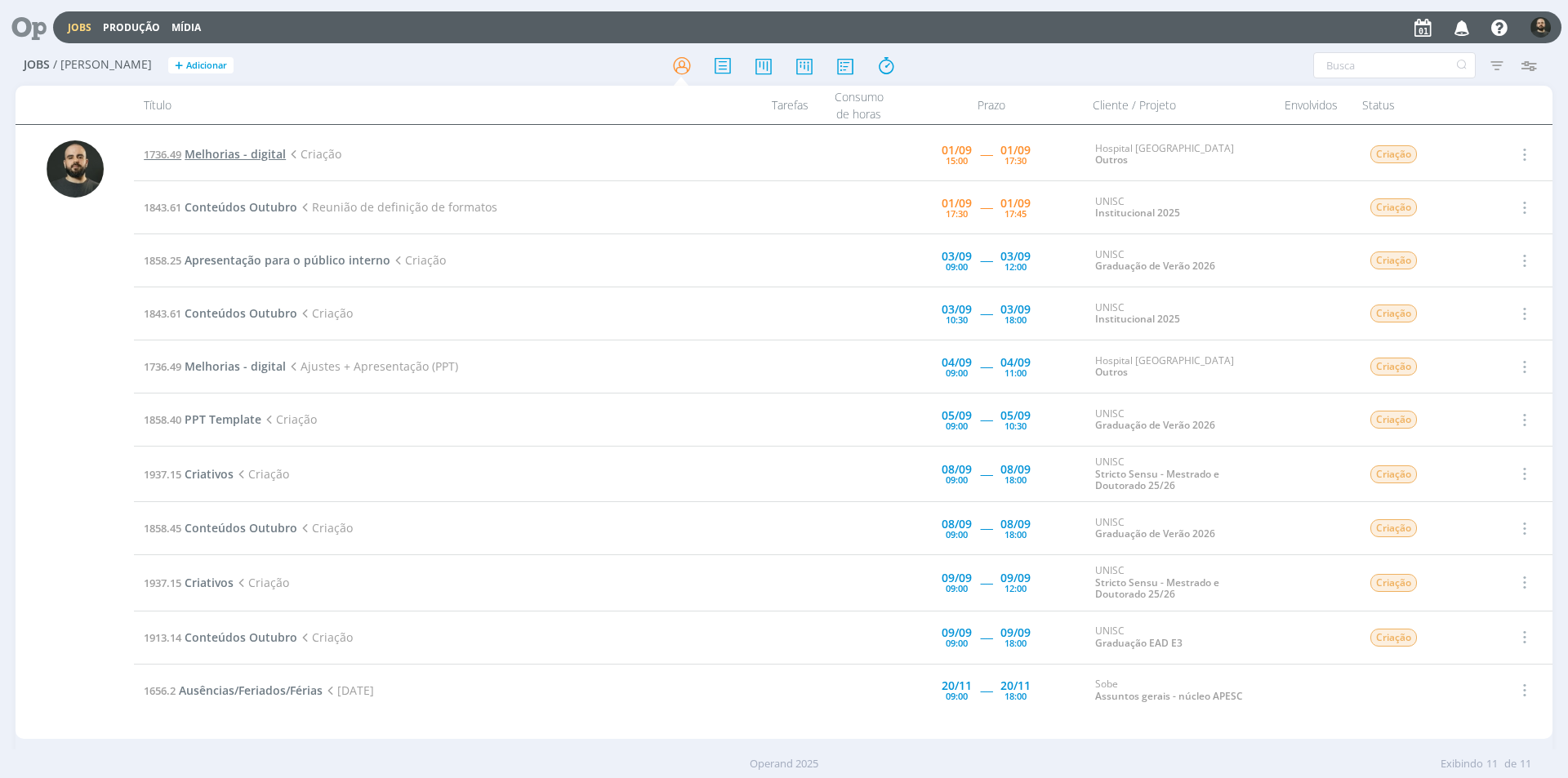
click at [206, 146] on span "Melhorias - digital" at bounding box center [235, 154] width 101 height 16
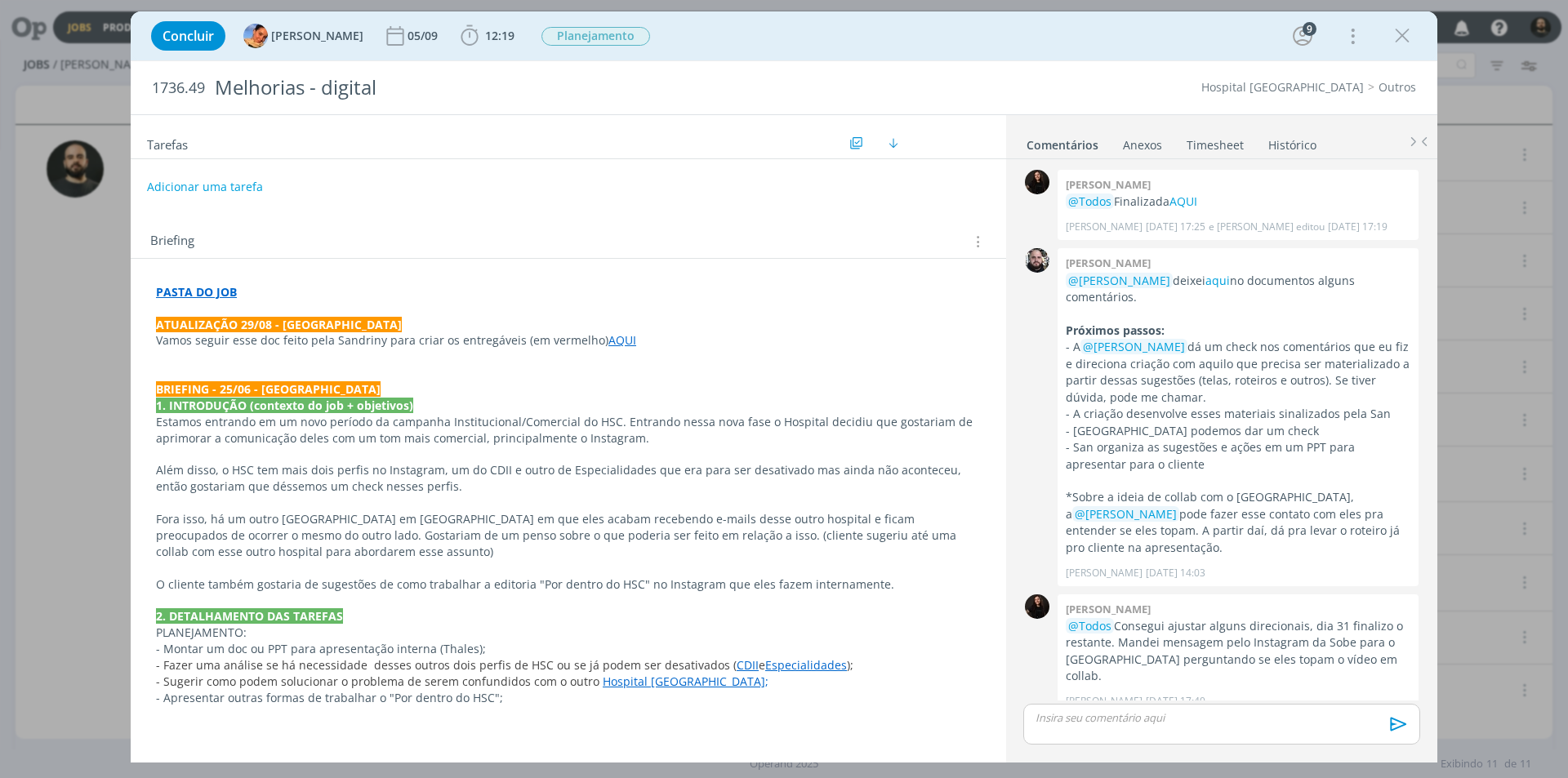
scroll to position [480, 0]
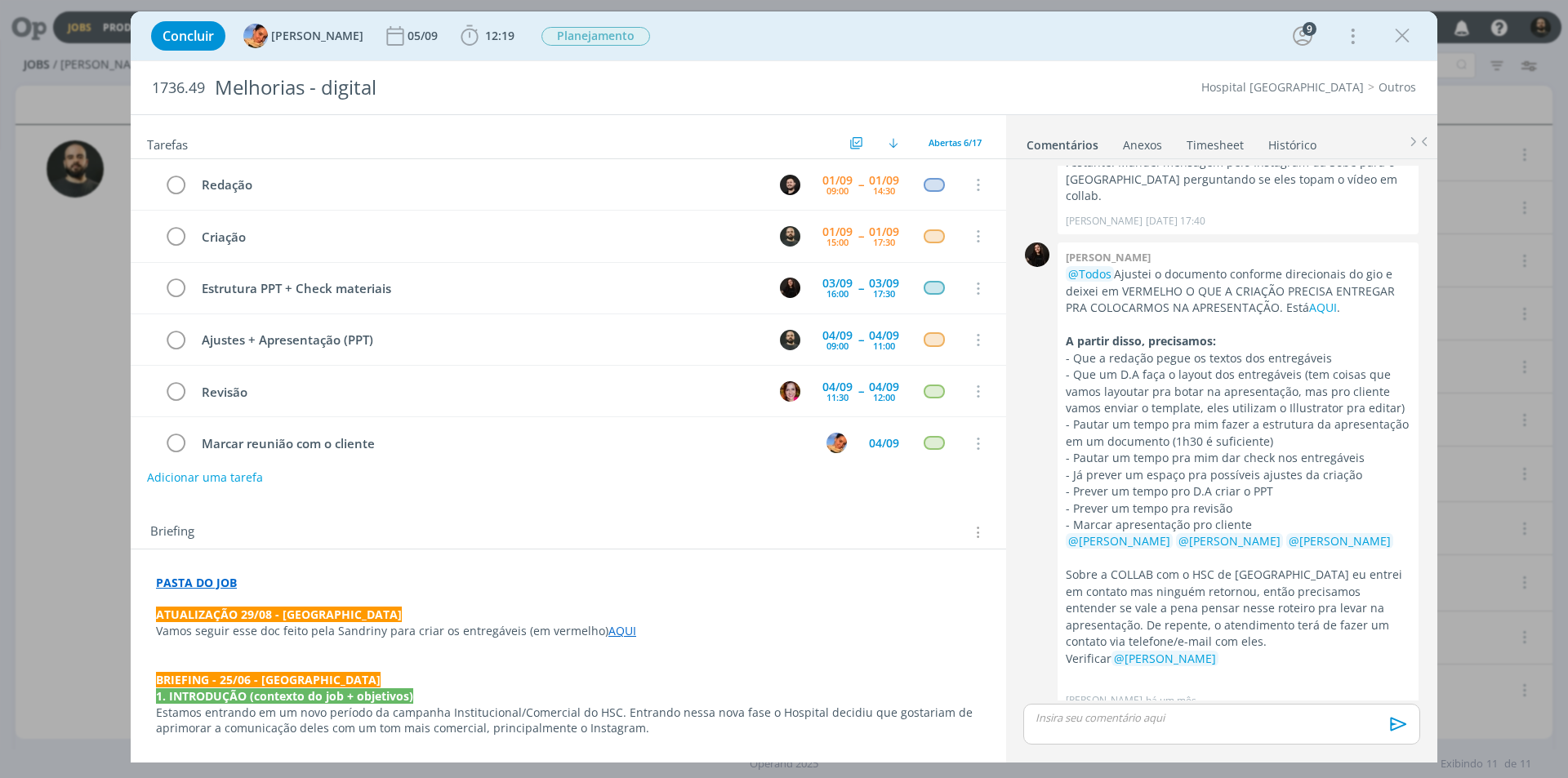
click at [1402, 42] on icon "dialog" at bounding box center [1402, 36] width 24 height 24
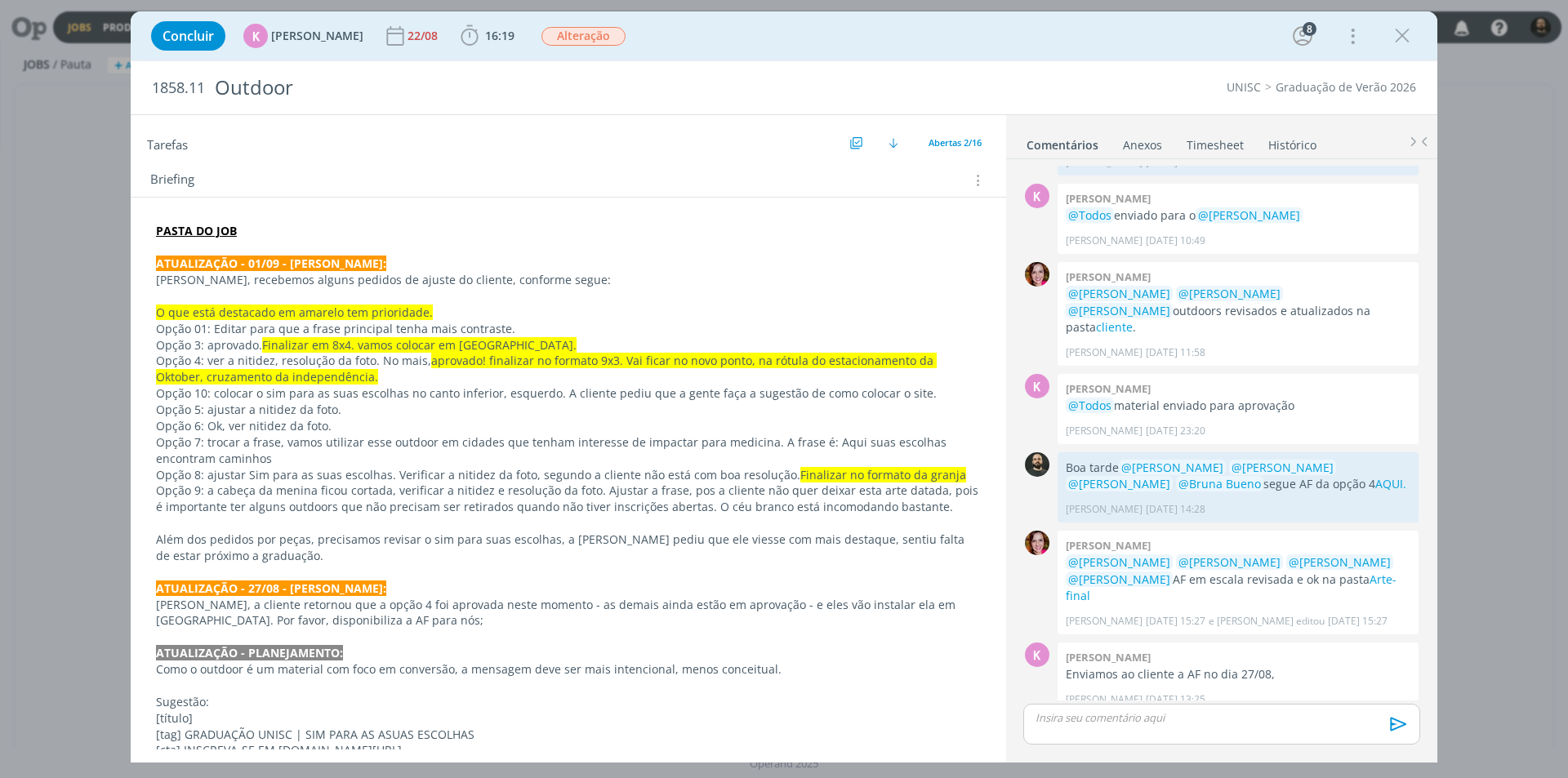
scroll to position [163, 0]
click at [1399, 31] on icon "dialog" at bounding box center [1402, 36] width 24 height 24
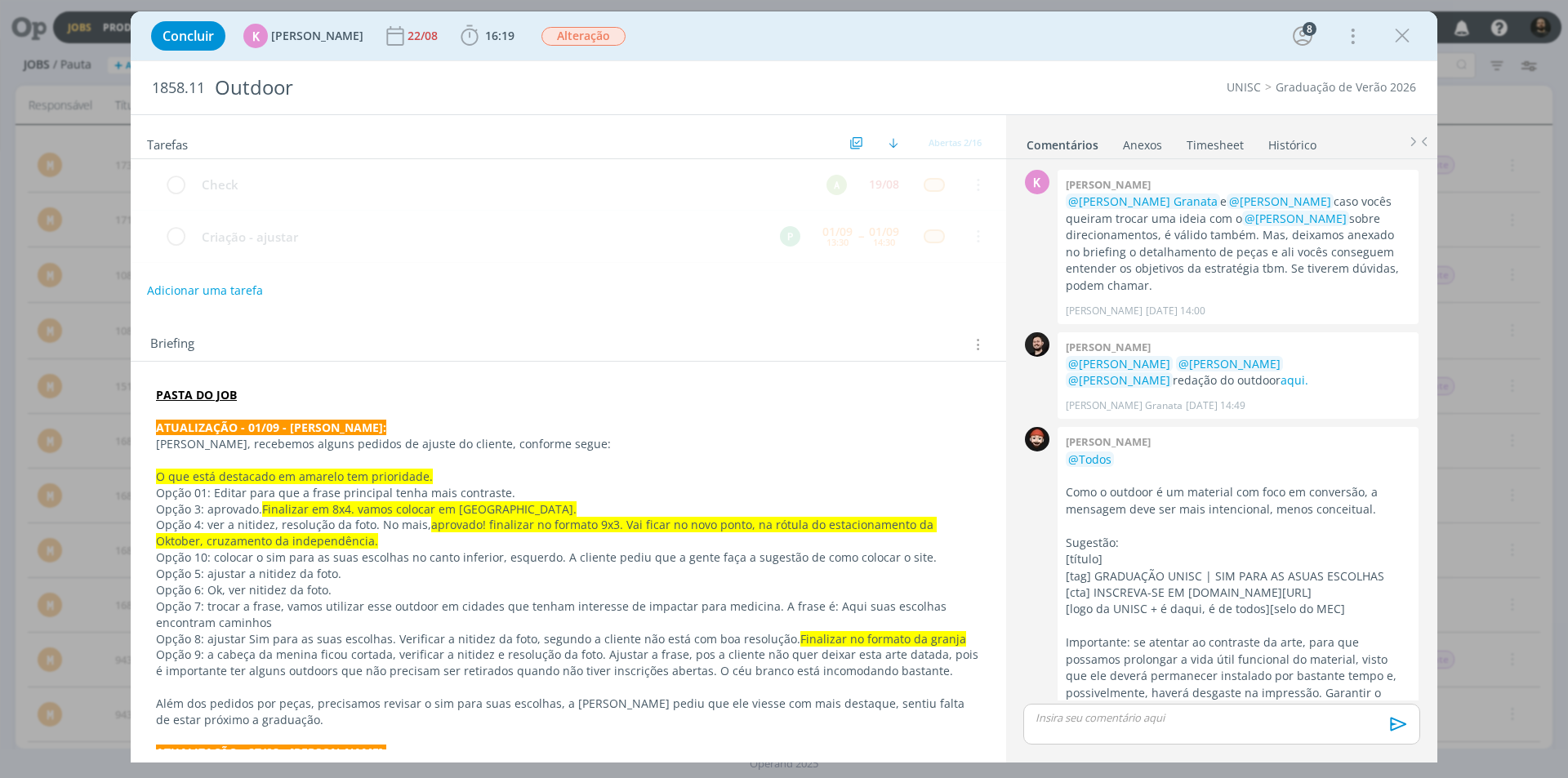
scroll to position [1143, 0]
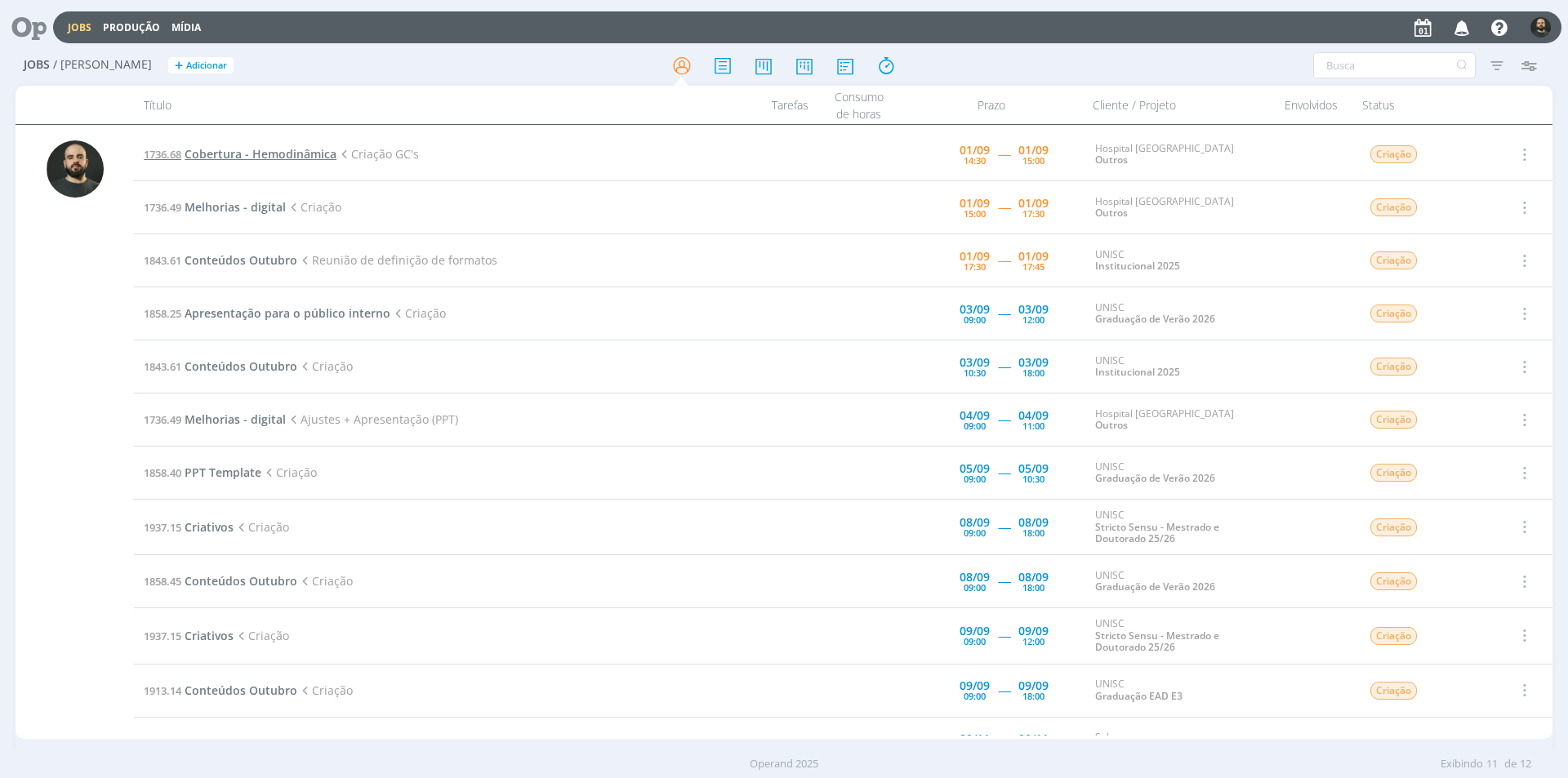
click at [264, 153] on span "Cobertura - Hemodinâmica" at bounding box center [260, 154] width 152 height 16
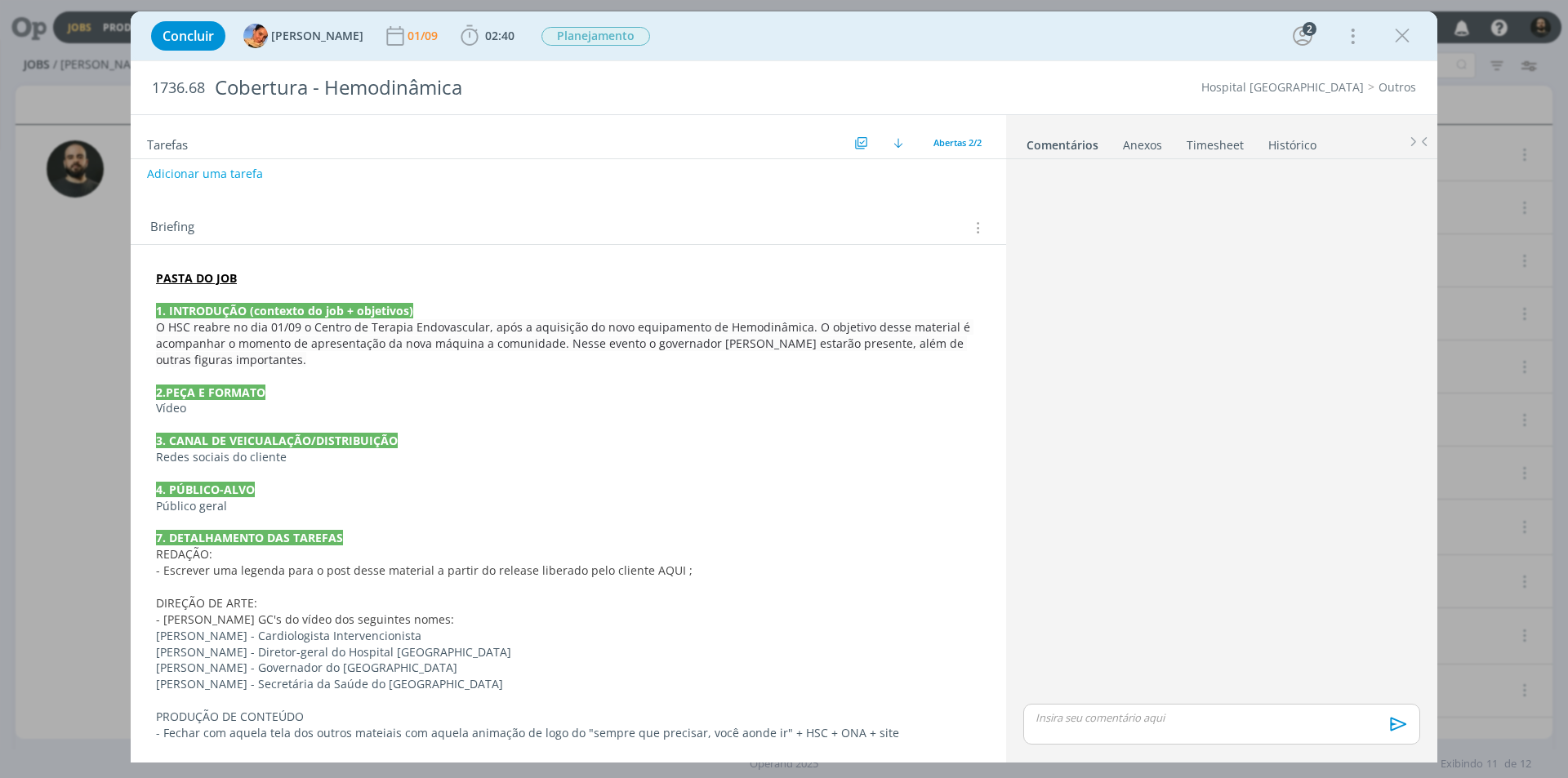
scroll to position [120, 0]
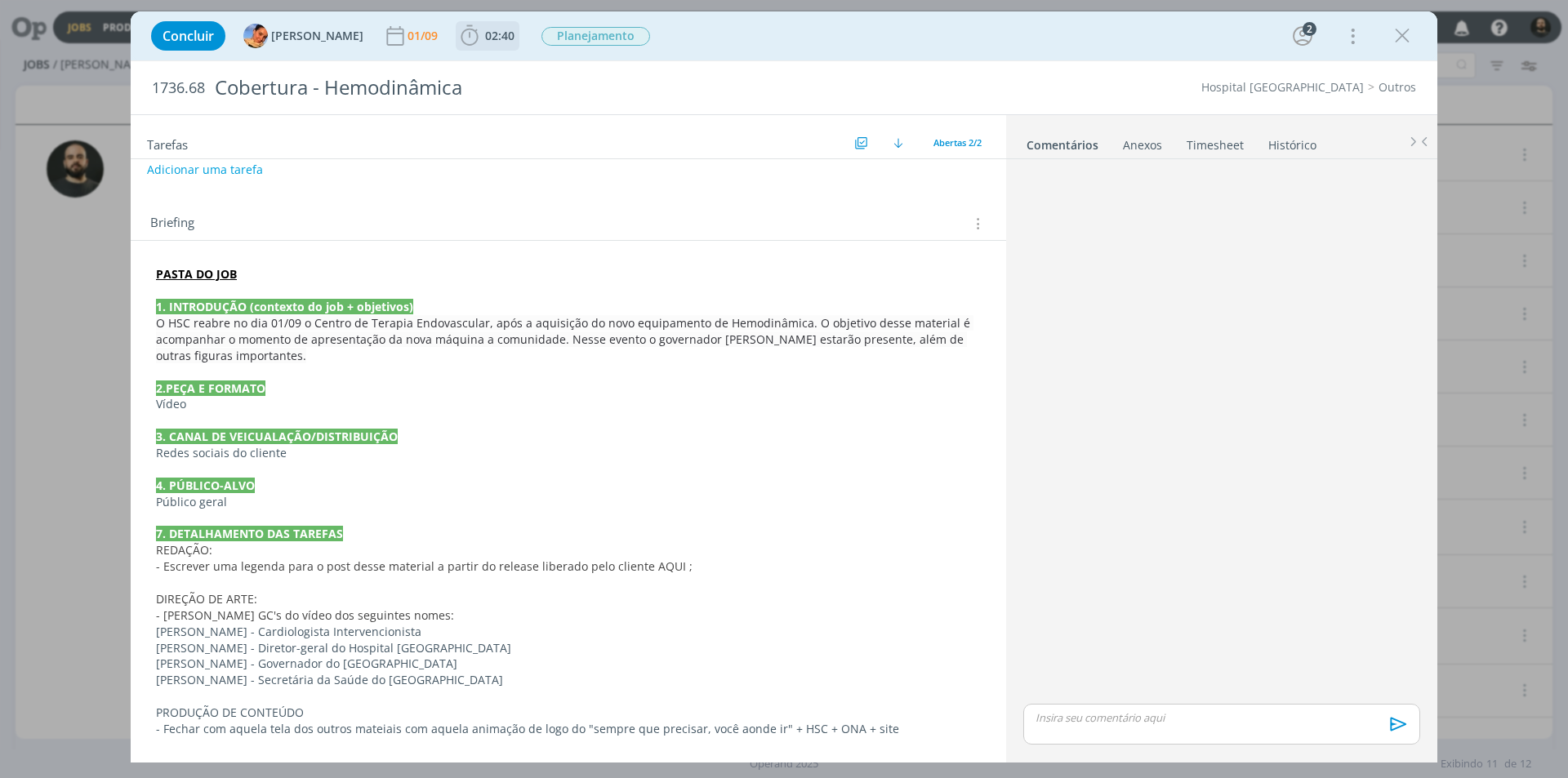
click at [457, 37] on icon "dialog" at bounding box center [469, 36] width 24 height 24
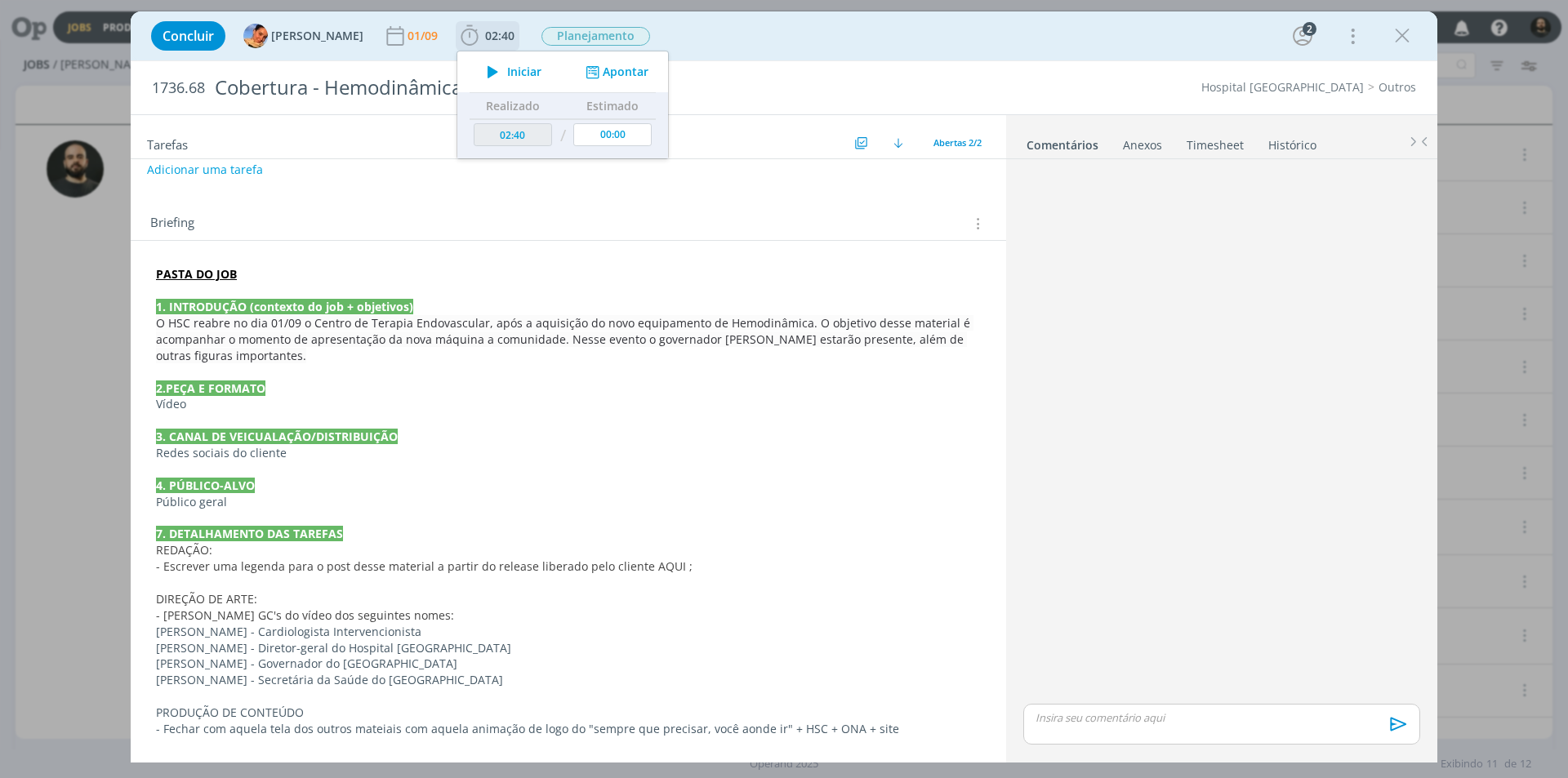
click at [479, 69] on icon "dialog" at bounding box center [493, 72] width 29 height 21
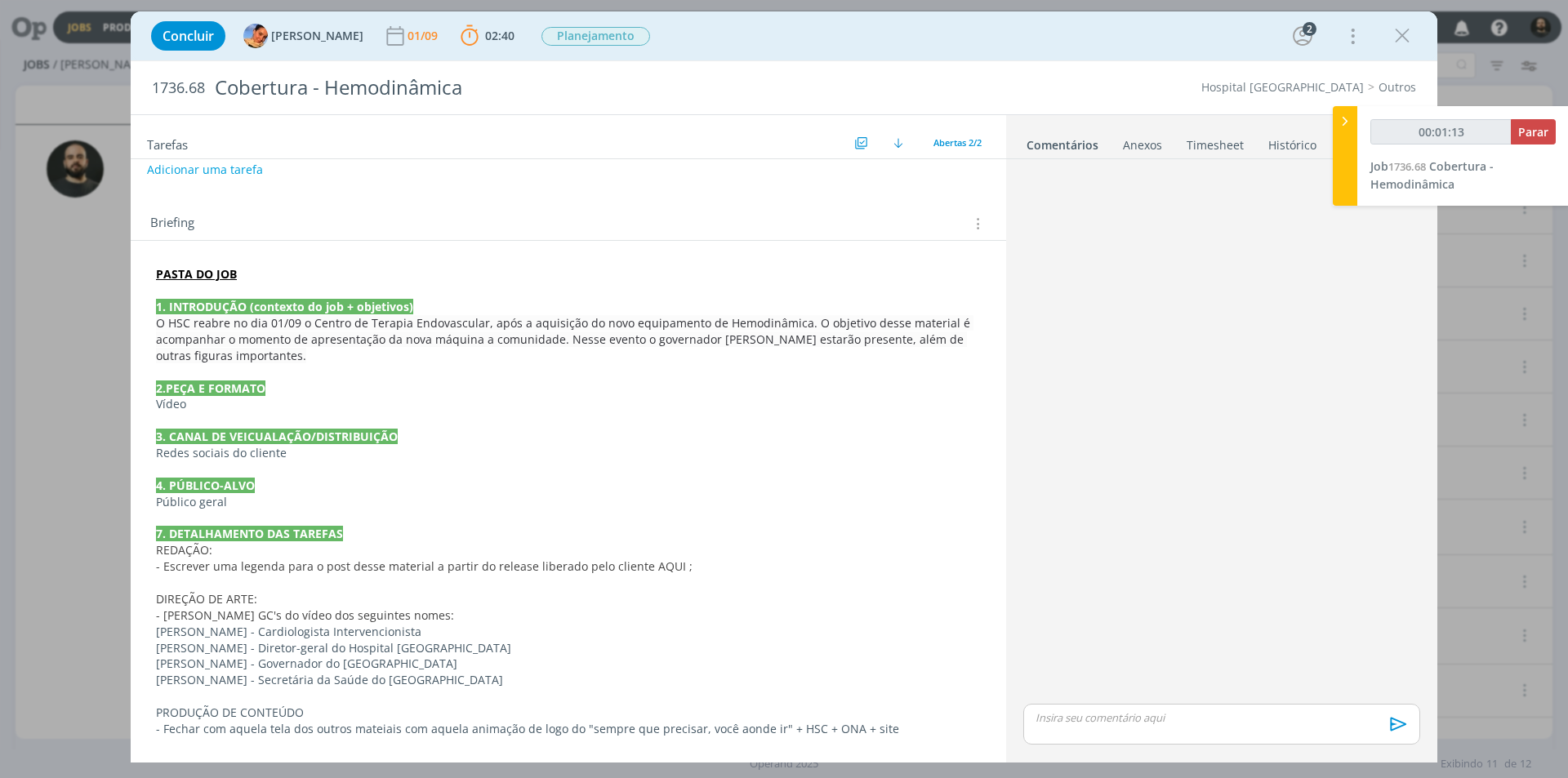
drag, startPoint x: 491, startPoint y: 684, endPoint x: 144, endPoint y: 635, distance: 350.4
click at [144, 635] on div "PASTA DO JOB 1. INTRODUÇÃO (contexto do job + objetivos) O HSC reabre no dia 01…" at bounding box center [569, 501] width 849 height 482
copy div "Nelson Thomas Jr - Cardiologista Intervencionista Rolf Fredi Molz - Diretor-ger…"
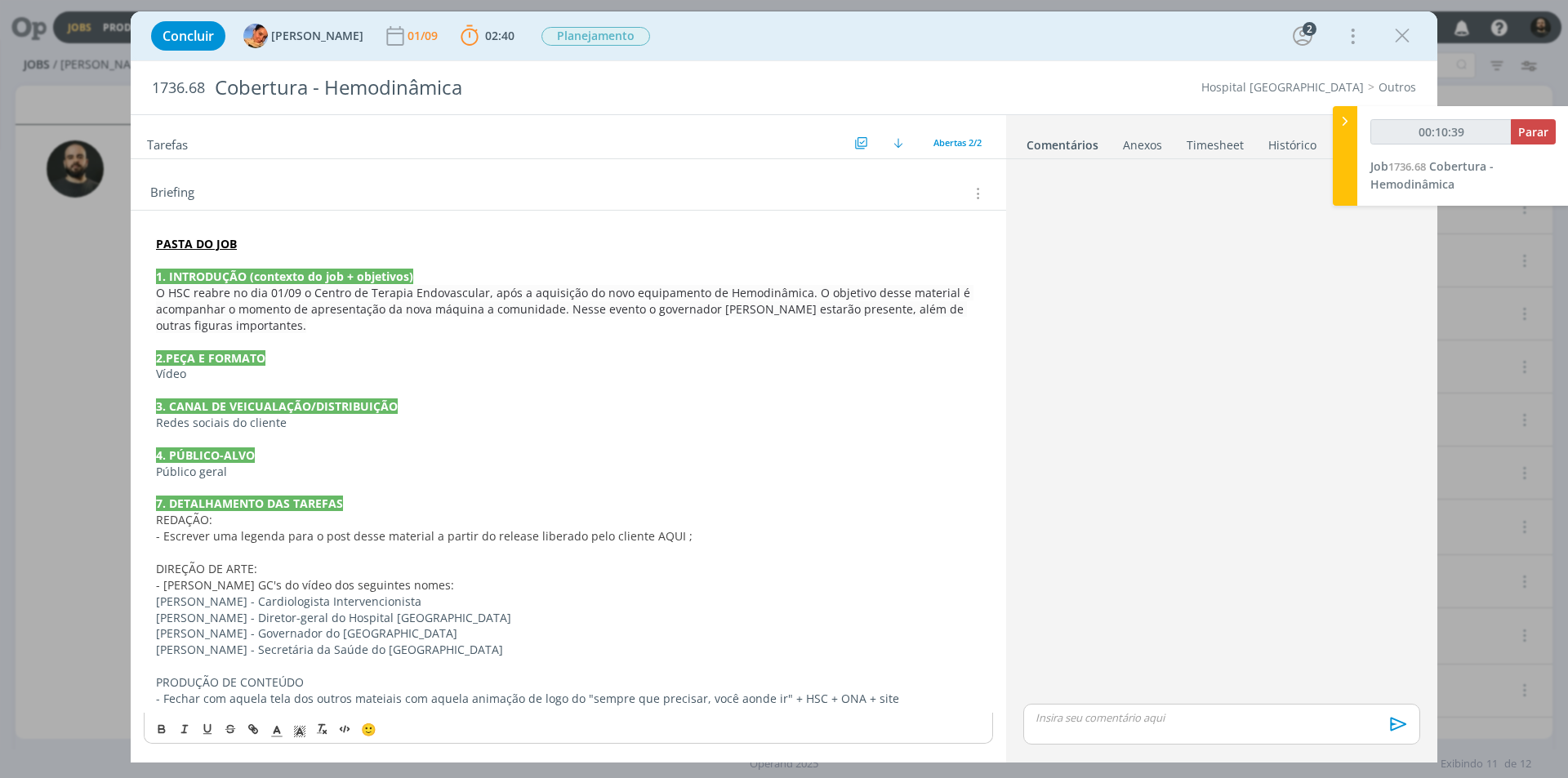
scroll to position [152, 0]
copy div "Nelson Thomas Jr - Cardiologista Intervencionista Rolf Fredi Molz - Diretor-ger…"
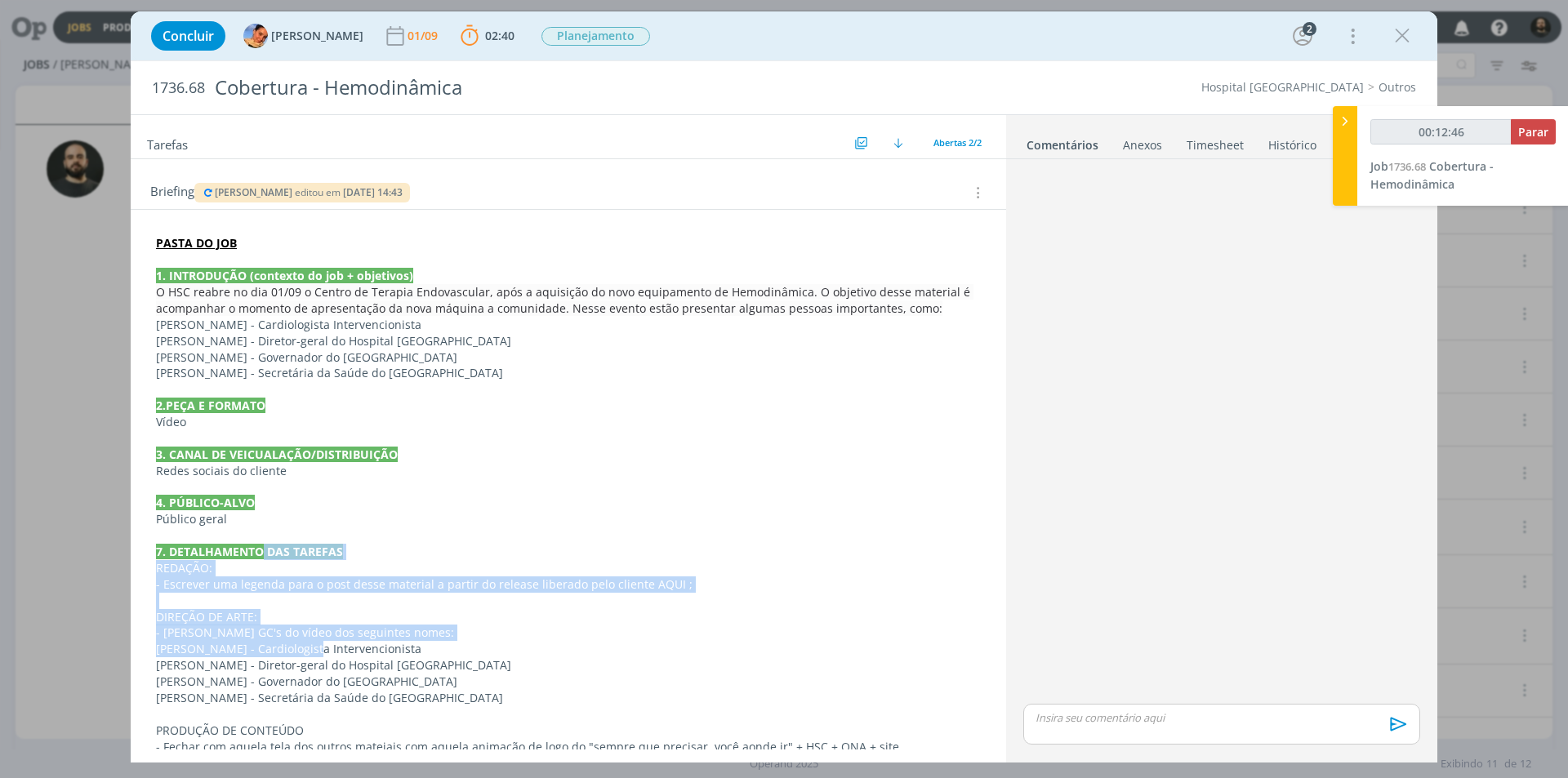
type input "00:12:47"
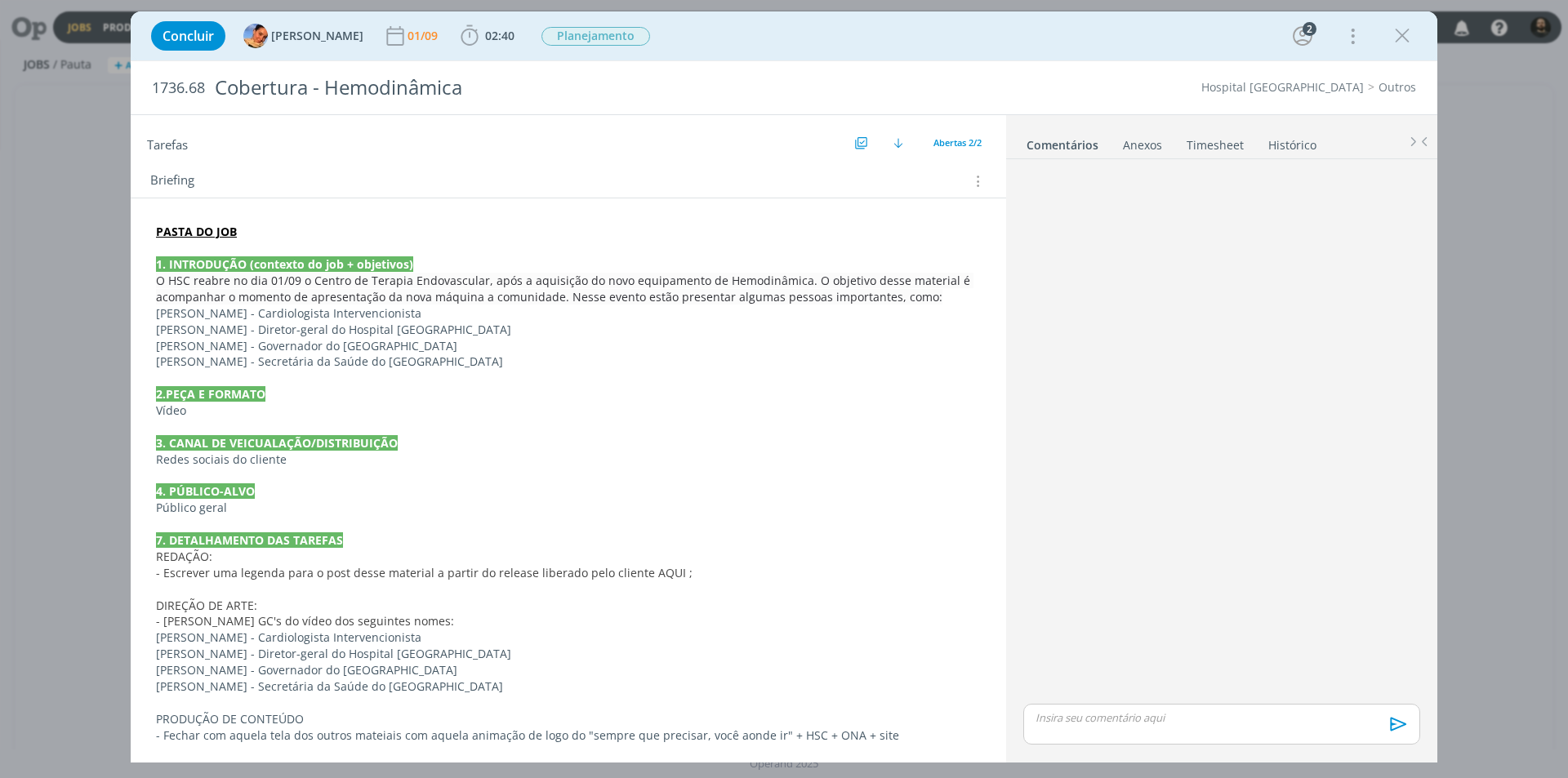
scroll to position [169, 0]
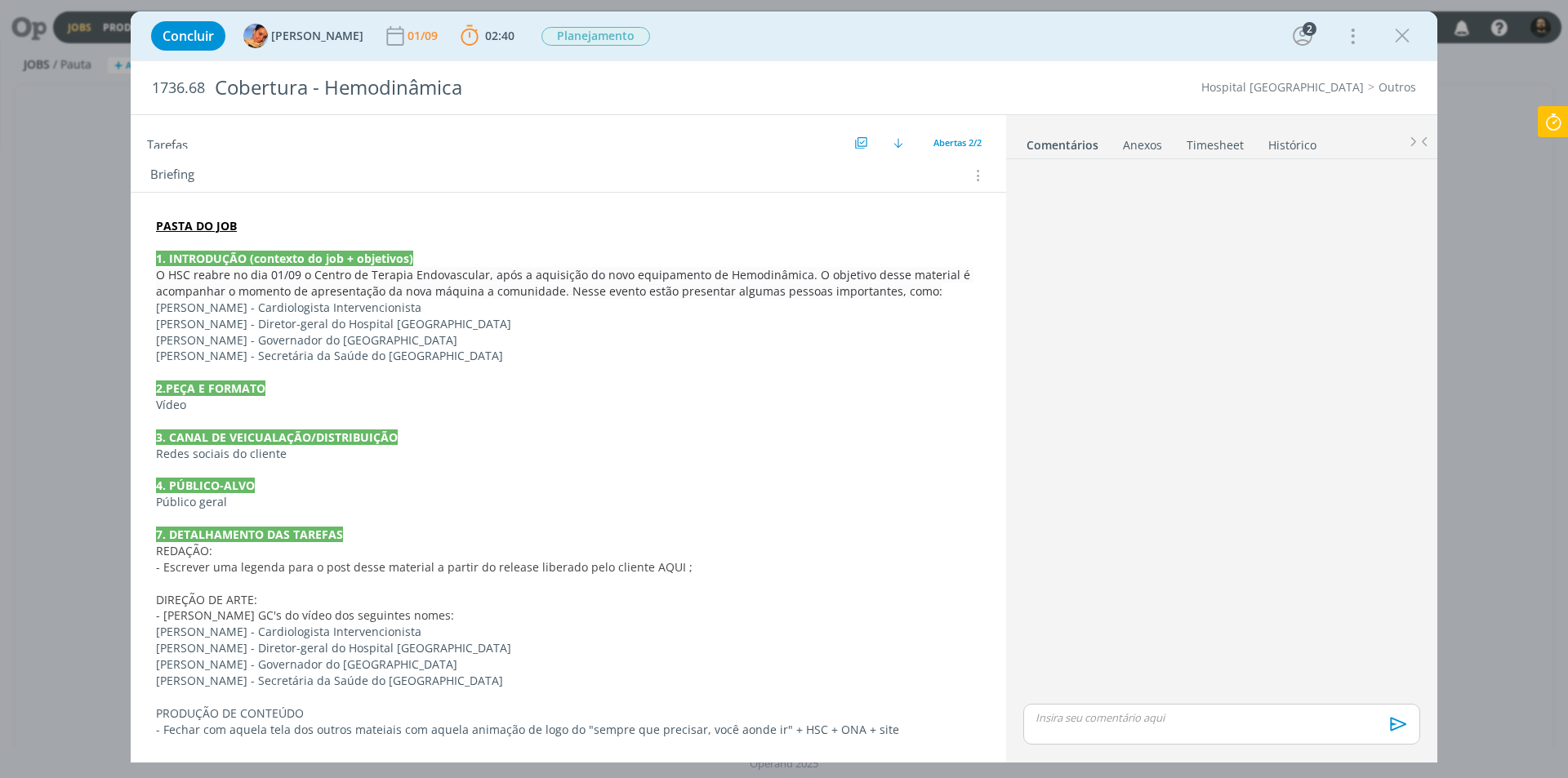
click at [1295, 145] on link "Histórico" at bounding box center [1292, 141] width 50 height 24
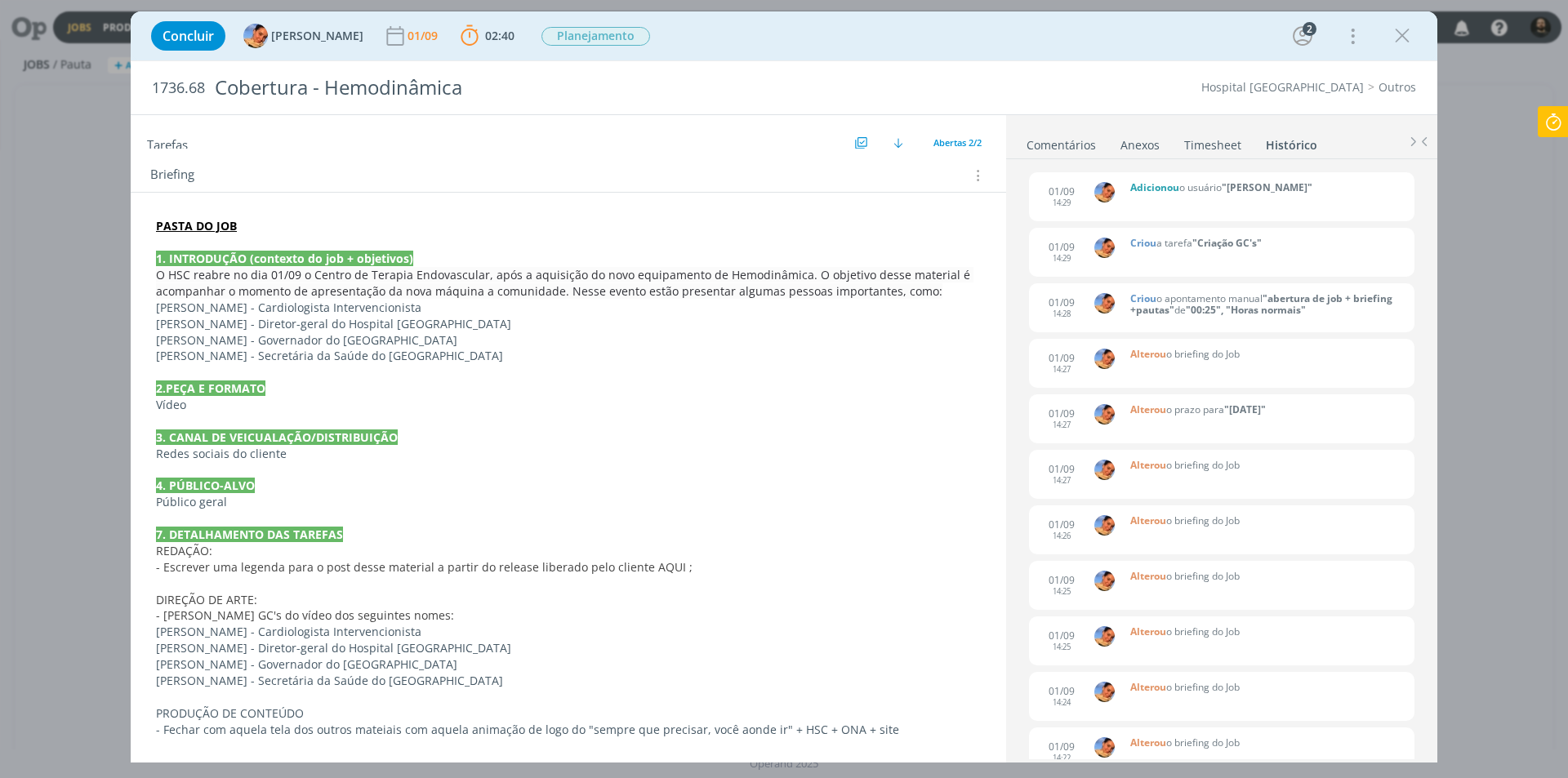
click at [799, 210] on div "PASTA DO JOB 1. INTRODUÇÃO (contexto do job + objetivos) O HSC reabre no dia 01…" at bounding box center [569, 472] width 875 height 557
click at [1093, 147] on link "Comentários" at bounding box center [1060, 141] width 71 height 24
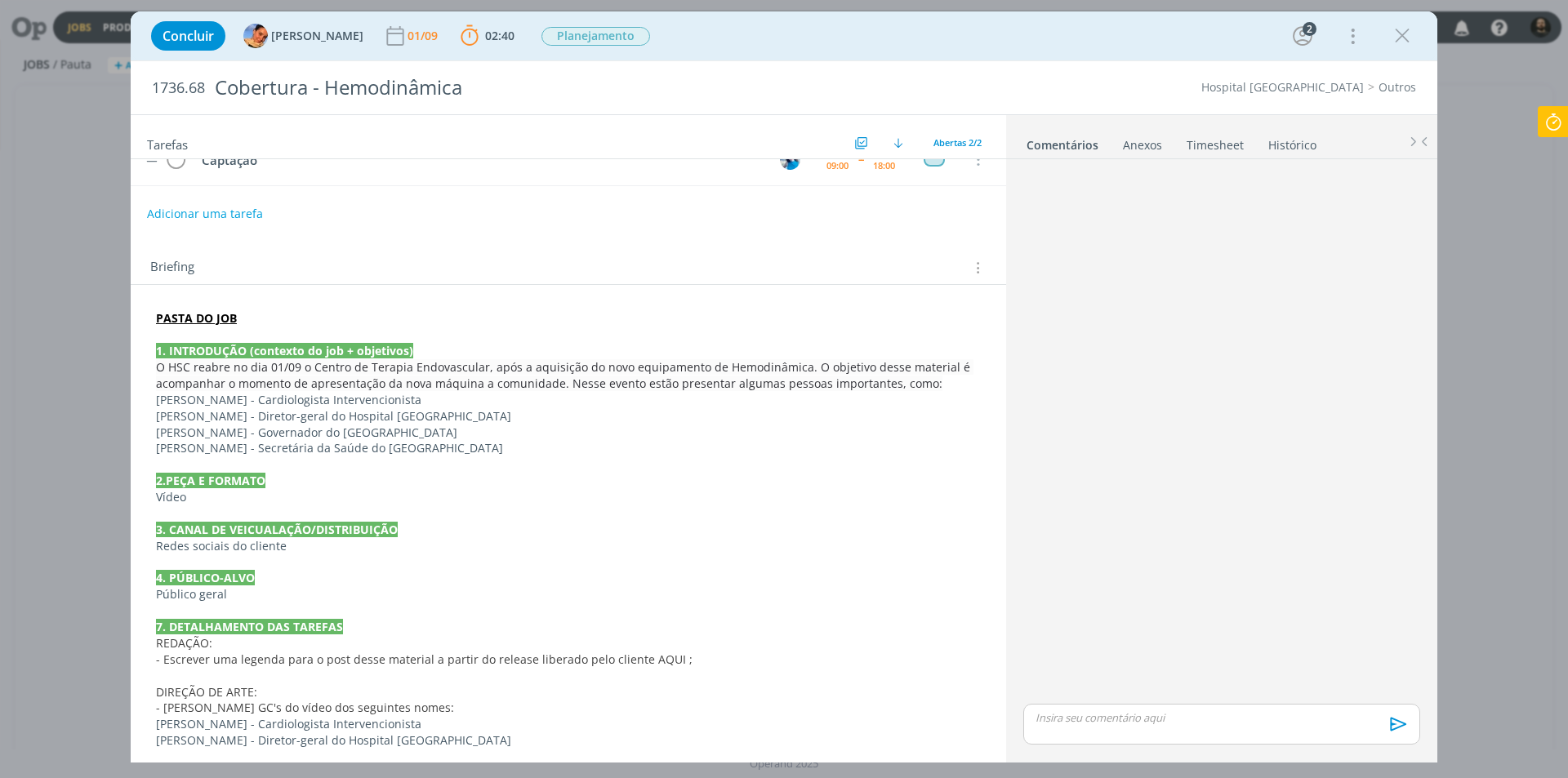
scroll to position [0, 0]
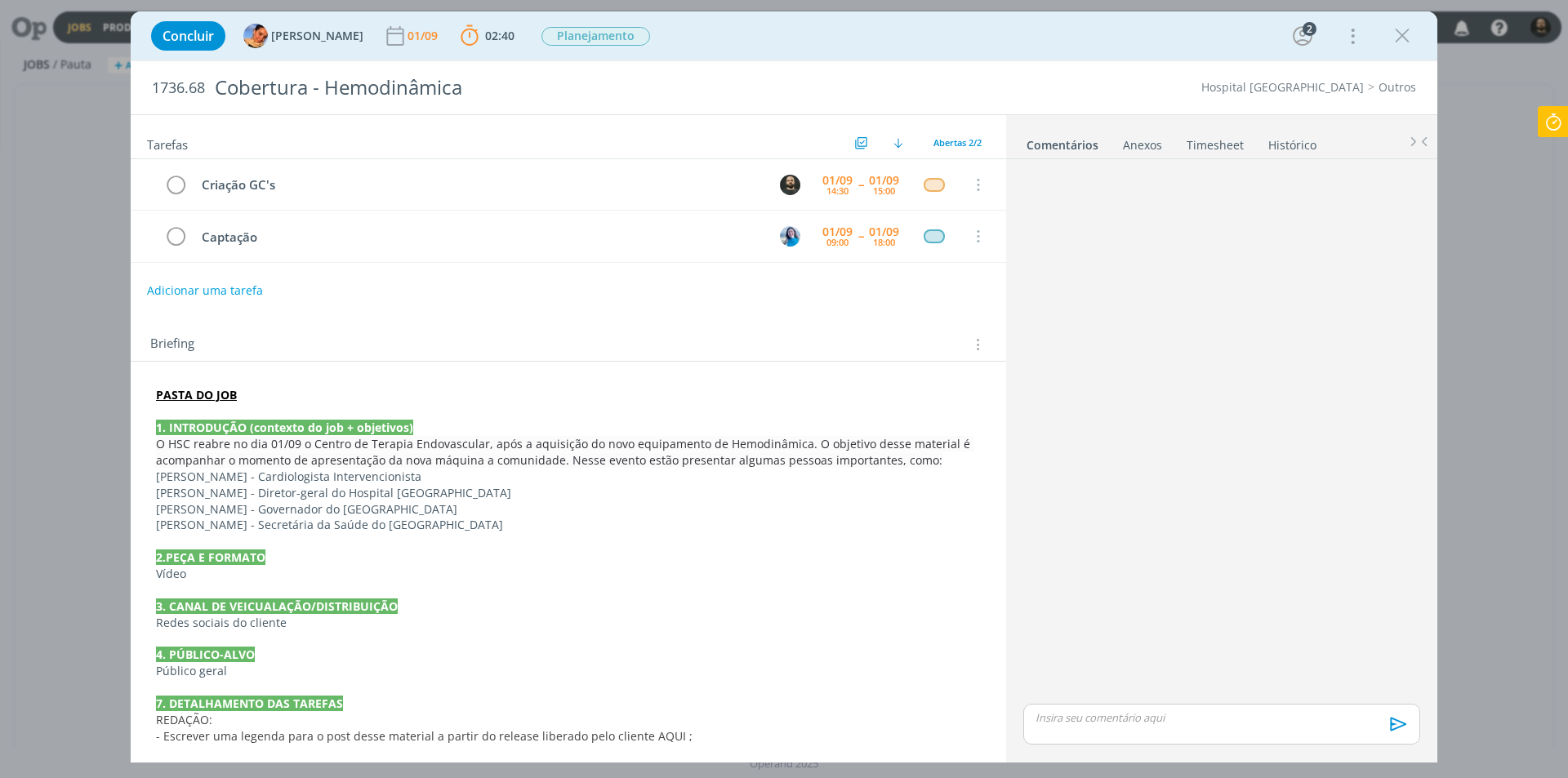
click at [1082, 722] on p "dialog" at bounding box center [1221, 717] width 370 height 15
click at [1114, 728] on icon "dialog" at bounding box center [1109, 729] width 13 height 13
paste input "[URL][DOMAIN_NAME]"
type input "[URL][DOMAIN_NAME]"
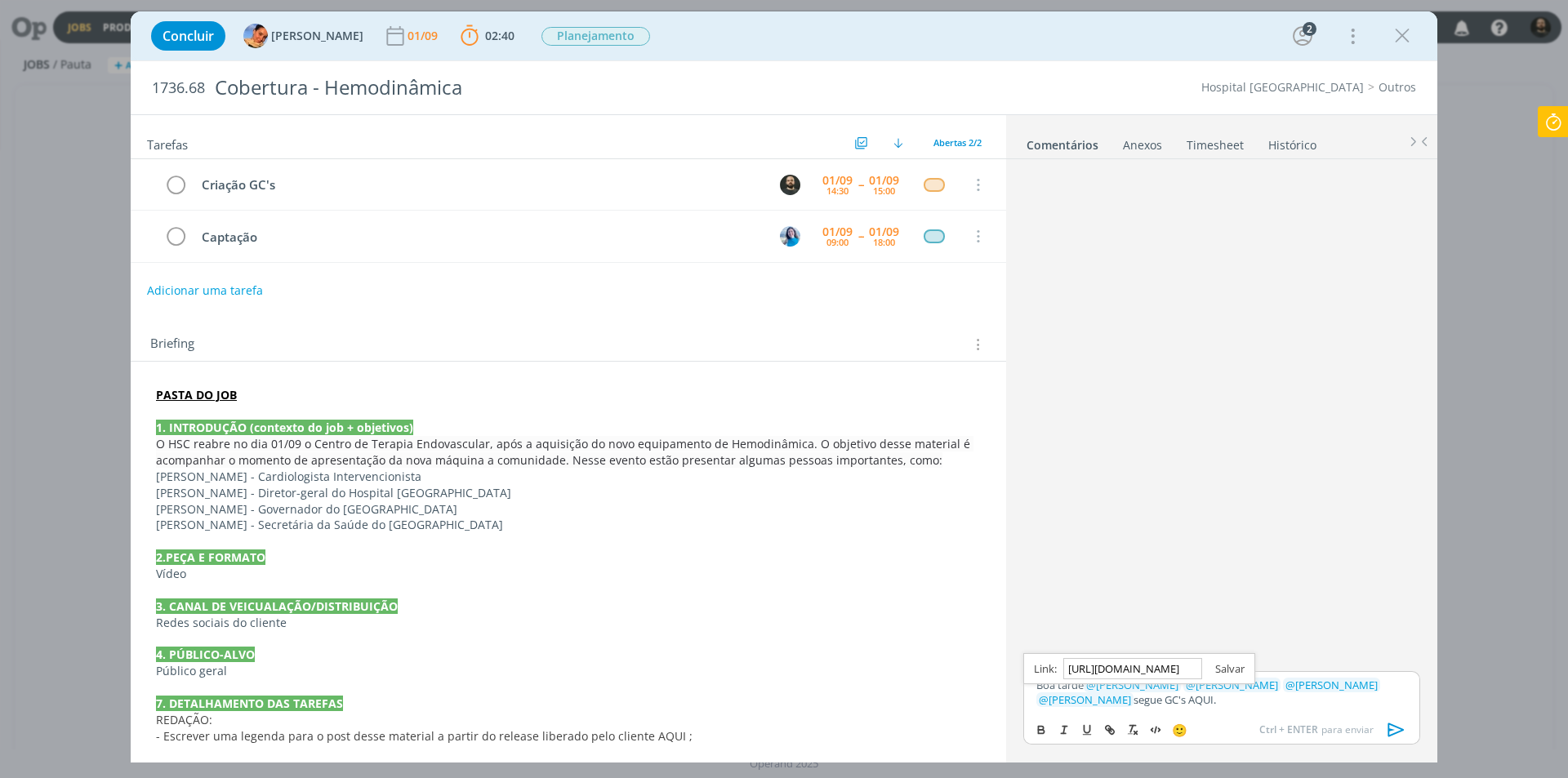
scroll to position [0, 0]
click at [1230, 672] on link "dialog" at bounding box center [1223, 668] width 43 height 15
drag, startPoint x: 1207, startPoint y: 713, endPoint x: 1185, endPoint y: 705, distance: 23.4
click at [1206, 713] on div "Boa tarde ﻿ @ [PERSON_NAME] ﻿ ﻿ @ [PERSON_NAME] ﻿ ﻿ @ [PERSON_NAME] ﻿ ﻿ @ [PERS…" at bounding box center [1221, 707] width 397 height 73
click at [1185, 703] on link "AQUI." at bounding box center [1199, 699] width 28 height 15
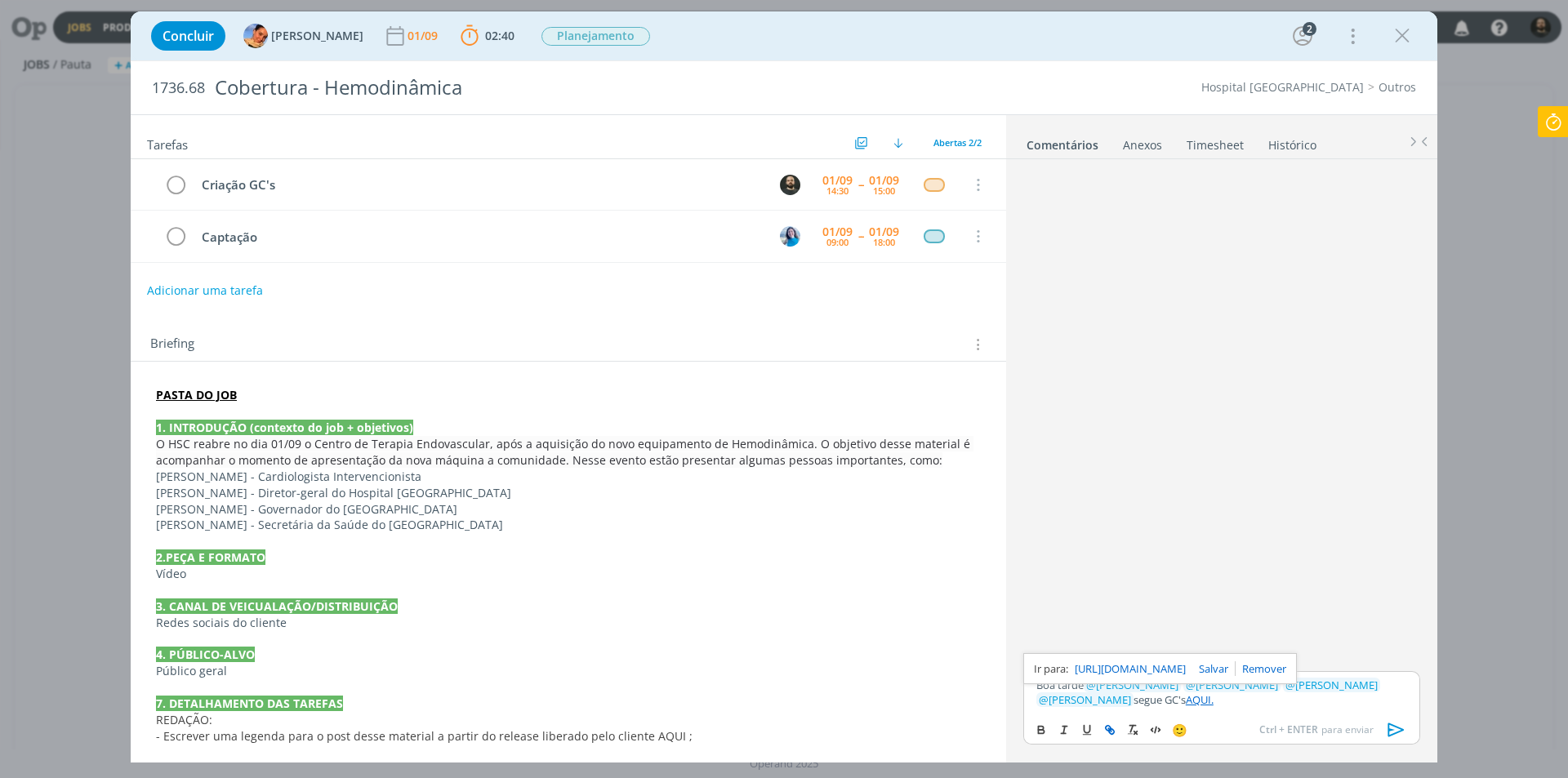
click at [1158, 670] on link "[URL][DOMAIN_NAME]" at bounding box center [1129, 668] width 111 height 21
click at [1237, 708] on div "Boa tarde ﻿ @ [PERSON_NAME] ﻿ ﻿ @ [PERSON_NAME] ﻿ ﻿ @ [PERSON_NAME] ﻿ ﻿ @ [PERS…" at bounding box center [1221, 692] width 397 height 43
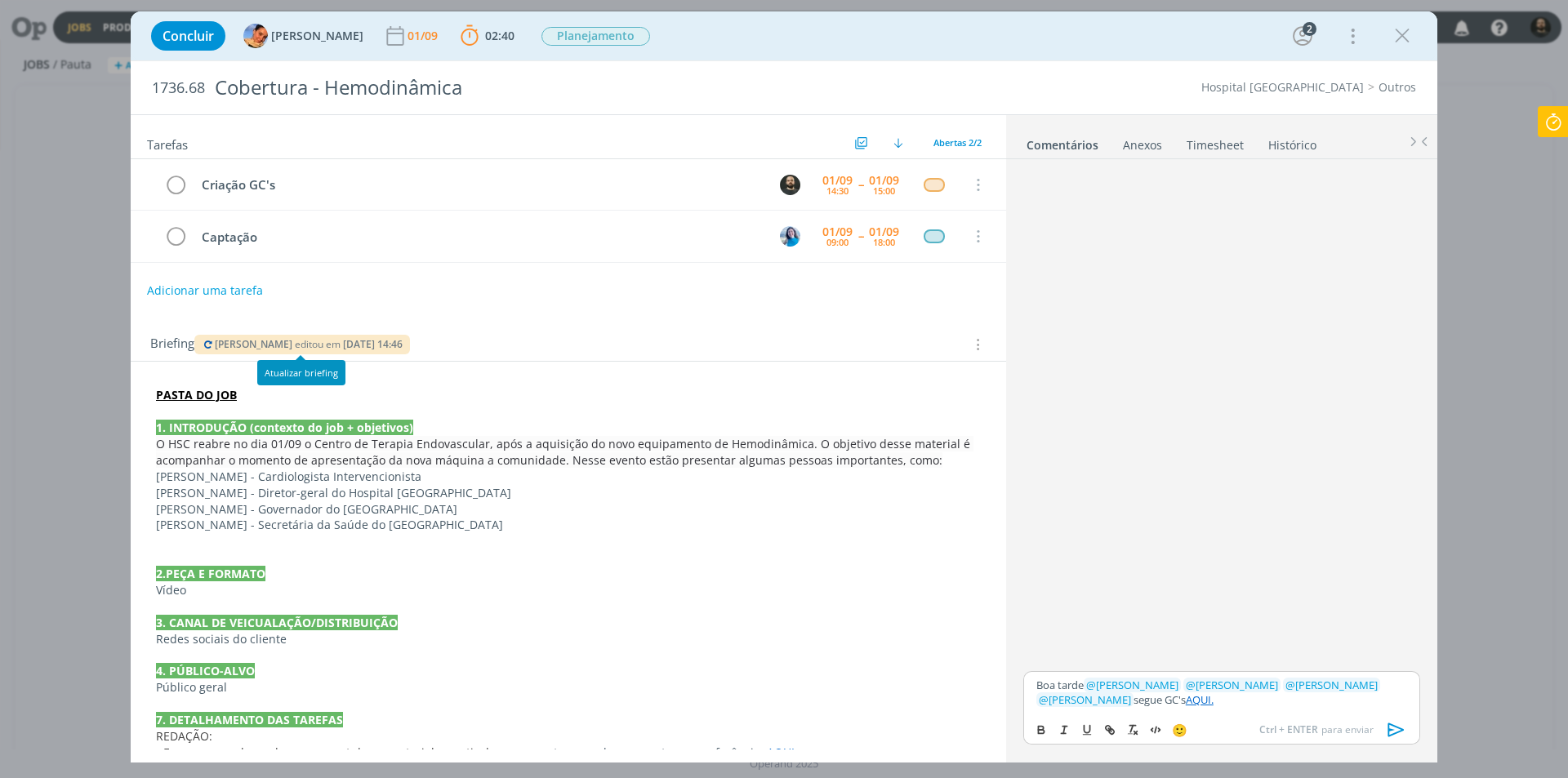
click at [205, 340] on icon "dialog" at bounding box center [208, 344] width 13 height 10
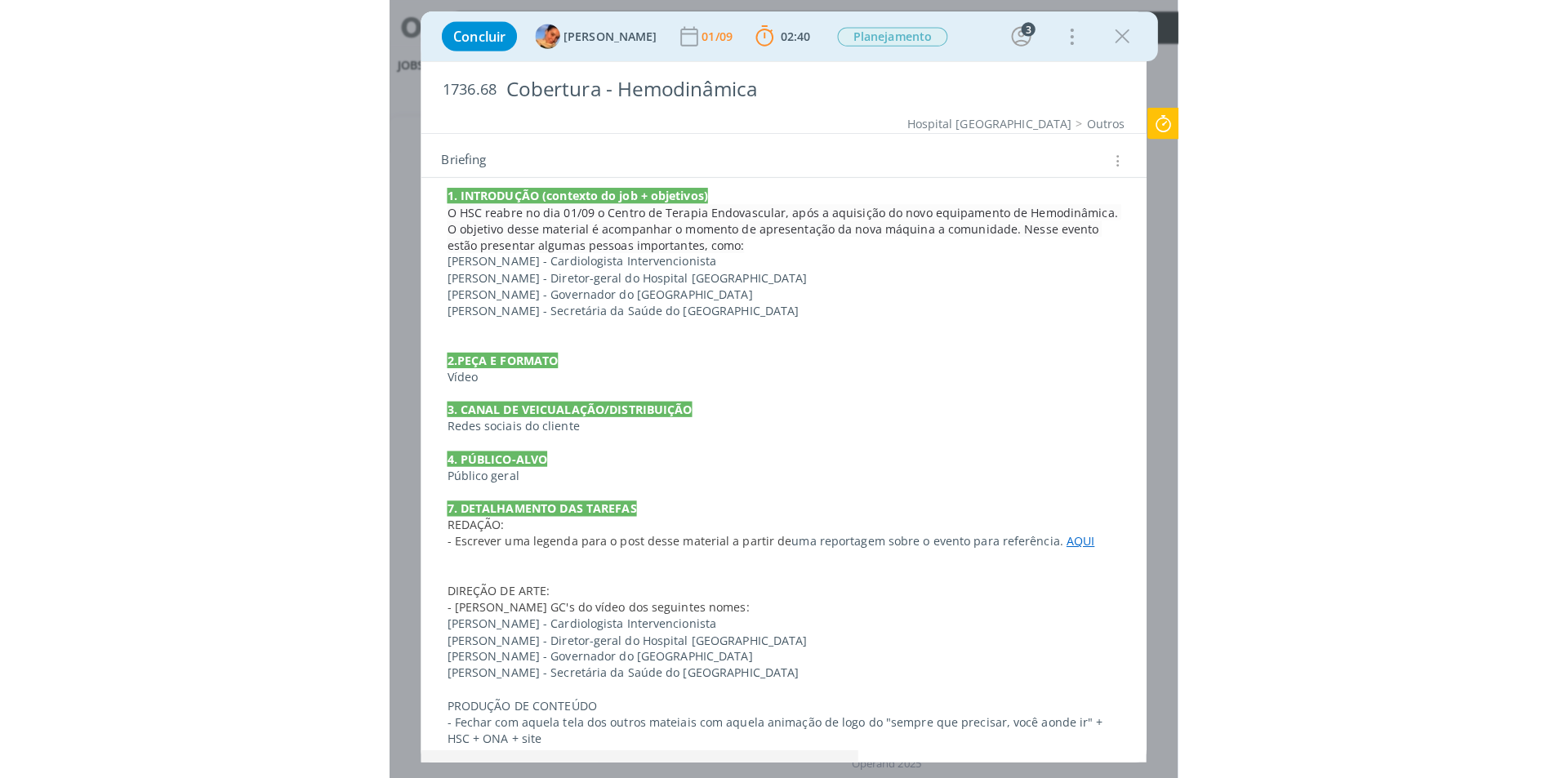
scroll to position [253, 0]
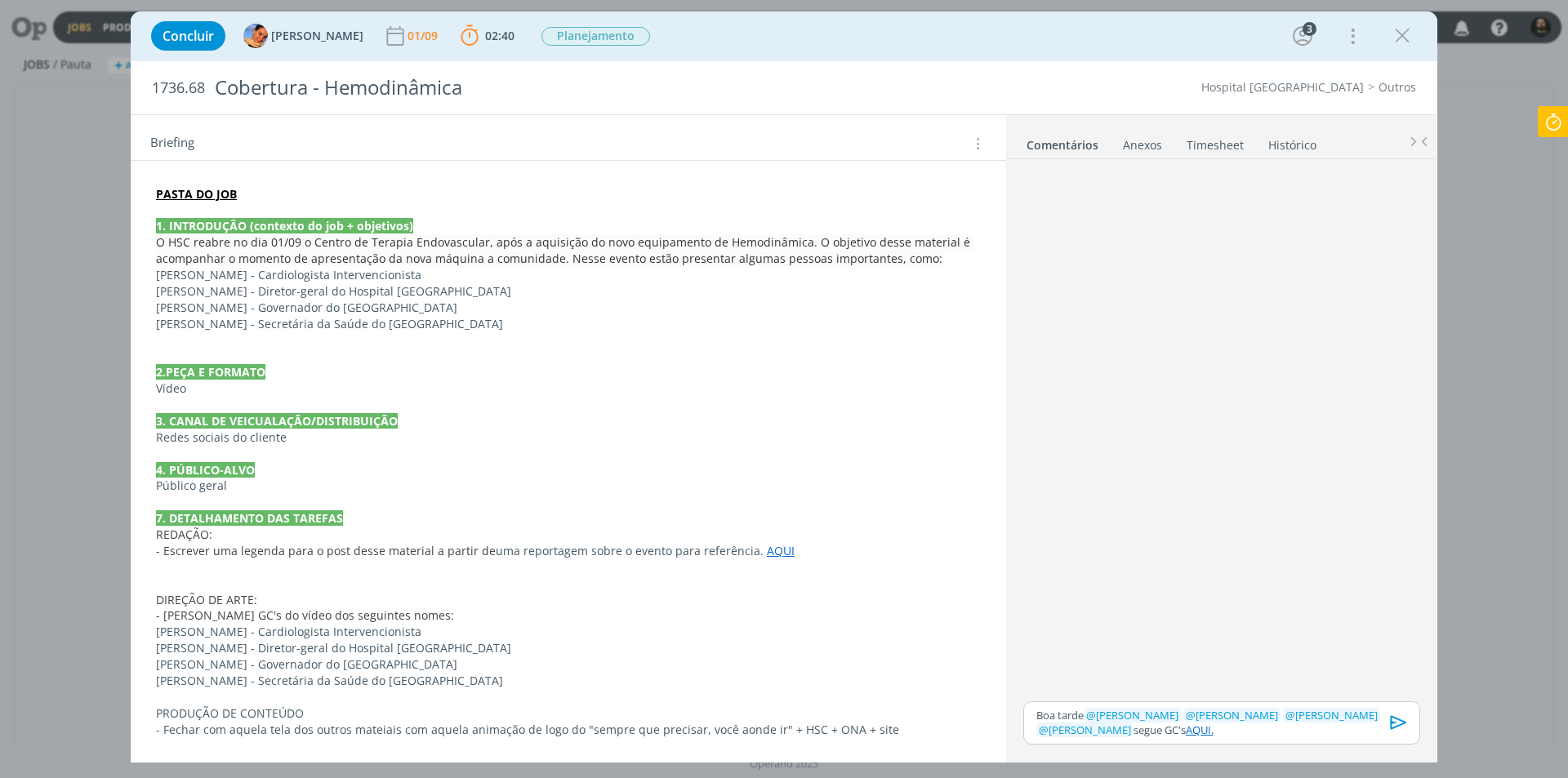
click at [1407, 723] on icon "dialog" at bounding box center [1399, 722] width 24 height 24
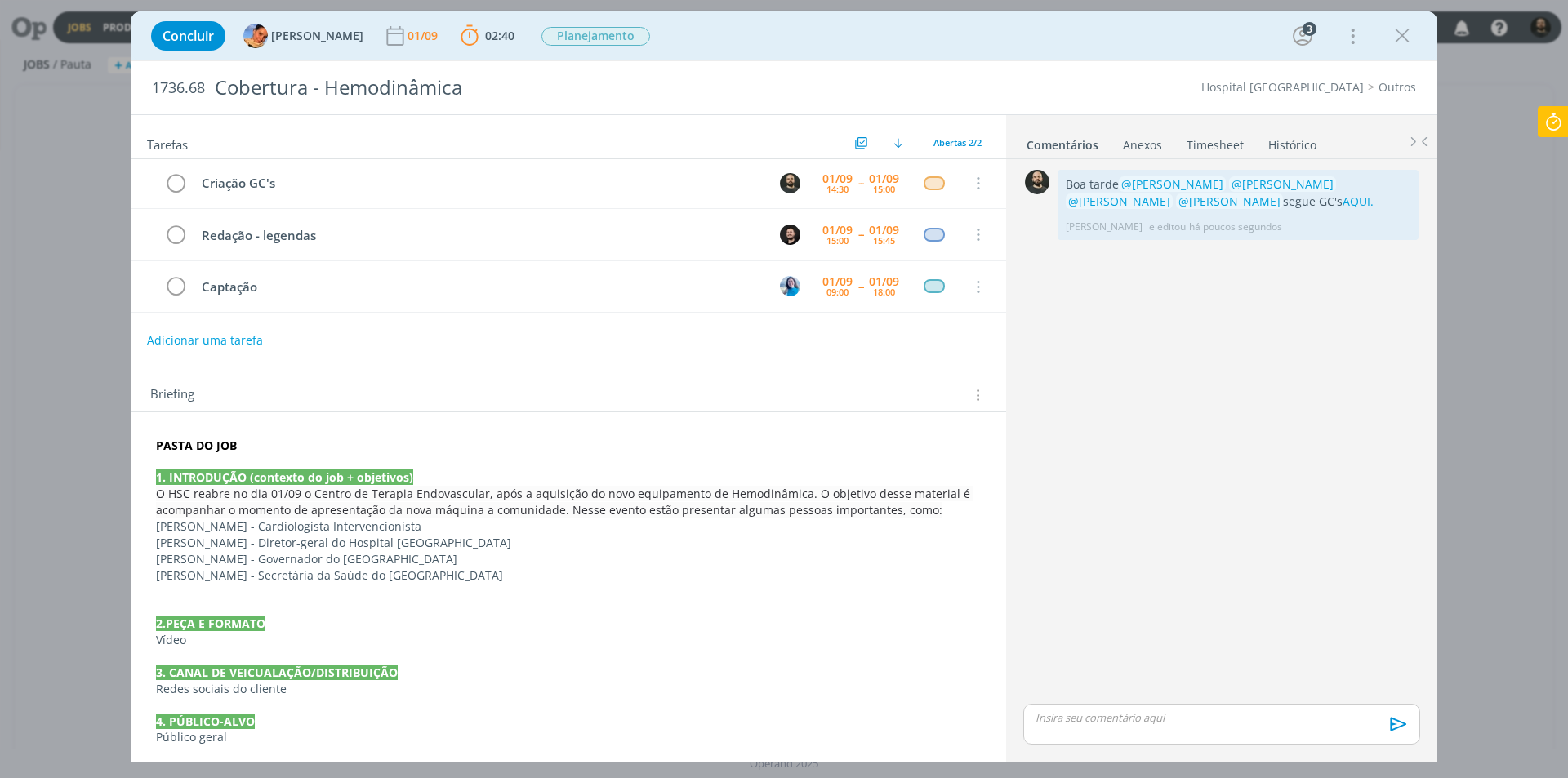
scroll to position [0, 0]
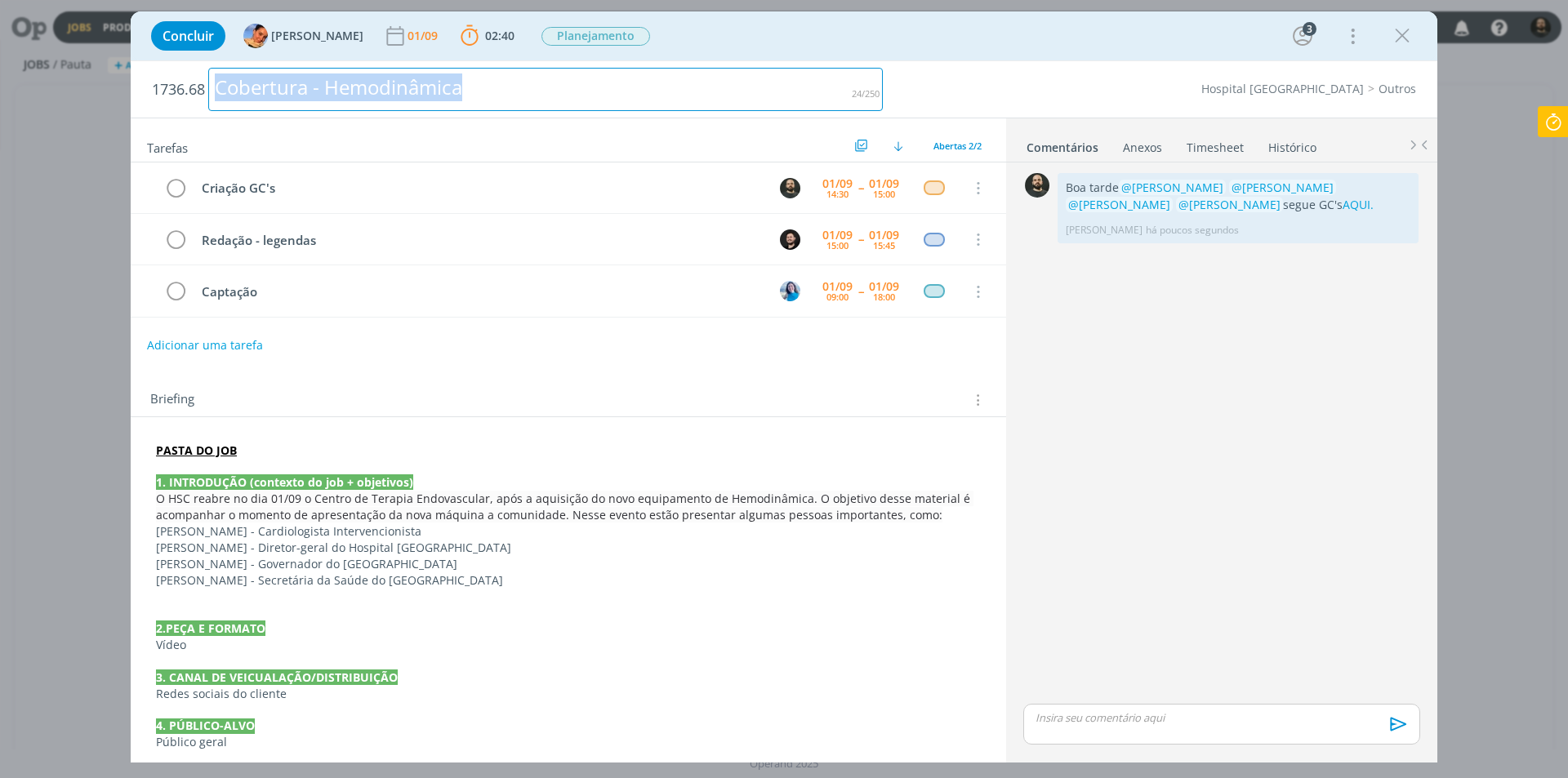
drag, startPoint x: 516, startPoint y: 93, endPoint x: 134, endPoint y: 78, distance: 382.3
click at [134, 78] on div "1736.68 Cobertura - Hemodinâmica Hospital [GEOGRAPHIC_DATA]" at bounding box center [784, 89] width 1307 height 56
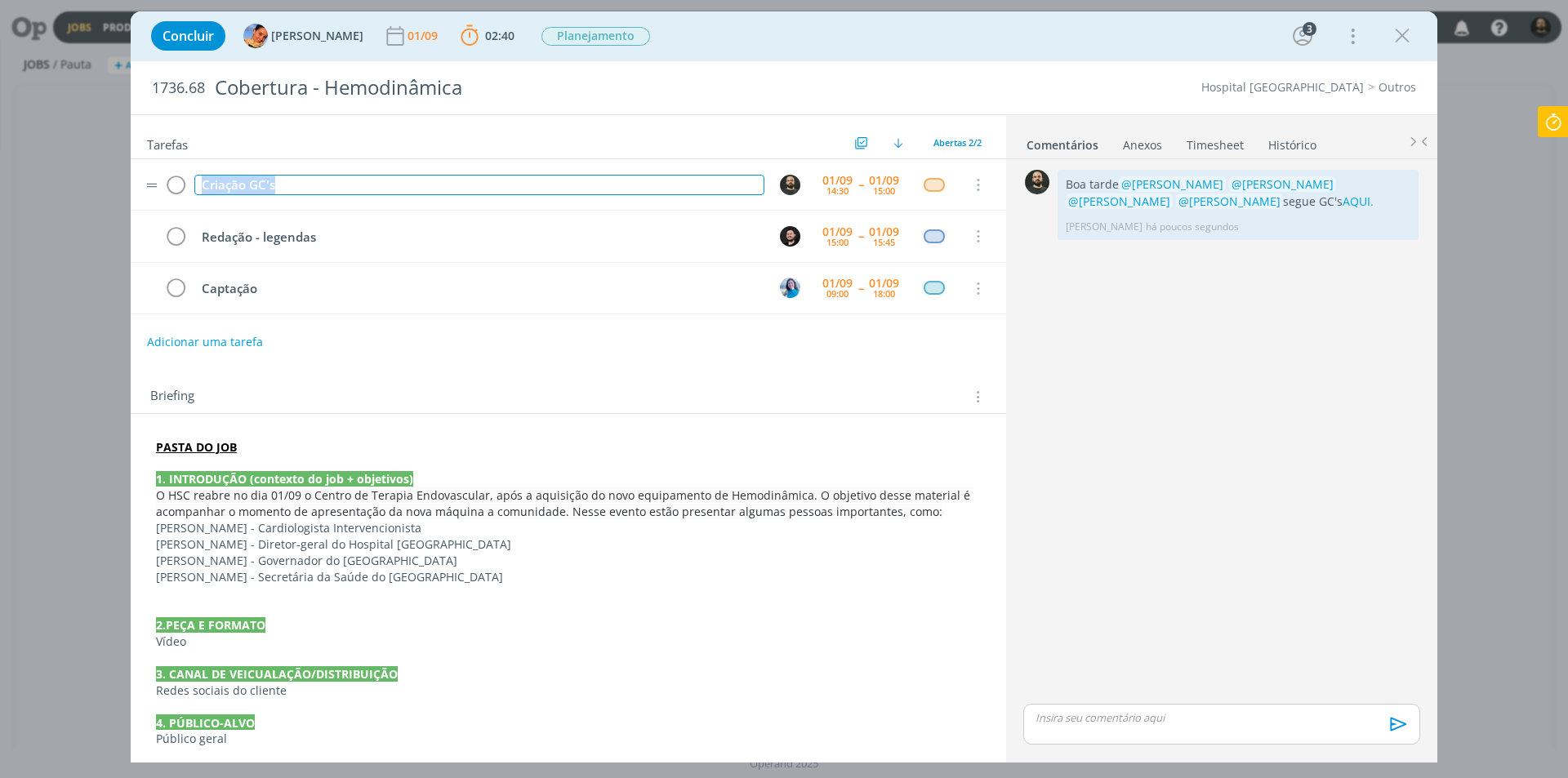
drag, startPoint x: 319, startPoint y: 196, endPoint x: 151, endPoint y: 176, distance: 169.2
click at [151, 176] on tr "Criação GC's [DATE] 14:30 -- [DATE] 15:00 Cancelar" at bounding box center [569, 184] width 875 height 52
copy div "Criação GC's"
click at [1545, 123] on icon at bounding box center [1553, 122] width 30 height 31
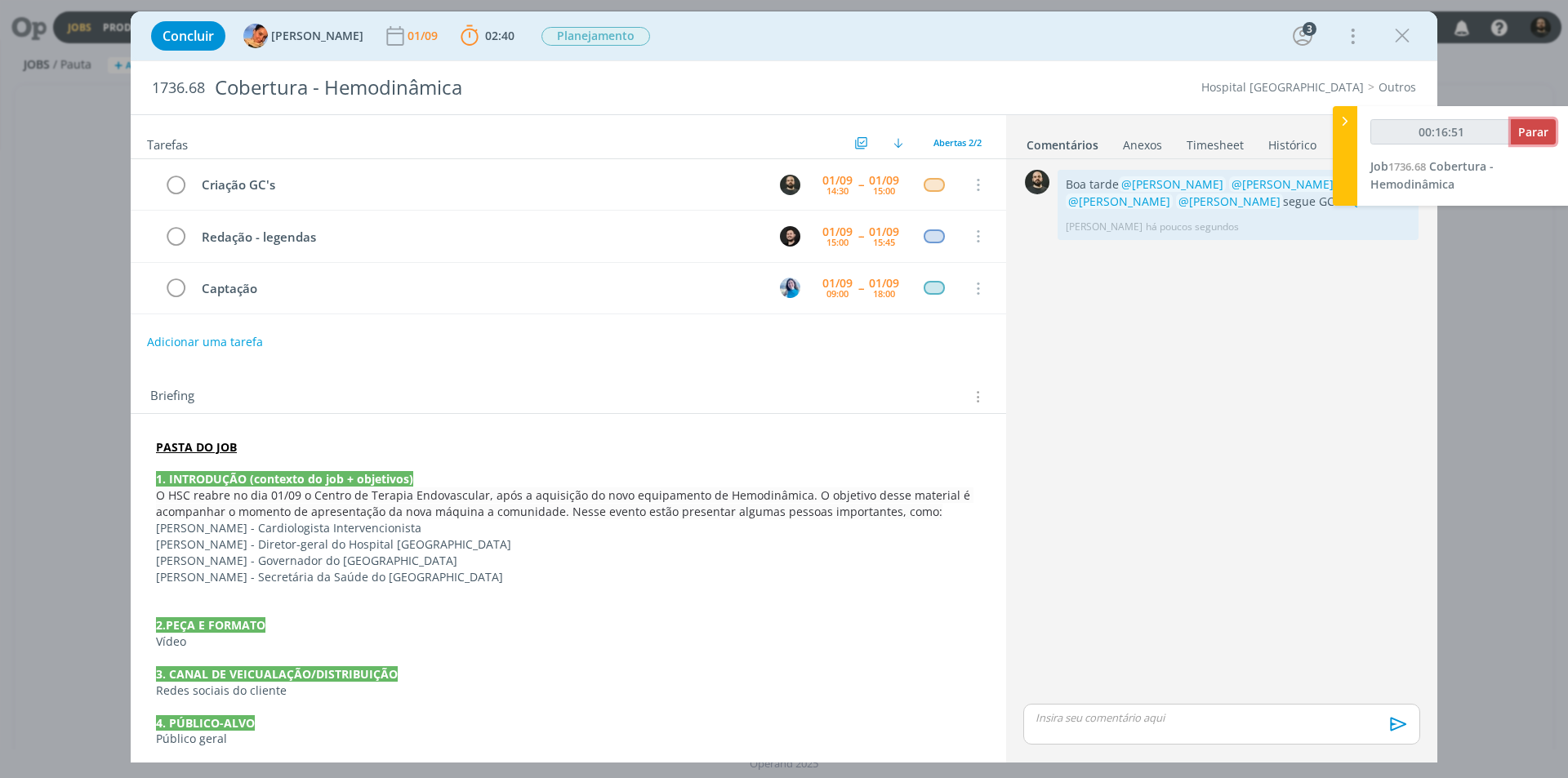
type input "00:16:52"
click at [1536, 127] on span "Parar" at bounding box center [1533, 132] width 31 height 16
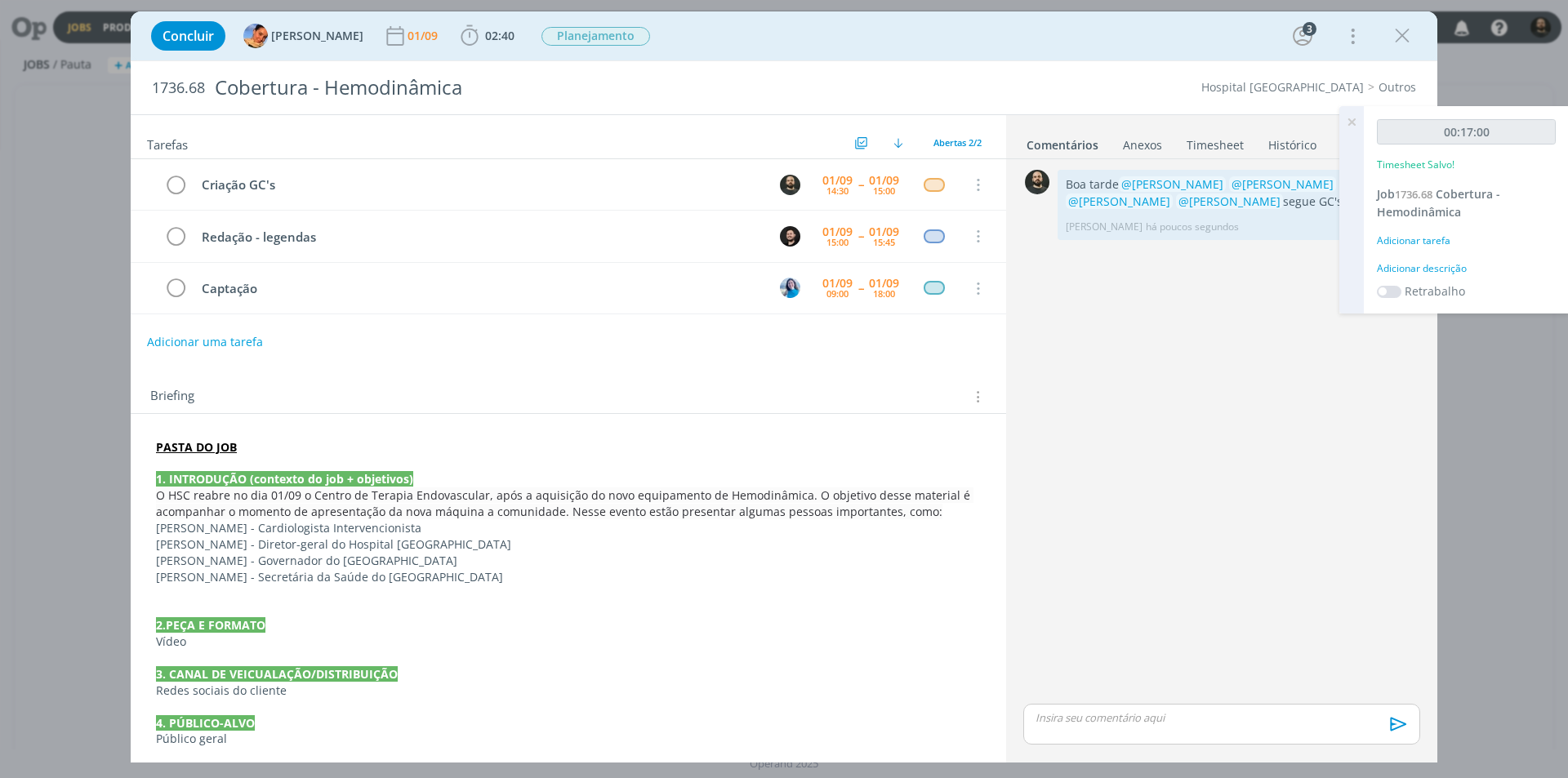
click at [1418, 270] on div "Adicionar descrição" at bounding box center [1466, 268] width 179 height 15
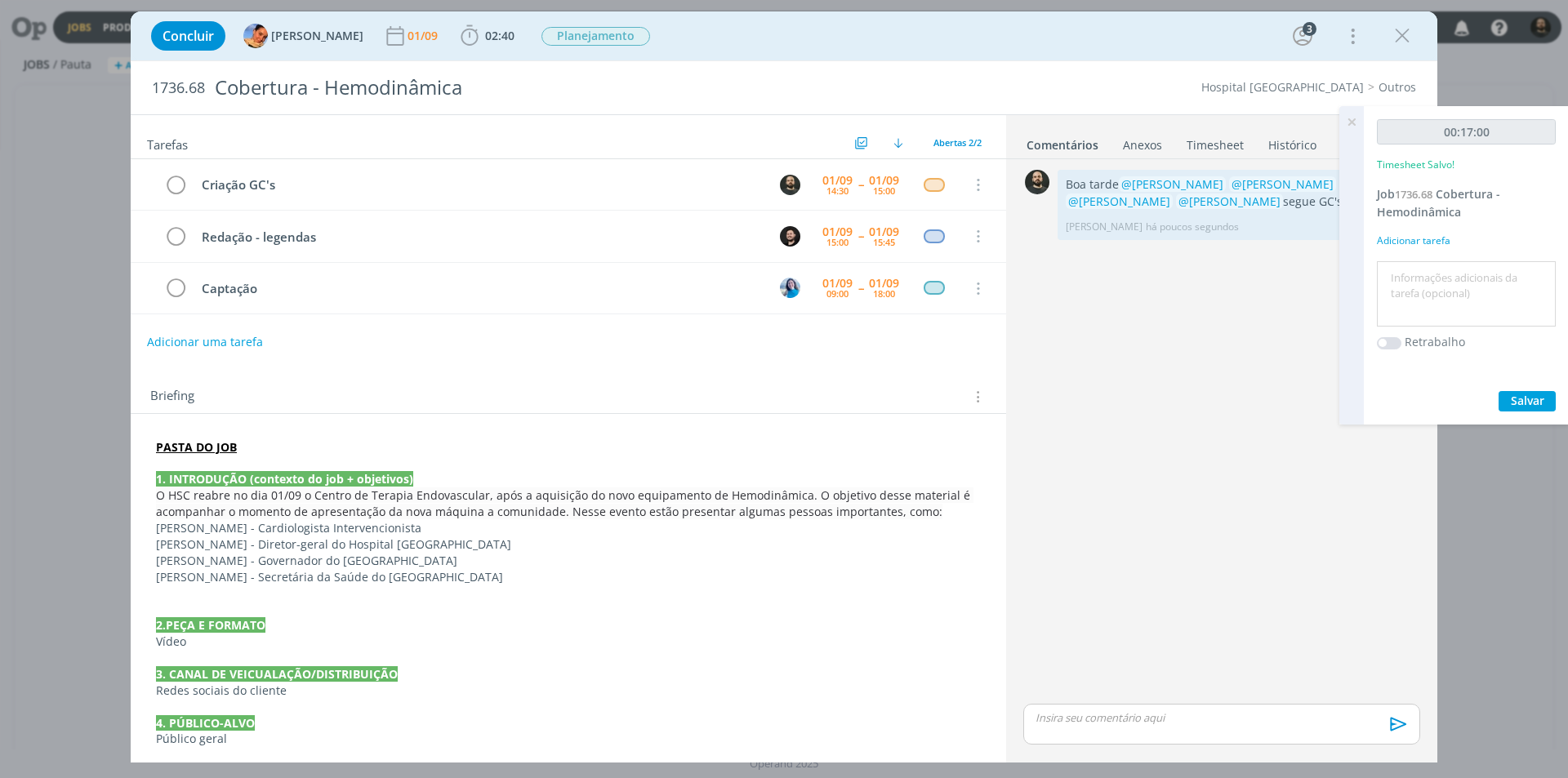
click at [1417, 287] on textarea at bounding box center [1466, 294] width 170 height 58
paste textarea "Criação GC's"
type textarea "Criação GC's"
click at [1528, 394] on span "Salvar" at bounding box center [1527, 401] width 33 height 16
click at [1350, 120] on icon at bounding box center [1351, 122] width 30 height 31
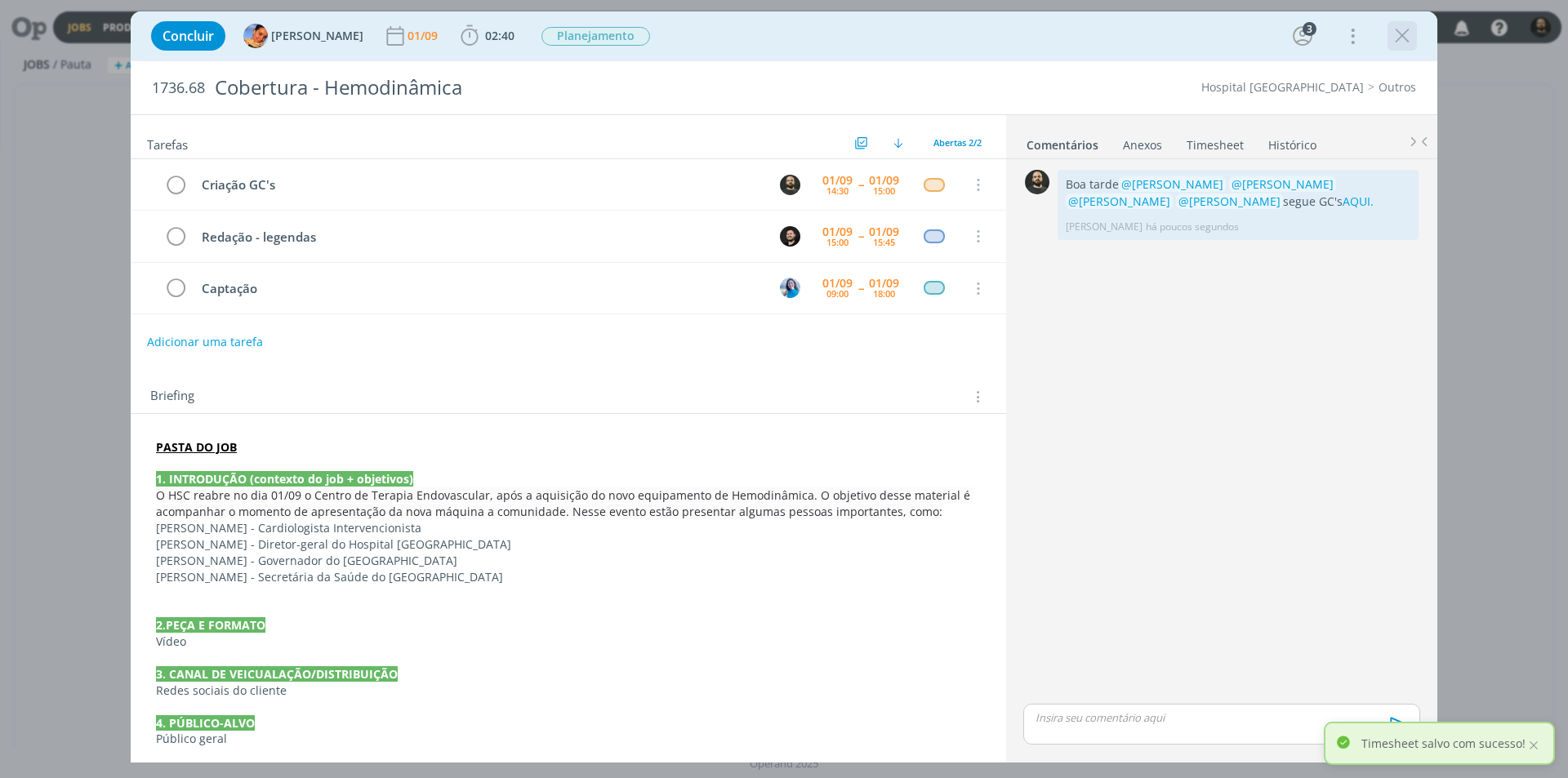
click at [1406, 38] on icon "dialog" at bounding box center [1402, 36] width 24 height 24
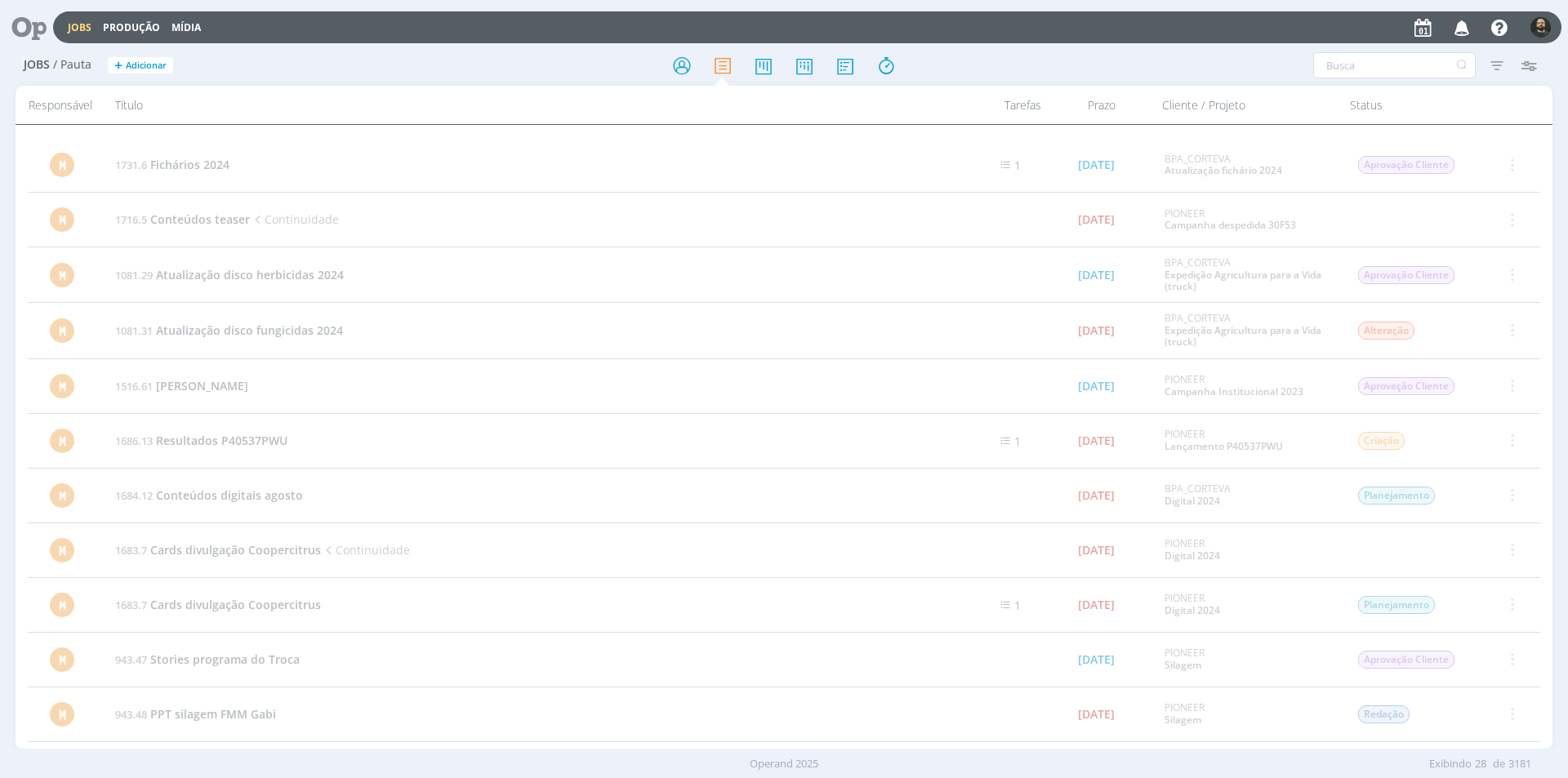
click at [33, 24] on icon at bounding box center [23, 27] width 33 height 31
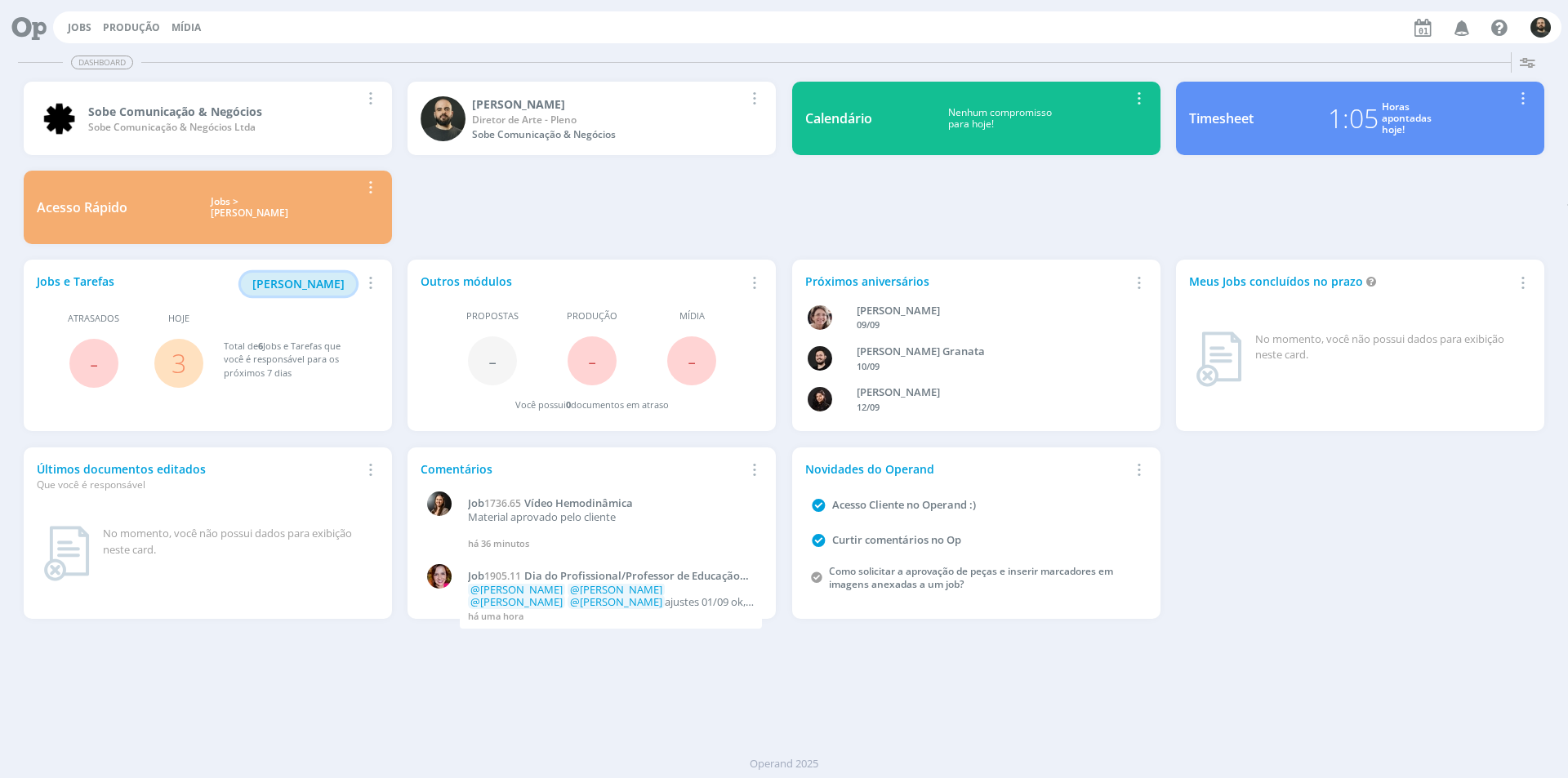
click at [323, 281] on span "[PERSON_NAME]" at bounding box center [299, 284] width 93 height 16
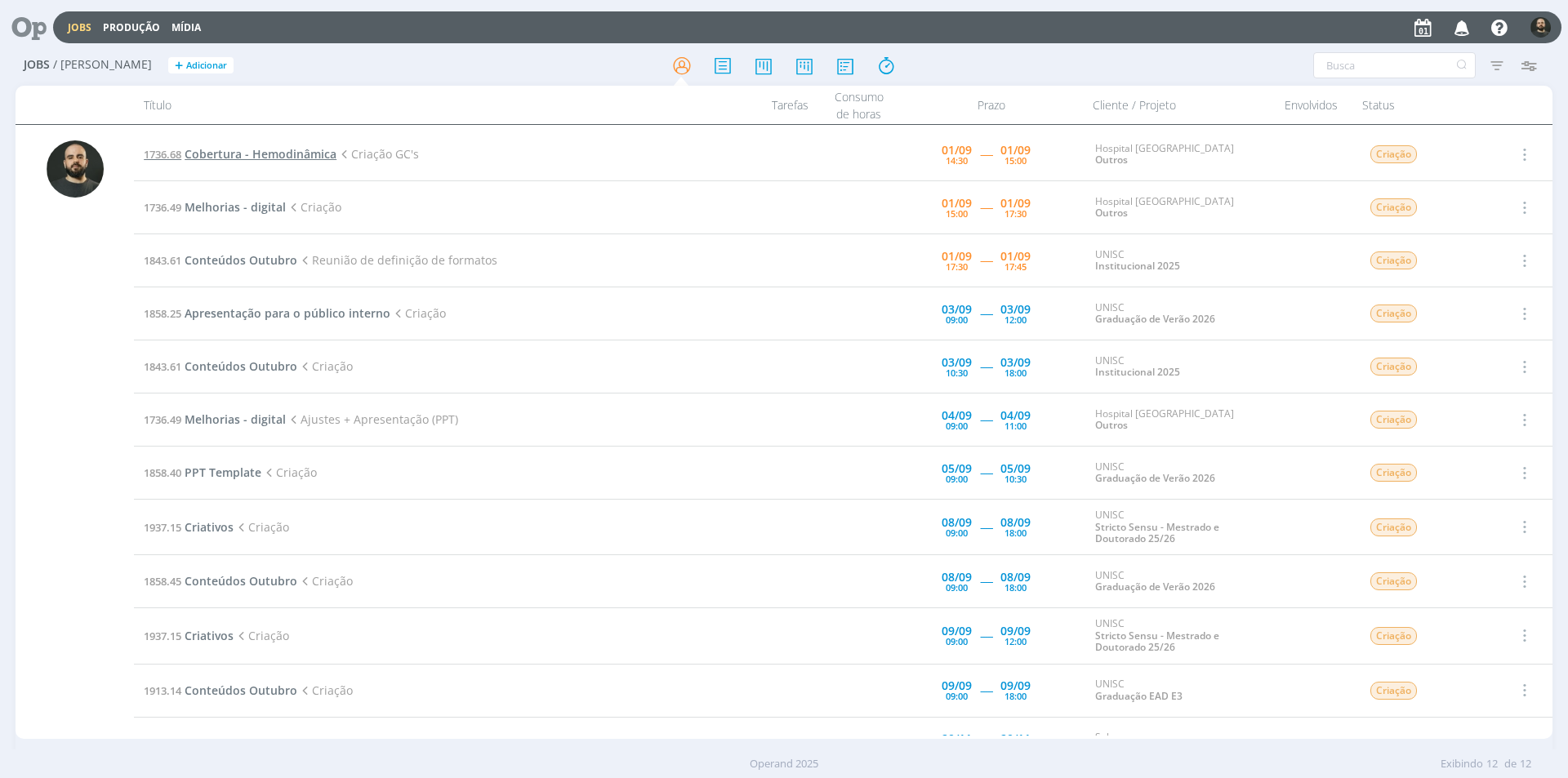
click at [277, 153] on span "Cobertura - Hemodinâmica" at bounding box center [260, 154] width 152 height 16
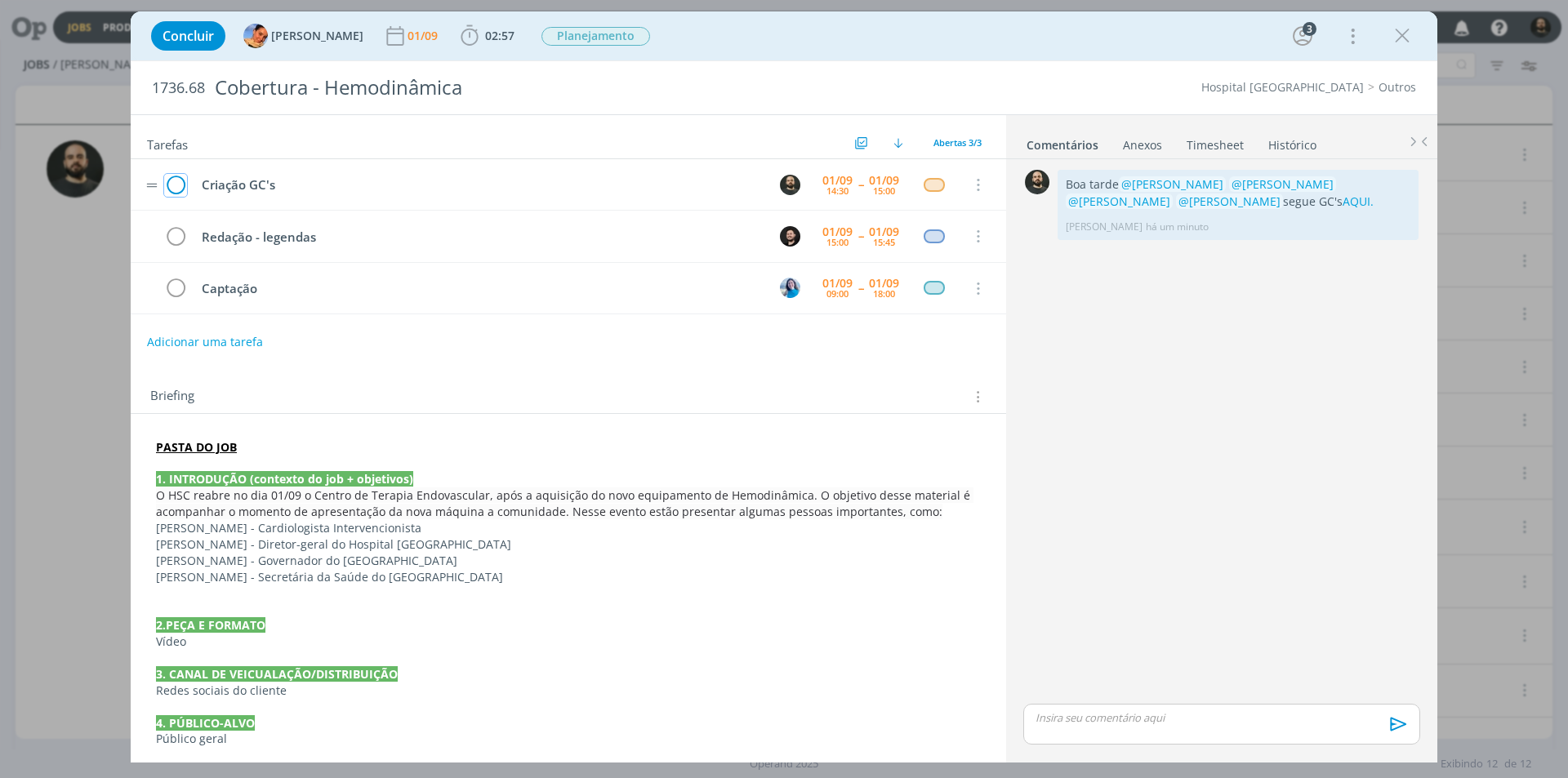
click at [173, 182] on icon "dialog" at bounding box center [176, 185] width 23 height 24
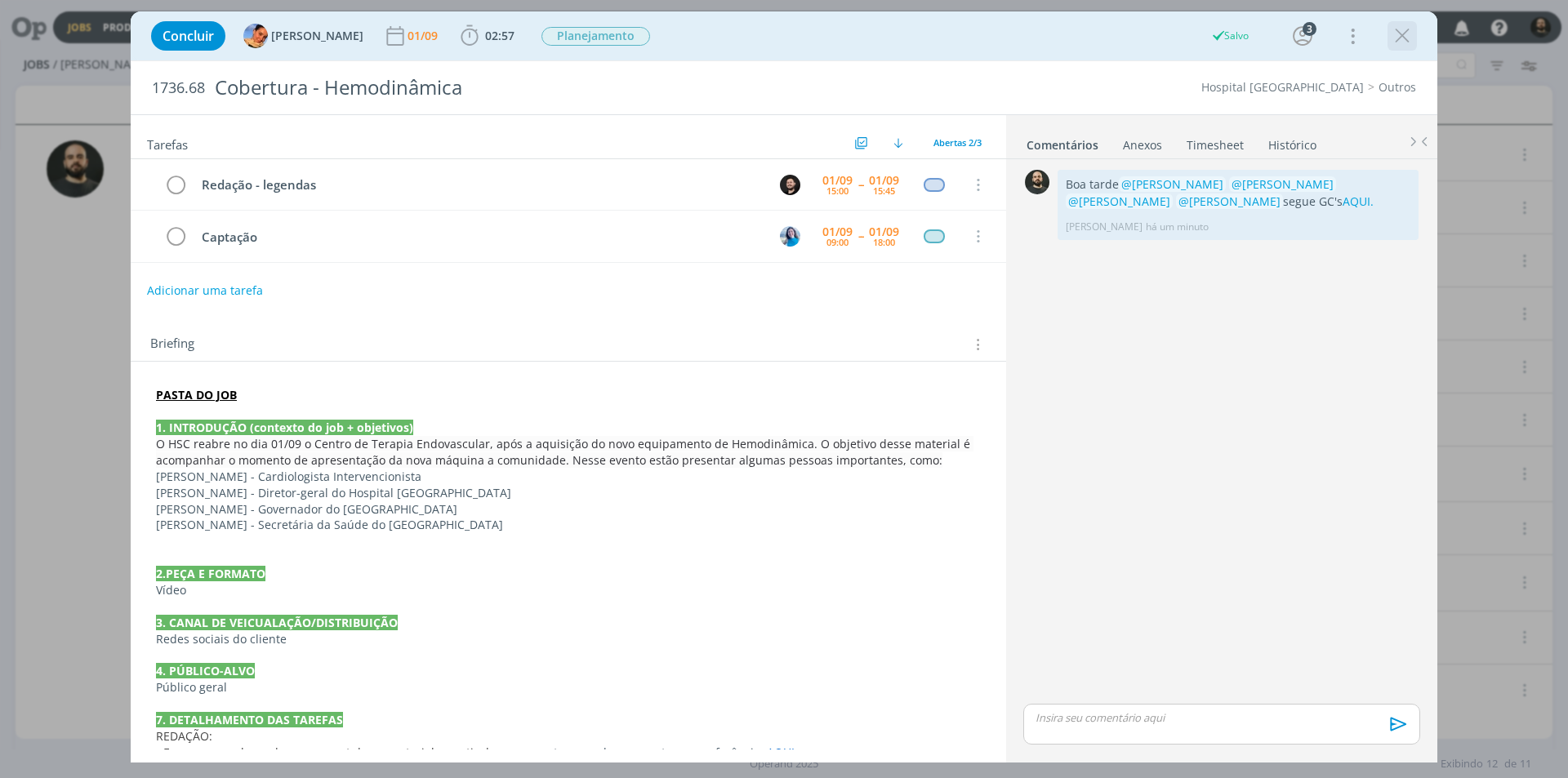
click at [1402, 38] on icon "dialog" at bounding box center [1402, 36] width 24 height 24
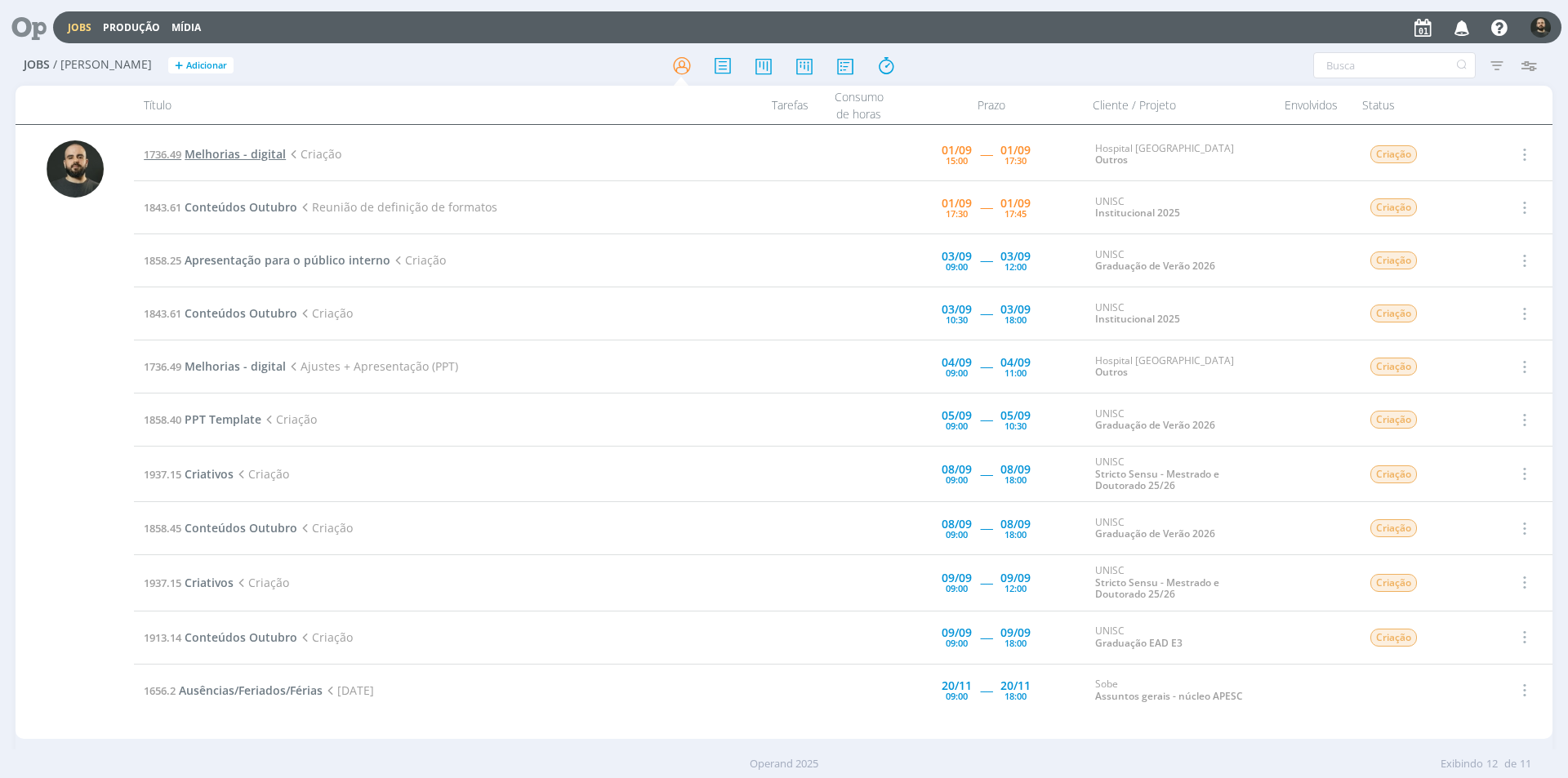
click at [224, 155] on span "Melhorias - digital" at bounding box center [235, 154] width 101 height 16
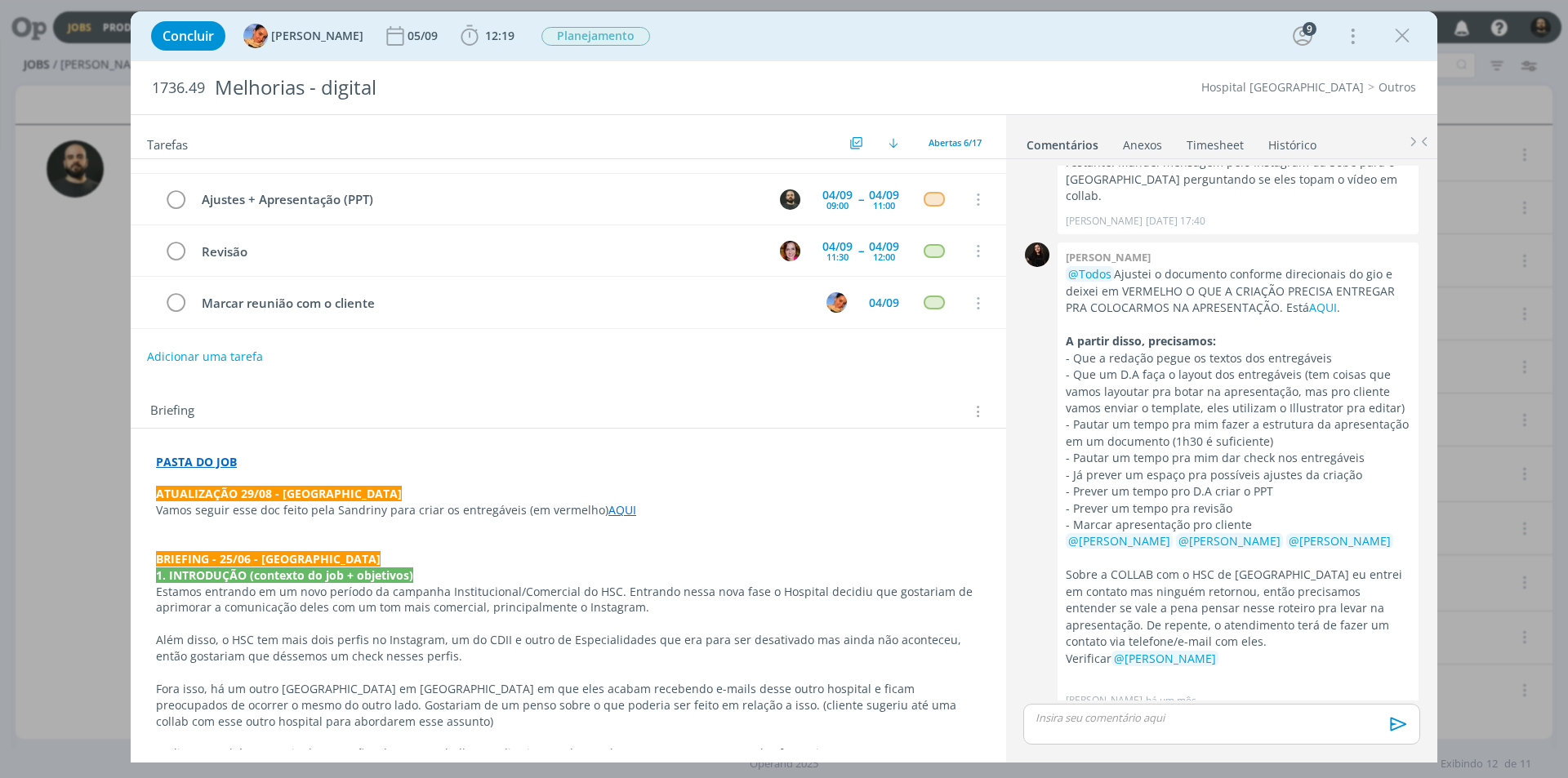
scroll to position [258, 0]
